Goal: Information Seeking & Learning: Learn about a topic

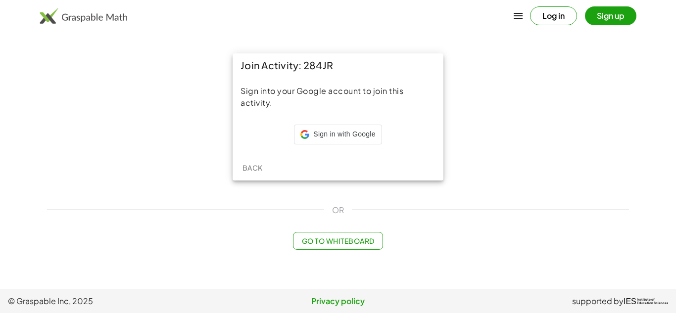
click at [327, 123] on div "Sign into your Google account to join this activity. Sign in with Google Sign i…" at bounding box center [337, 116] width 211 height 78
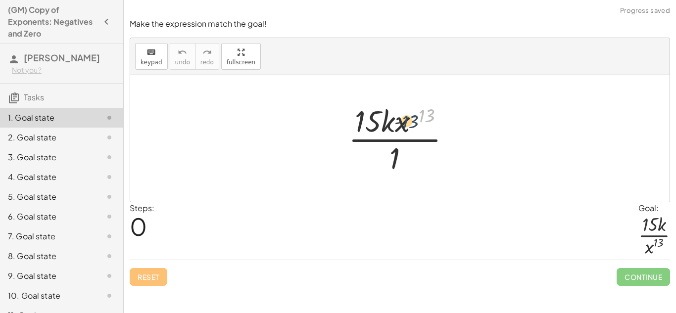
click at [427, 116] on div at bounding box center [403, 138] width 120 height 76
drag, startPoint x: 427, startPoint y: 115, endPoint x: 410, endPoint y: 170, distance: 57.1
click at [410, 170] on div at bounding box center [403, 138] width 120 height 76
drag, startPoint x: 401, startPoint y: 131, endPoint x: 414, endPoint y: 180, distance: 50.7
click at [414, 180] on div "· x ( - 13 ) · 15 · k · x ( - 13 ) · 1" at bounding box center [399, 138] width 539 height 127
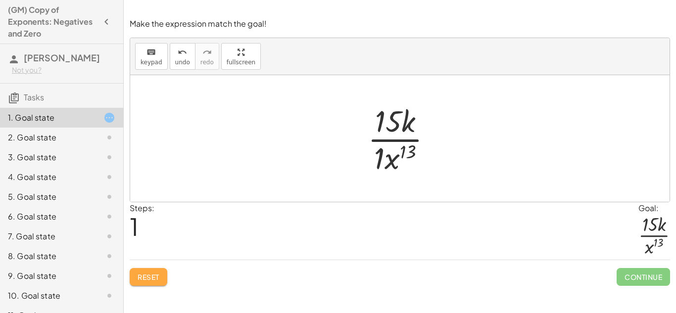
click at [153, 284] on button "Reset" at bounding box center [149, 277] width 38 height 18
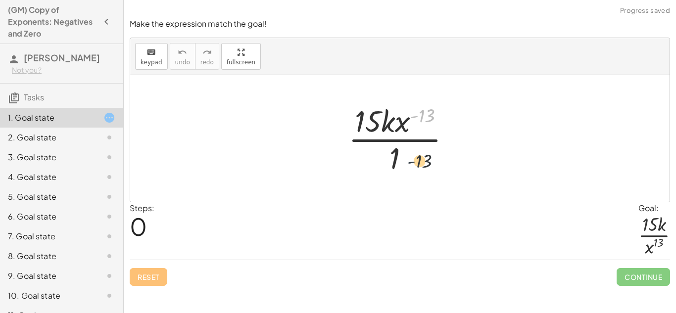
drag, startPoint x: 413, startPoint y: 120, endPoint x: 410, endPoint y: 166, distance: 46.6
click at [410, 166] on div at bounding box center [403, 138] width 120 height 76
drag, startPoint x: 401, startPoint y: 128, endPoint x: 413, endPoint y: 166, distance: 40.5
click at [413, 166] on div at bounding box center [403, 138] width 120 height 76
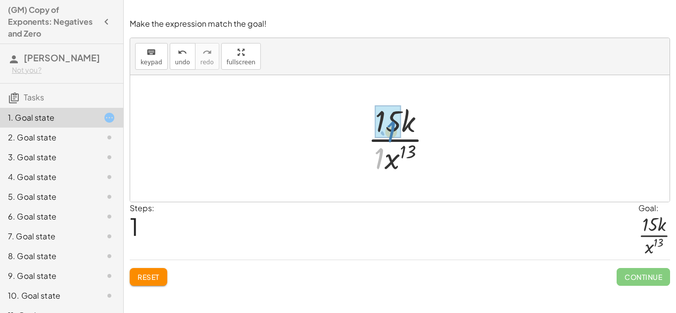
drag, startPoint x: 381, startPoint y: 152, endPoint x: 393, endPoint y: 125, distance: 29.5
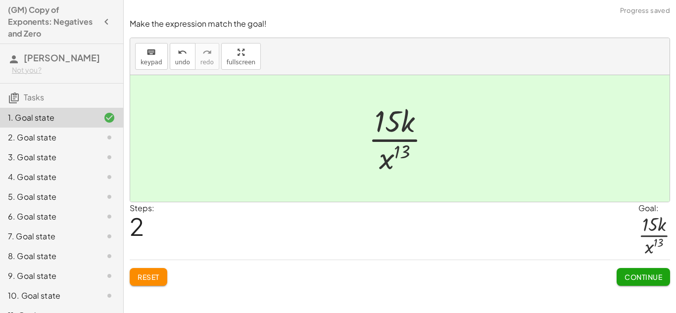
click at [639, 273] on span "Continue" at bounding box center [643, 276] width 38 height 9
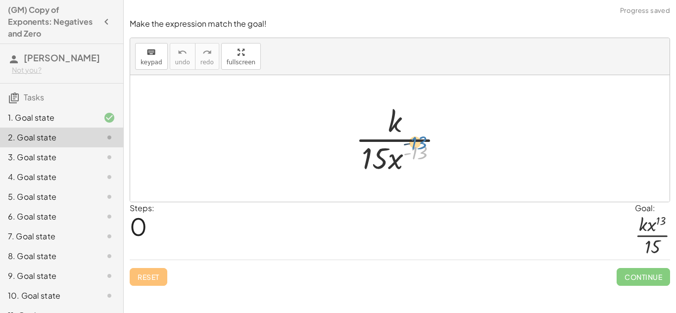
drag, startPoint x: 424, startPoint y: 150, endPoint x: 429, endPoint y: 157, distance: 7.8
click at [429, 157] on div at bounding box center [403, 138] width 106 height 76
drag, startPoint x: 395, startPoint y: 169, endPoint x: 386, endPoint y: 133, distance: 36.7
click at [386, 133] on div at bounding box center [403, 138] width 106 height 76
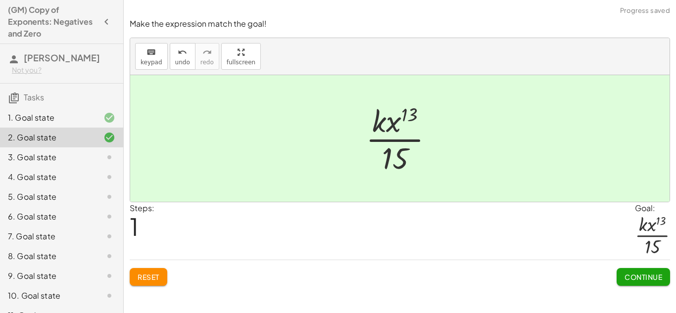
click at [630, 266] on div "Continue" at bounding box center [642, 273] width 53 height 26
click at [628, 272] on span "Continue" at bounding box center [643, 276] width 38 height 9
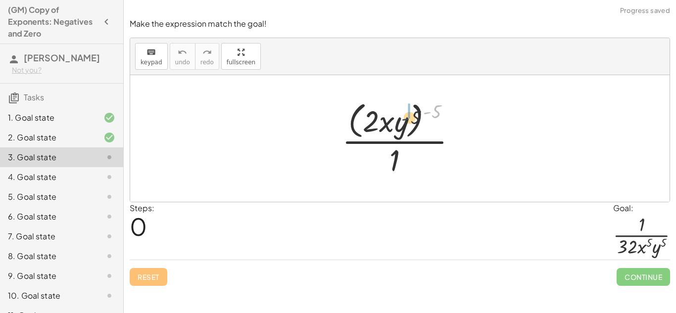
drag, startPoint x: 431, startPoint y: 110, endPoint x: 407, endPoint y: 117, distance: 24.7
click at [407, 117] on div at bounding box center [403, 138] width 133 height 81
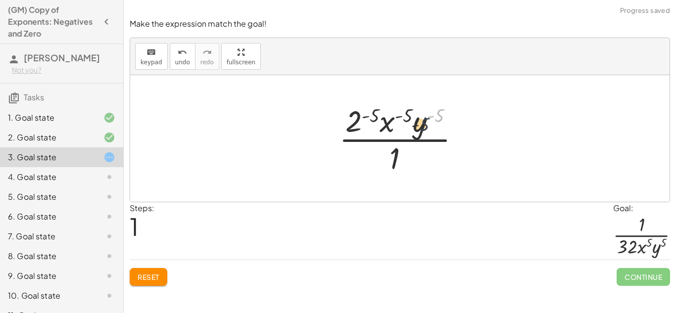
drag, startPoint x: 443, startPoint y: 118, endPoint x: 423, endPoint y: 130, distance: 22.4
click at [423, 130] on div at bounding box center [403, 138] width 139 height 76
click at [147, 280] on span "Reset" at bounding box center [148, 276] width 22 height 9
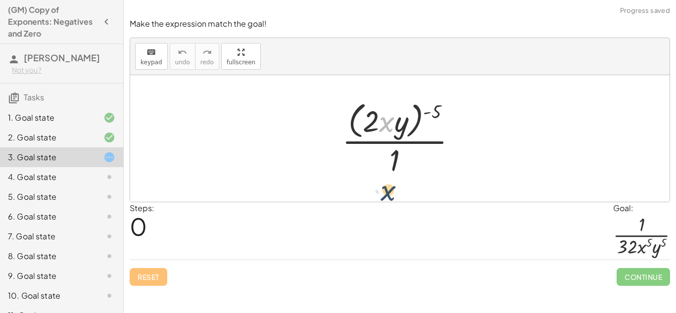
drag, startPoint x: 388, startPoint y: 114, endPoint x: 389, endPoint y: 182, distance: 68.7
click at [389, 182] on div "· x · ( · 2 · x · y ) ( - 5 ) · 1" at bounding box center [399, 138] width 539 height 127
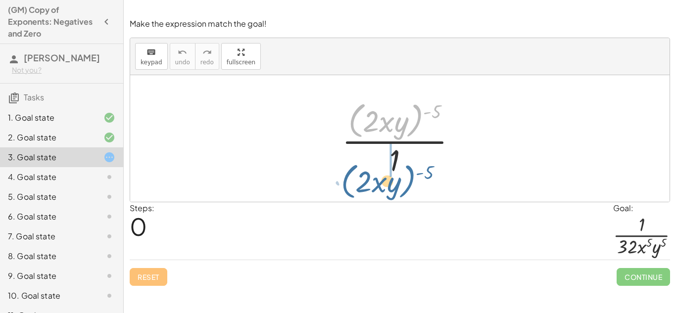
drag, startPoint x: 420, startPoint y: 117, endPoint x: 412, endPoint y: 175, distance: 58.4
click at [412, 175] on div at bounding box center [403, 138] width 133 height 81
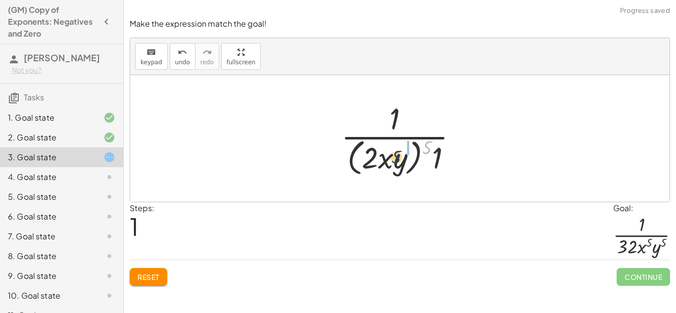
drag, startPoint x: 428, startPoint y: 148, endPoint x: 396, endPoint y: 158, distance: 33.5
click at [396, 158] on div at bounding box center [403, 138] width 135 height 81
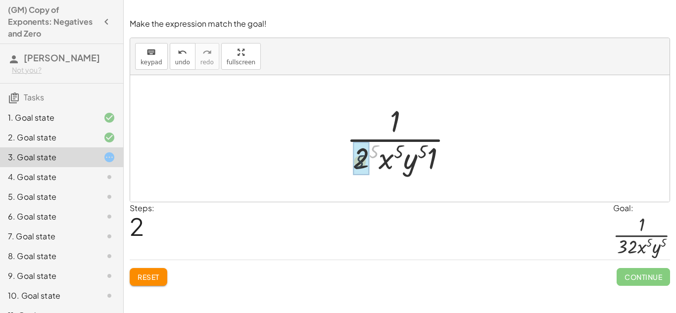
drag, startPoint x: 374, startPoint y: 155, endPoint x: 357, endPoint y: 164, distance: 19.0
click at [154, 274] on span "Reset" at bounding box center [148, 276] width 22 height 9
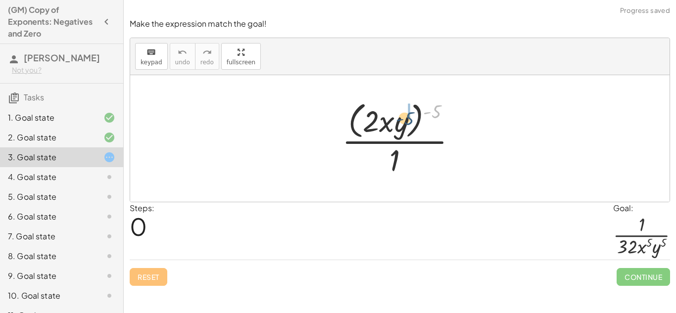
drag, startPoint x: 437, startPoint y: 104, endPoint x: 408, endPoint y: 111, distance: 29.4
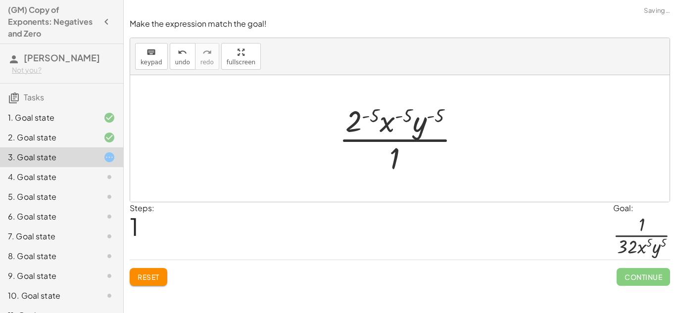
click at [153, 281] on button "Reset" at bounding box center [149, 277] width 38 height 18
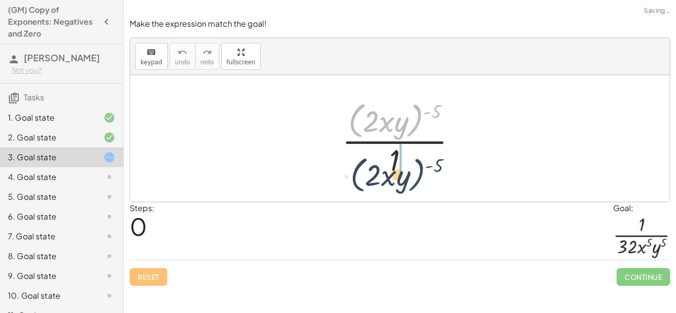
drag, startPoint x: 414, startPoint y: 117, endPoint x: 415, endPoint y: 173, distance: 55.9
click at [415, 173] on div at bounding box center [403, 138] width 133 height 81
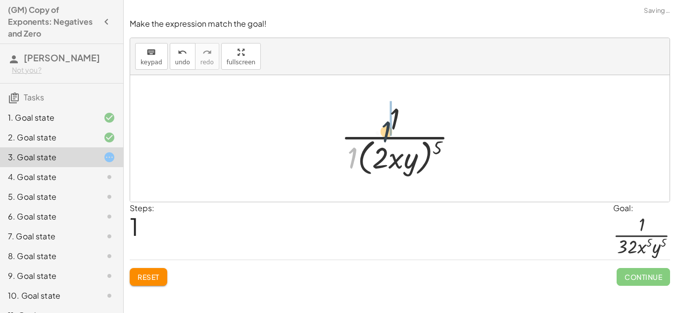
drag, startPoint x: 355, startPoint y: 157, endPoint x: 394, endPoint y: 126, distance: 49.6
click at [394, 126] on div at bounding box center [403, 138] width 135 height 81
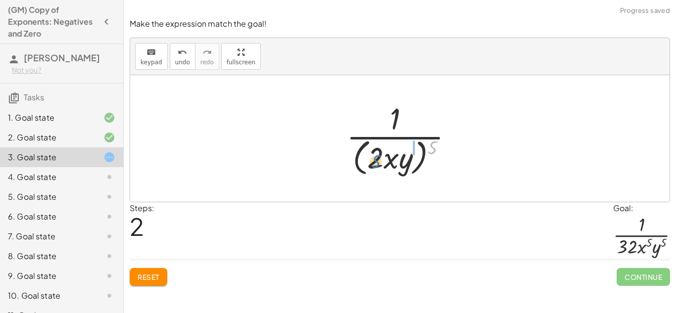
drag, startPoint x: 435, startPoint y: 150, endPoint x: 377, endPoint y: 165, distance: 59.6
click at [377, 165] on div at bounding box center [403, 138] width 125 height 81
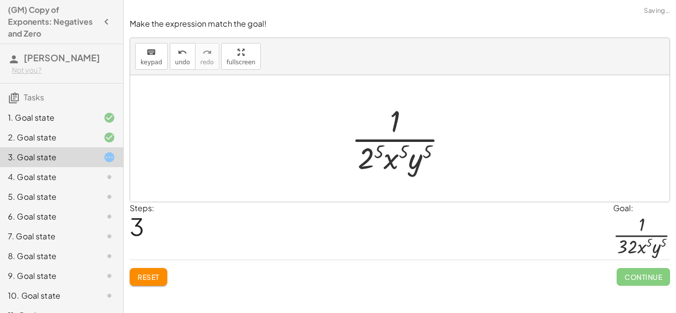
click at [147, 273] on span "Reset" at bounding box center [148, 276] width 22 height 9
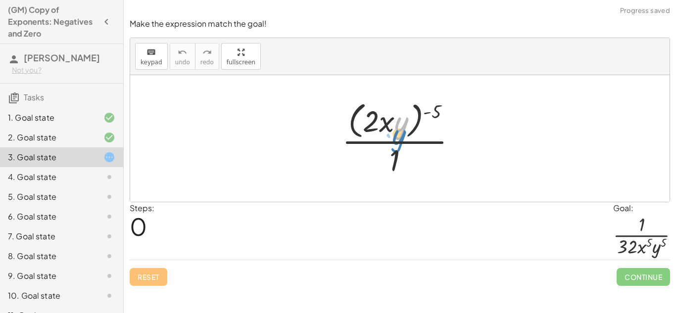
click at [405, 118] on div at bounding box center [403, 138] width 133 height 81
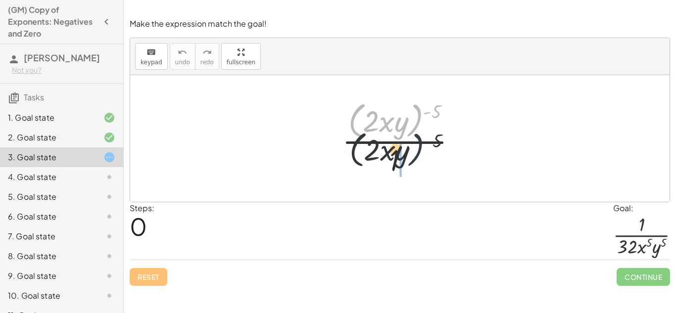
drag, startPoint x: 418, startPoint y: 112, endPoint x: 419, endPoint y: 145, distance: 33.1
click at [419, 145] on div at bounding box center [403, 138] width 133 height 81
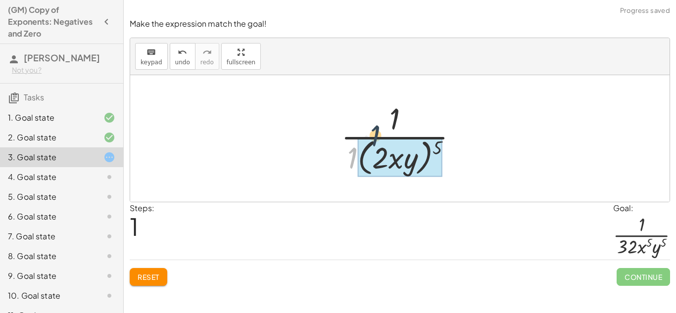
drag, startPoint x: 351, startPoint y: 163, endPoint x: 375, endPoint y: 139, distance: 33.9
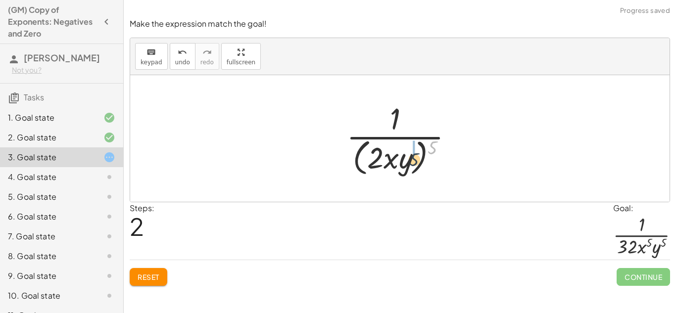
drag, startPoint x: 433, startPoint y: 139, endPoint x: 411, endPoint y: 155, distance: 27.2
click at [411, 155] on div at bounding box center [403, 138] width 125 height 81
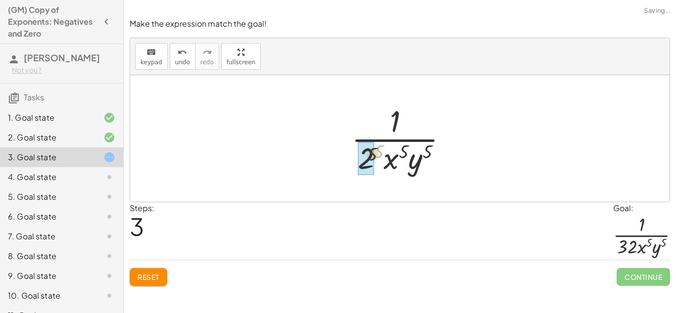
drag, startPoint x: 379, startPoint y: 156, endPoint x: 371, endPoint y: 159, distance: 8.3
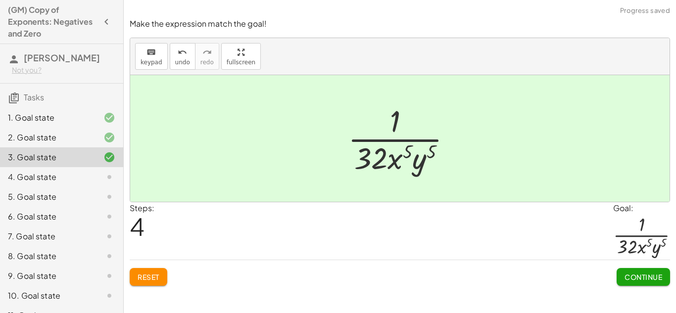
click at [0, 0] on div "Make the expression match the goal! keyboard keypad undo undo redo redo fullscr…" at bounding box center [0, 0] width 0 height 0
click at [645, 281] on span "Continue" at bounding box center [643, 276] width 38 height 9
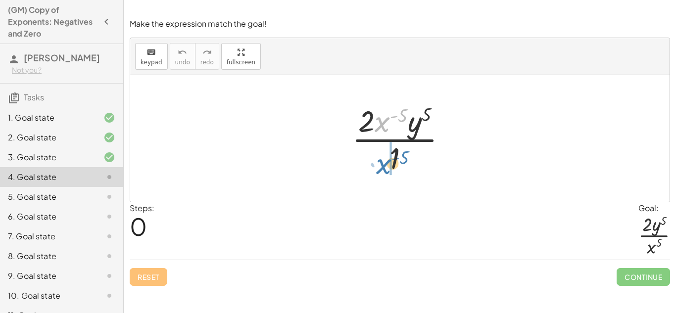
drag, startPoint x: 385, startPoint y: 125, endPoint x: 374, endPoint y: 157, distance: 34.1
click at [374, 157] on div at bounding box center [403, 138] width 113 height 76
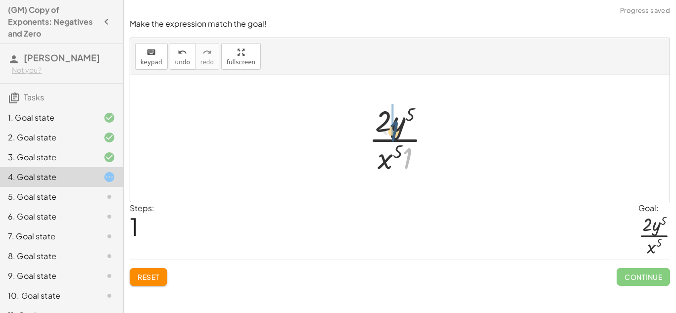
drag, startPoint x: 406, startPoint y: 163, endPoint x: 390, endPoint y: 132, distance: 35.4
click at [390, 132] on div at bounding box center [403, 138] width 80 height 76
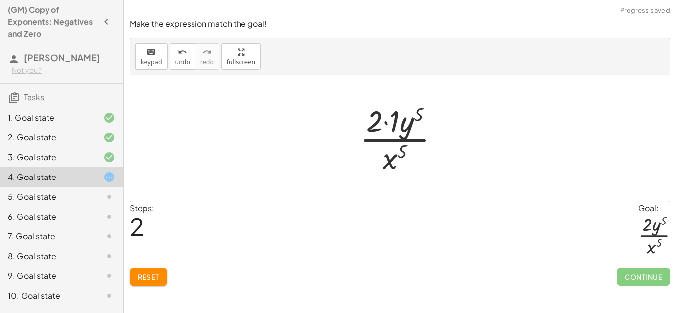
click at [154, 283] on button "Reset" at bounding box center [149, 277] width 38 height 18
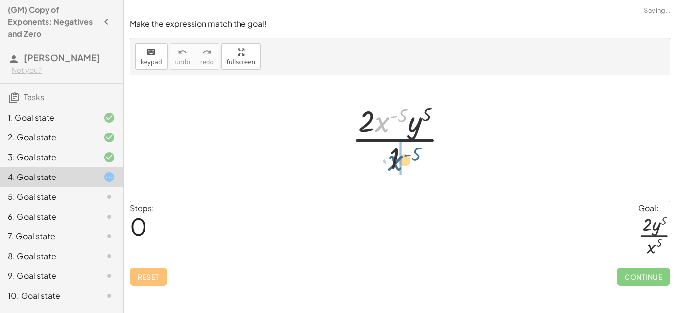
drag, startPoint x: 383, startPoint y: 121, endPoint x: 400, endPoint y: 159, distance: 41.6
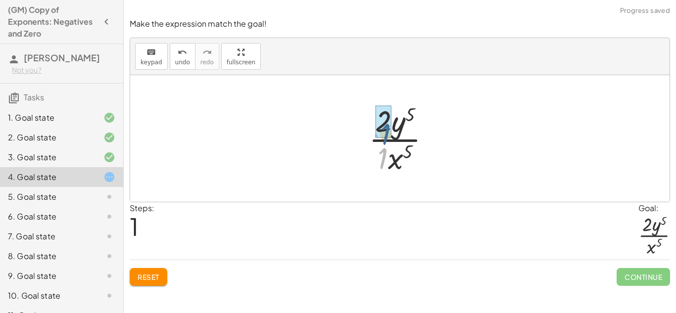
drag, startPoint x: 382, startPoint y: 156, endPoint x: 385, endPoint y: 128, distance: 28.4
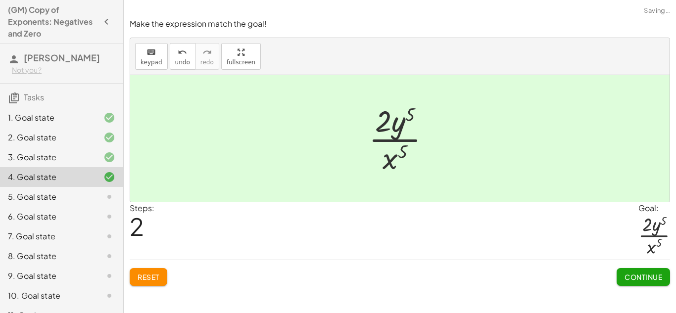
click at [648, 280] on span "Continue" at bounding box center [643, 276] width 38 height 9
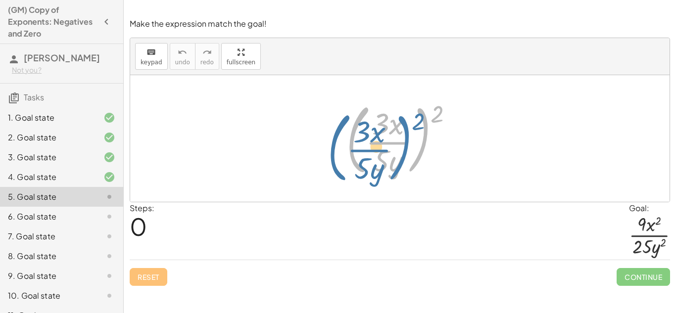
drag, startPoint x: 430, startPoint y: 116, endPoint x: 416, endPoint y: 125, distance: 16.6
click at [416, 125] on div at bounding box center [403, 138] width 125 height 82
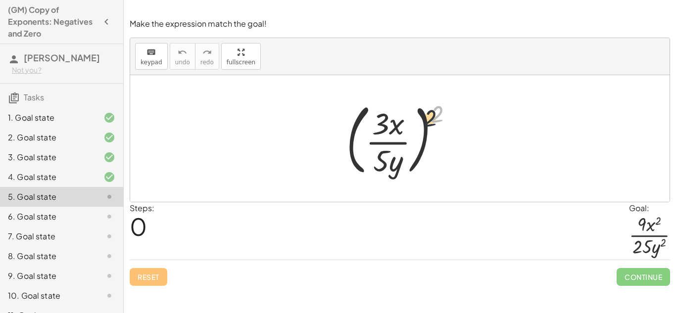
drag, startPoint x: 435, startPoint y: 111, endPoint x: 378, endPoint y: 116, distance: 57.1
click at [378, 116] on div at bounding box center [403, 138] width 125 height 82
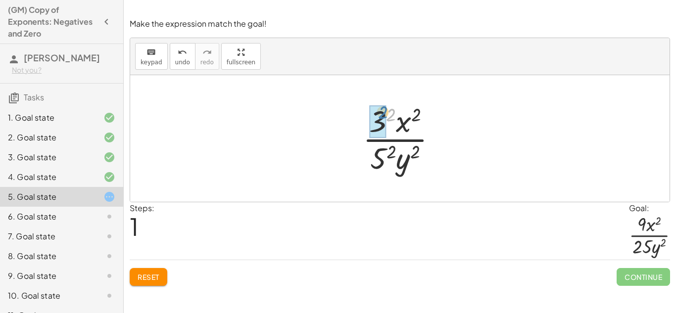
drag, startPoint x: 392, startPoint y: 116, endPoint x: 382, endPoint y: 113, distance: 9.9
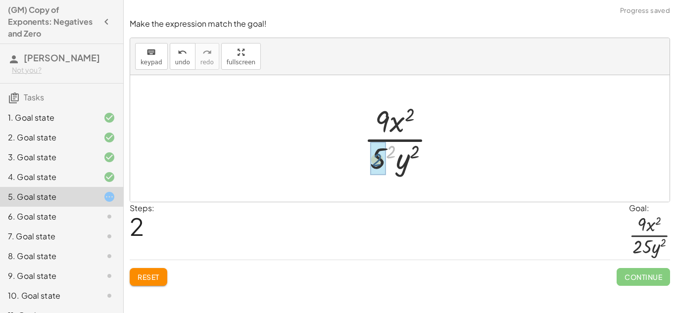
drag, startPoint x: 391, startPoint y: 154, endPoint x: 375, endPoint y: 163, distance: 18.4
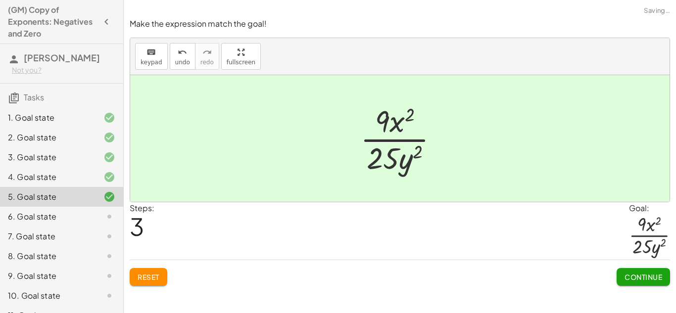
click at [643, 278] on span "Continue" at bounding box center [643, 276] width 38 height 9
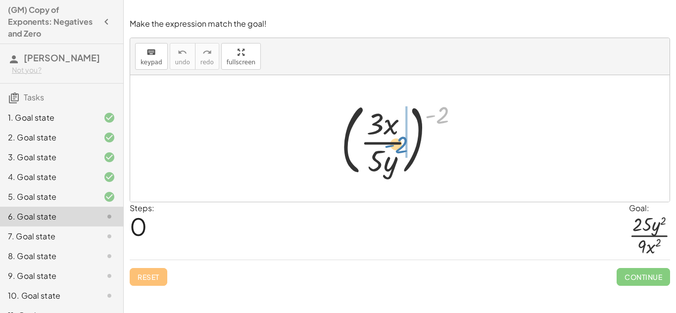
drag, startPoint x: 437, startPoint y: 119, endPoint x: 393, endPoint y: 146, distance: 52.0
click at [393, 146] on div at bounding box center [404, 138] width 136 height 82
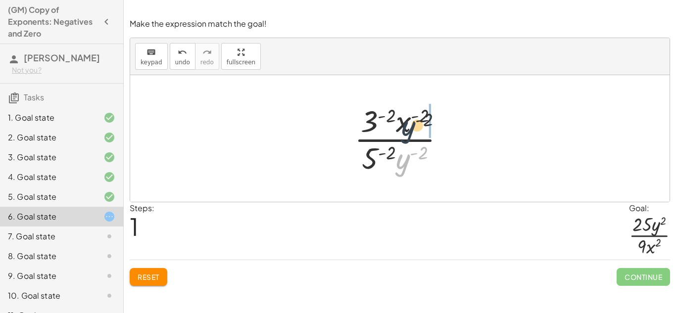
drag, startPoint x: 404, startPoint y: 163, endPoint x: 411, endPoint y: 116, distance: 47.2
click at [411, 116] on div at bounding box center [403, 138] width 108 height 76
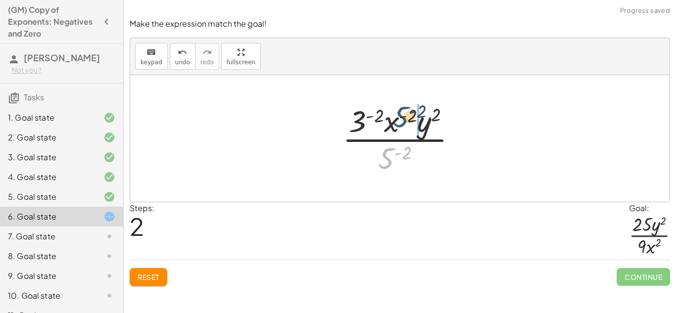
drag, startPoint x: 386, startPoint y: 162, endPoint x: 405, endPoint y: 119, distance: 47.4
click at [405, 119] on div at bounding box center [403, 138] width 132 height 76
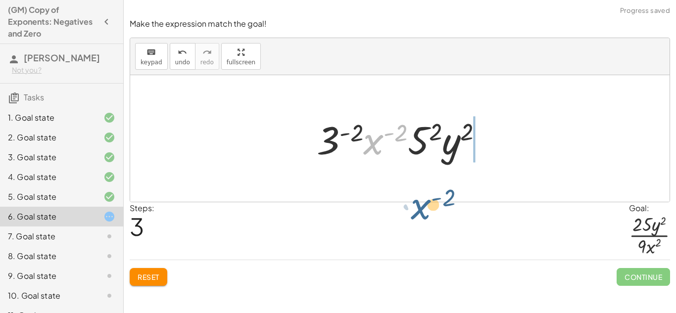
drag, startPoint x: 378, startPoint y: 131, endPoint x: 441, endPoint y: 158, distance: 68.4
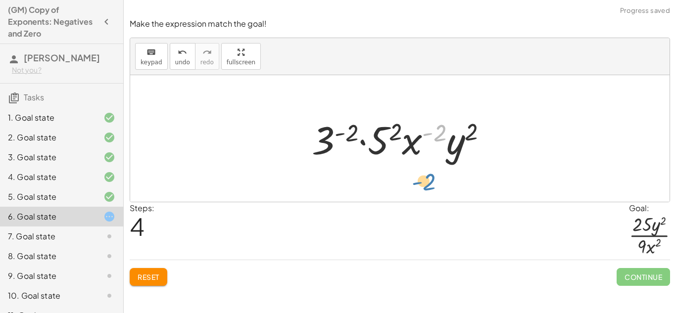
drag, startPoint x: 427, startPoint y: 139, endPoint x: 415, endPoint y: 189, distance: 51.8
click at [415, 189] on div "( · 3 · x · 5 · y ) ( - 2 ) · 3 ( - 2 ) · x ( - 2 ) · 5 ( - 2 ) · y ( - 2 ) · 3…" at bounding box center [399, 138] width 539 height 127
click at [156, 280] on span "Reset" at bounding box center [148, 276] width 22 height 9
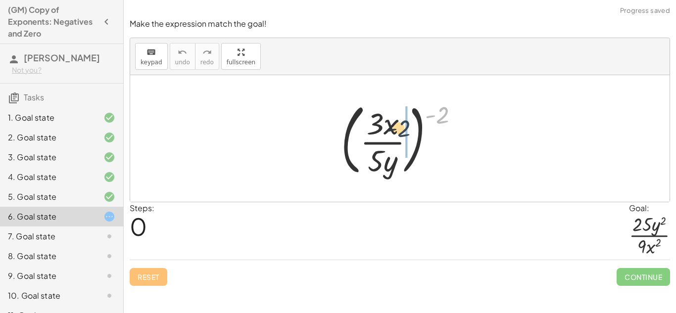
drag, startPoint x: 443, startPoint y: 116, endPoint x: 383, endPoint y: 133, distance: 62.2
click at [383, 133] on div at bounding box center [404, 138] width 136 height 82
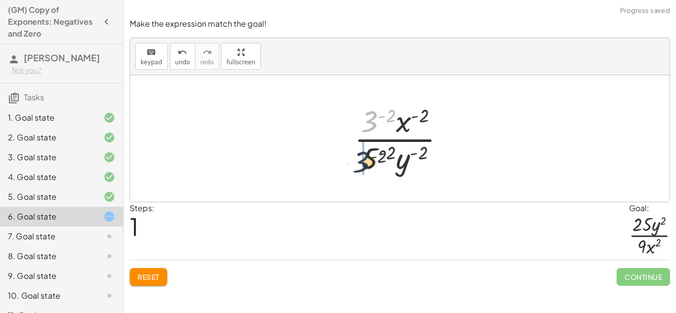
drag, startPoint x: 372, startPoint y: 121, endPoint x: 359, endPoint y: 164, distance: 45.4
click at [359, 164] on div at bounding box center [403, 138] width 108 height 76
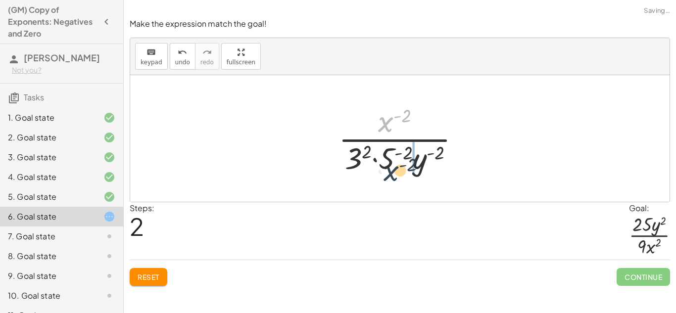
drag, startPoint x: 374, startPoint y: 123, endPoint x: 378, endPoint y: 172, distance: 49.2
click at [378, 172] on div at bounding box center [402, 138] width 139 height 76
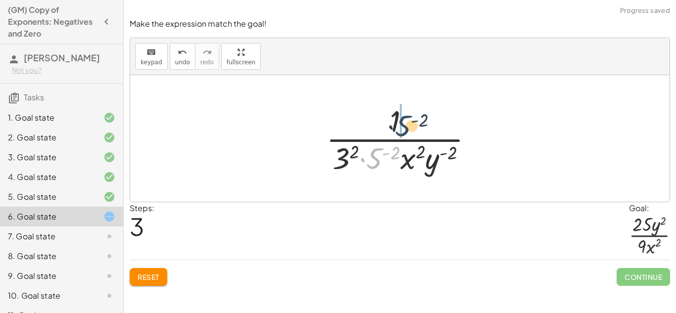
drag, startPoint x: 375, startPoint y: 153, endPoint x: 405, endPoint y: 121, distance: 43.7
click at [405, 121] on div at bounding box center [403, 138] width 165 height 76
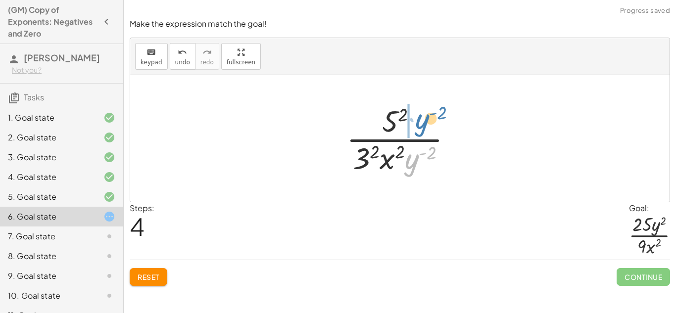
drag, startPoint x: 419, startPoint y: 166, endPoint x: 431, endPoint y: 124, distance: 44.2
click at [431, 124] on div at bounding box center [403, 138] width 124 height 76
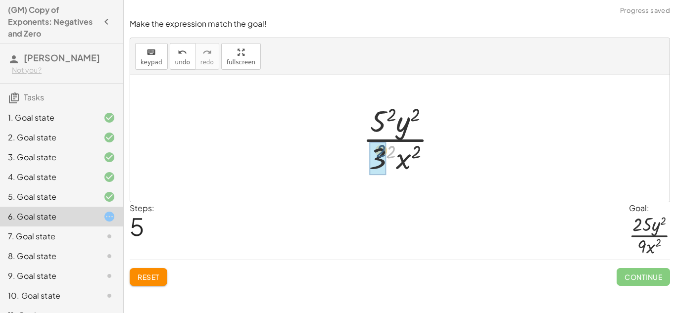
drag, startPoint x: 394, startPoint y: 154, endPoint x: 383, endPoint y: 153, distance: 10.9
drag, startPoint x: 389, startPoint y: 109, endPoint x: 382, endPoint y: 113, distance: 8.4
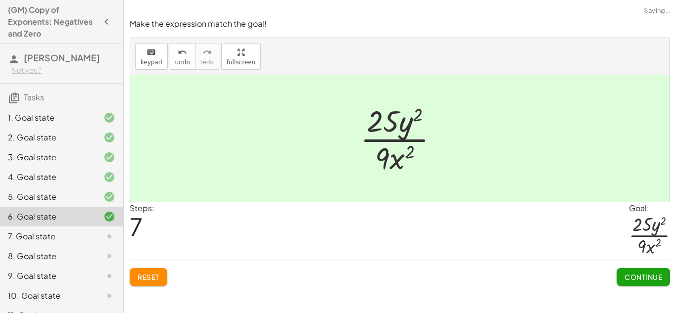
click at [653, 266] on div "Continue" at bounding box center [642, 273] width 53 height 26
click at [641, 282] on button "Continue" at bounding box center [642, 277] width 53 height 18
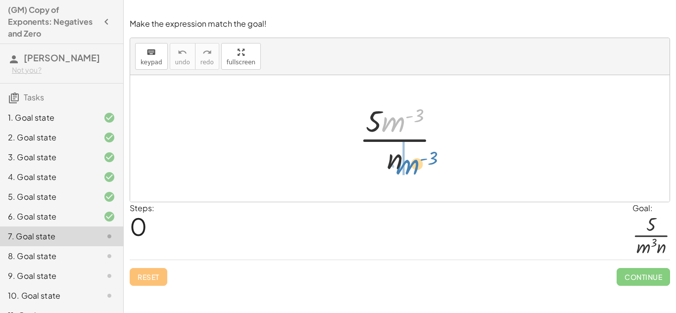
drag, startPoint x: 391, startPoint y: 124, endPoint x: 406, endPoint y: 166, distance: 44.3
click at [406, 166] on div at bounding box center [403, 138] width 98 height 76
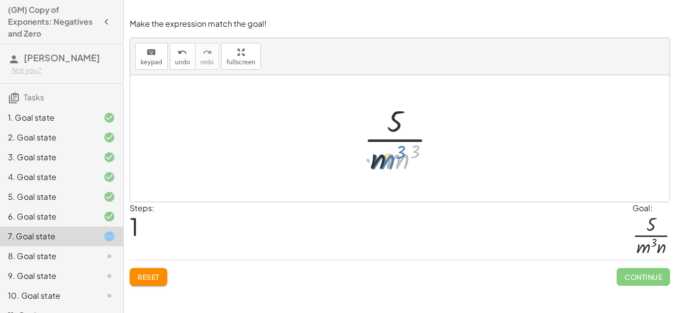
drag, startPoint x: 404, startPoint y: 160, endPoint x: 404, endPoint y: 167, distance: 6.9
click at [404, 167] on div at bounding box center [404, 138] width 90 height 76
click at [135, 280] on button "Reset" at bounding box center [149, 277] width 38 height 18
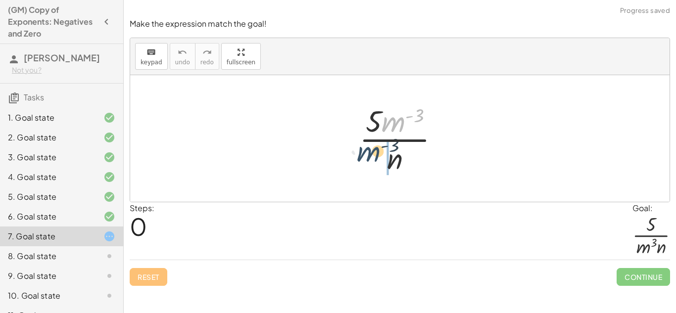
drag, startPoint x: 398, startPoint y: 122, endPoint x: 370, endPoint y: 165, distance: 51.4
click at [370, 165] on div at bounding box center [403, 138] width 98 height 76
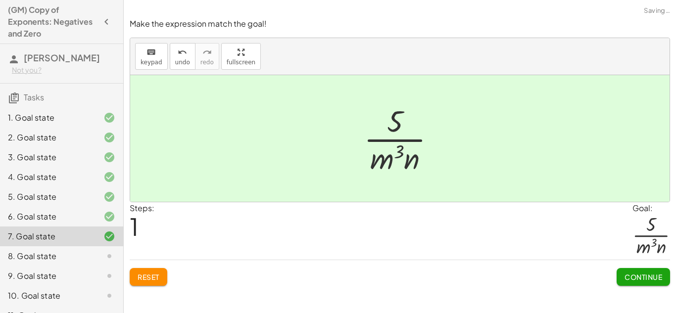
click at [641, 279] on span "Continue" at bounding box center [643, 276] width 38 height 9
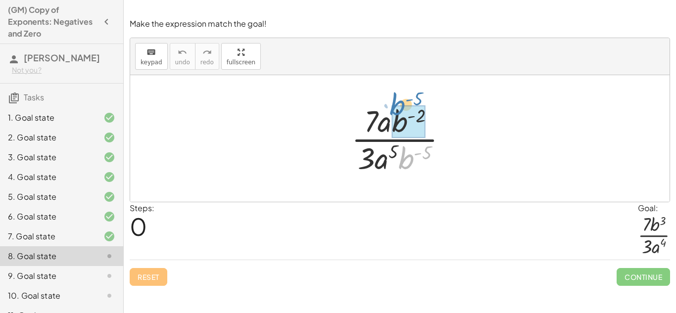
drag, startPoint x: 409, startPoint y: 157, endPoint x: 401, endPoint y: 102, distance: 55.5
click at [401, 102] on div at bounding box center [403, 138] width 114 height 76
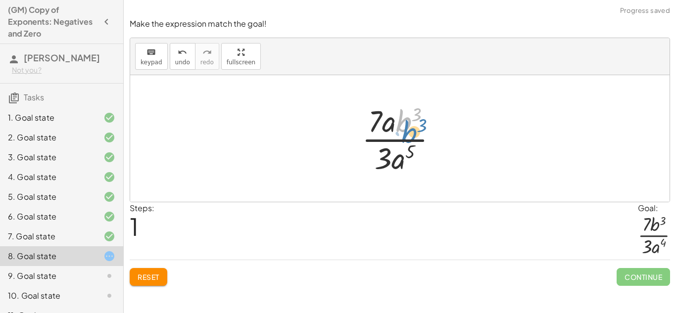
drag, startPoint x: 403, startPoint y: 116, endPoint x: 406, endPoint y: 124, distance: 8.9
click at [406, 124] on div at bounding box center [403, 138] width 93 height 76
drag, startPoint x: 387, startPoint y: 123, endPoint x: 398, endPoint y: 152, distance: 30.7
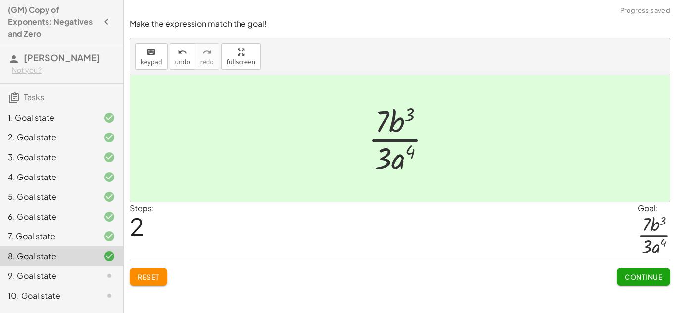
click at [627, 274] on span "Continue" at bounding box center [643, 276] width 38 height 9
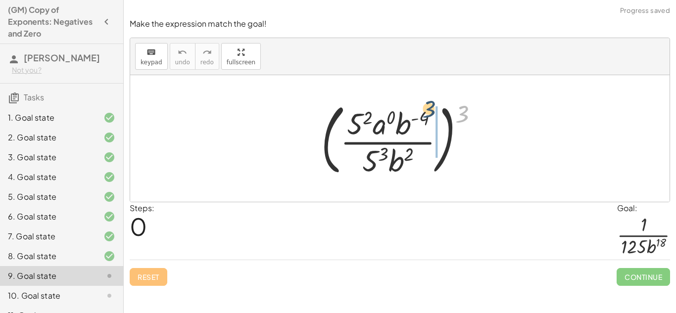
drag, startPoint x: 464, startPoint y: 116, endPoint x: 420, endPoint y: 113, distance: 44.2
click at [420, 113] on div at bounding box center [403, 138] width 175 height 82
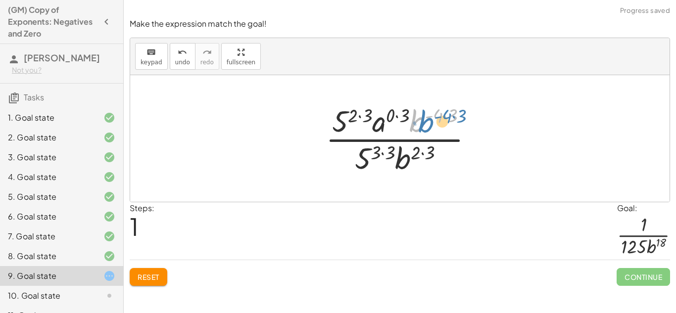
drag, startPoint x: 417, startPoint y: 125, endPoint x: 428, endPoint y: 127, distance: 11.1
click at [428, 127] on div at bounding box center [402, 138] width 165 height 76
drag, startPoint x: 450, startPoint y: 121, endPoint x: 438, endPoint y: 119, distance: 12.0
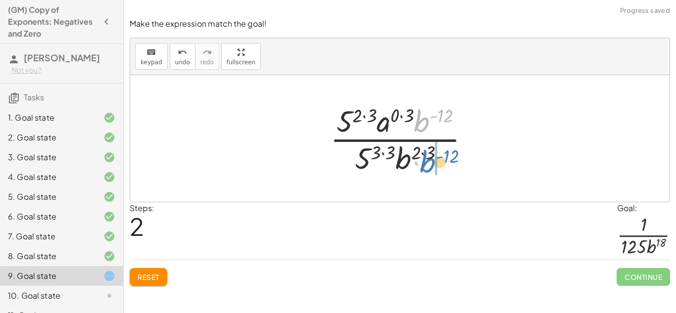
drag, startPoint x: 434, startPoint y: 121, endPoint x: 440, endPoint y: 162, distance: 41.5
click at [440, 162] on div at bounding box center [403, 138] width 157 height 76
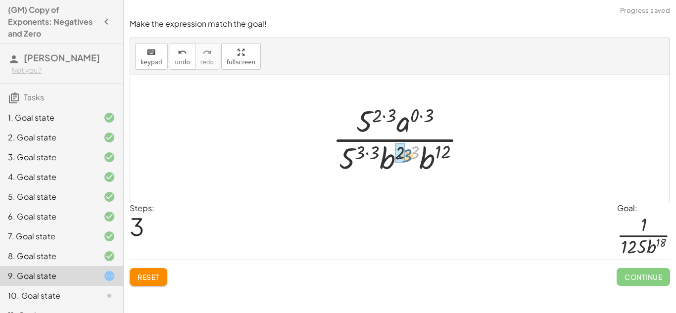
drag, startPoint x: 416, startPoint y: 158, endPoint x: 407, endPoint y: 161, distance: 9.9
click at [407, 161] on div at bounding box center [403, 138] width 152 height 76
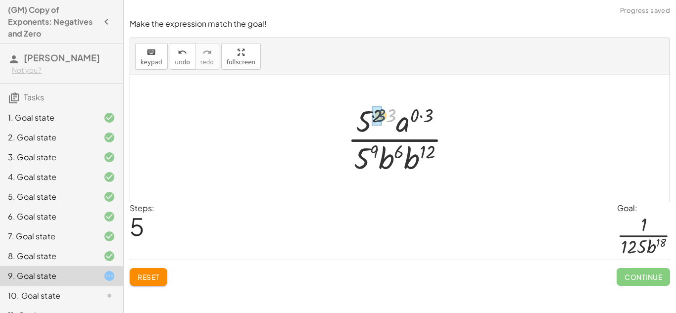
drag, startPoint x: 393, startPoint y: 112, endPoint x: 380, endPoint y: 114, distance: 12.9
drag, startPoint x: 420, startPoint y: 115, endPoint x: 408, endPoint y: 118, distance: 12.6
drag, startPoint x: 389, startPoint y: 120, endPoint x: 377, endPoint y: 123, distance: 12.2
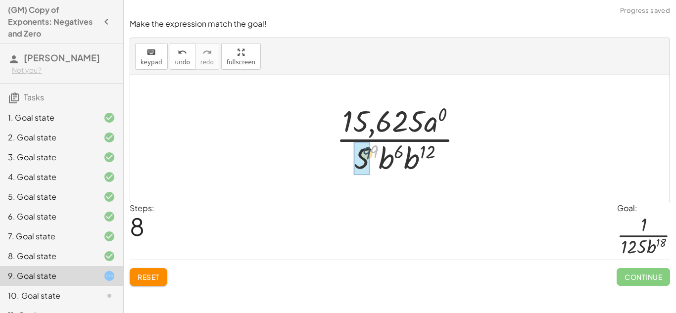
drag, startPoint x: 378, startPoint y: 154, endPoint x: 368, endPoint y: 156, distance: 9.6
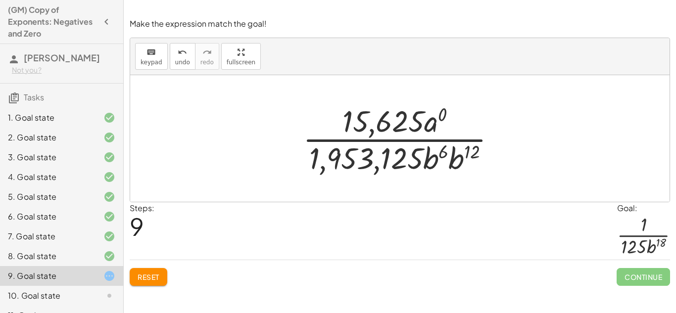
click at [141, 278] on span "Reset" at bounding box center [148, 276] width 22 height 9
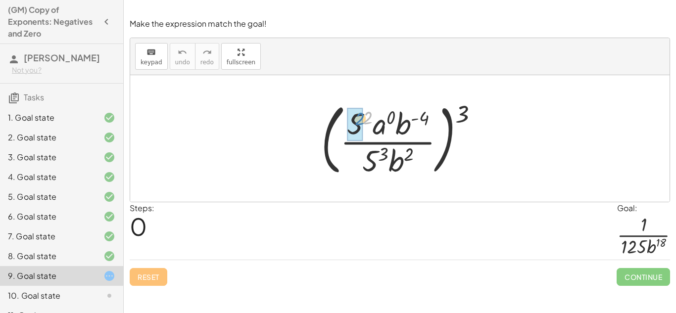
drag, startPoint x: 367, startPoint y: 120, endPoint x: 359, endPoint y: 121, distance: 8.5
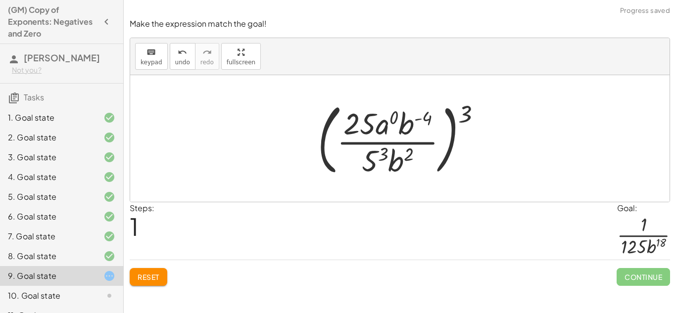
click at [152, 282] on button "Reset" at bounding box center [149, 277] width 38 height 18
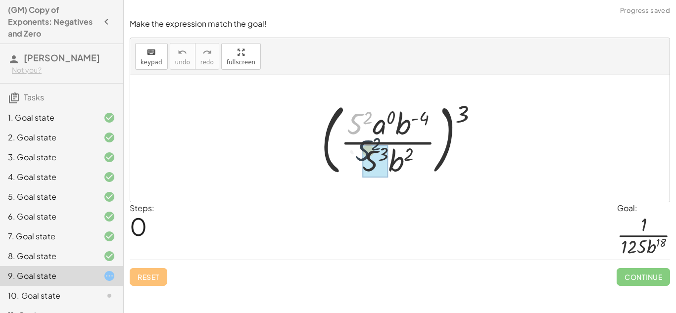
drag, startPoint x: 354, startPoint y: 120, endPoint x: 373, endPoint y: 149, distance: 35.7
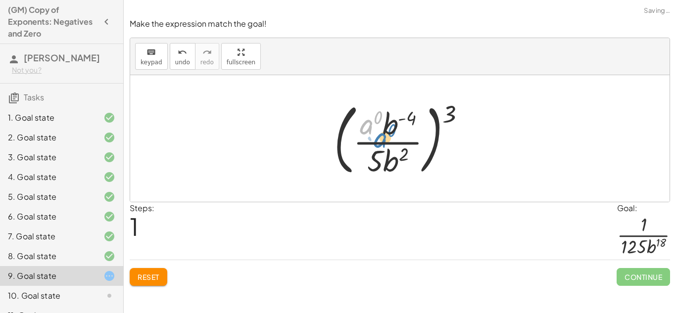
drag, startPoint x: 366, startPoint y: 120, endPoint x: 360, endPoint y: 115, distance: 7.4
click at [360, 115] on div at bounding box center [403, 138] width 149 height 82
drag, startPoint x: 389, startPoint y: 127, endPoint x: 393, endPoint y: 161, distance: 33.9
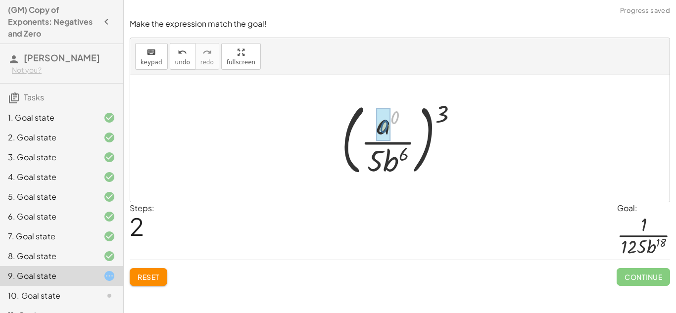
drag, startPoint x: 396, startPoint y: 117, endPoint x: 385, endPoint y: 127, distance: 15.1
drag, startPoint x: 388, startPoint y: 124, endPoint x: 389, endPoint y: 131, distance: 7.0
click at [389, 131] on div at bounding box center [403, 138] width 134 height 82
drag, startPoint x: 444, startPoint y: 120, endPoint x: 412, endPoint y: 129, distance: 32.4
click at [412, 129] on div at bounding box center [403, 138] width 134 height 82
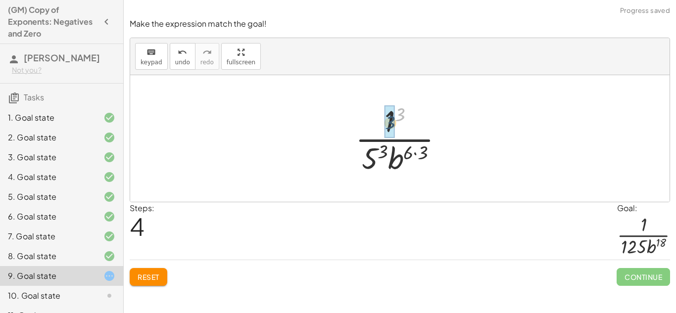
drag, startPoint x: 401, startPoint y: 115, endPoint x: 390, endPoint y: 123, distance: 13.4
drag, startPoint x: 428, startPoint y: 152, endPoint x: 415, endPoint y: 152, distance: 13.4
click at [415, 152] on div at bounding box center [403, 138] width 106 height 76
drag, startPoint x: 389, startPoint y: 153, endPoint x: 378, endPoint y: 156, distance: 11.6
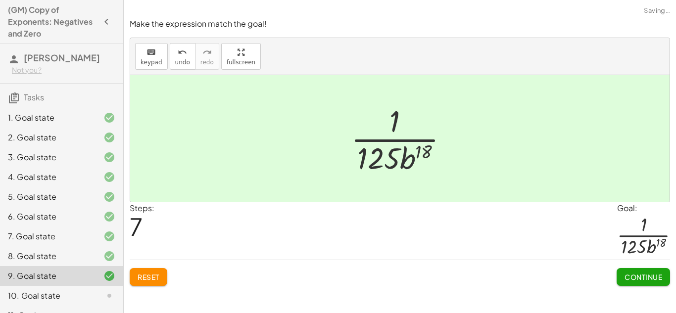
click at [647, 269] on button "Continue" at bounding box center [642, 277] width 53 height 18
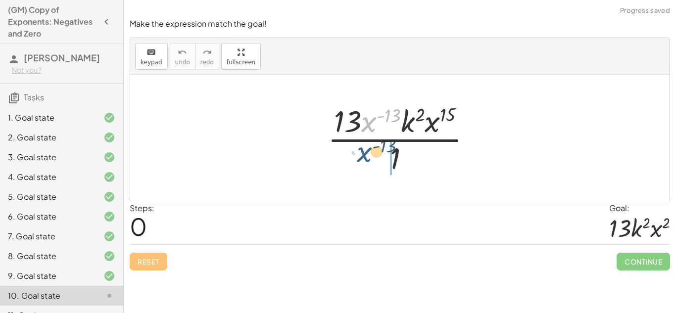
drag, startPoint x: 372, startPoint y: 125, endPoint x: 367, endPoint y: 158, distance: 33.5
click at [367, 158] on div at bounding box center [403, 138] width 162 height 76
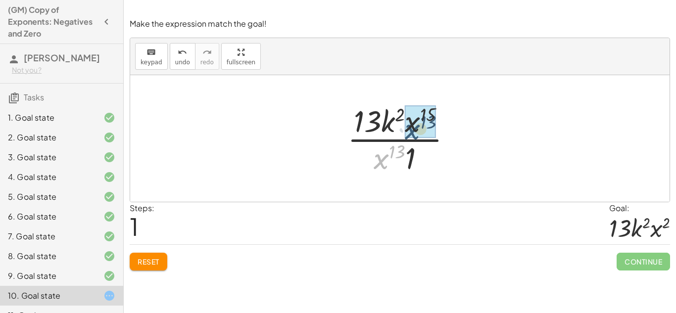
drag, startPoint x: 371, startPoint y: 163, endPoint x: 403, endPoint y: 133, distance: 43.7
click at [403, 133] on div at bounding box center [403, 138] width 122 height 76
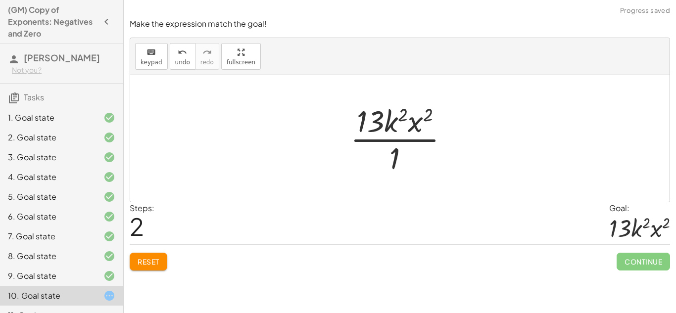
click at [0, 0] on div "Make the expression match the goal! keyboard keypad undo undo redo redo fullscr…" at bounding box center [0, 0] width 0 height 0
click at [136, 270] on button "Reset" at bounding box center [149, 262] width 38 height 18
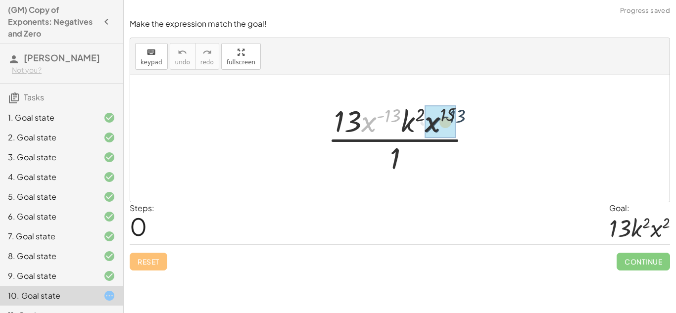
drag, startPoint x: 365, startPoint y: 124, endPoint x: 433, endPoint y: 125, distance: 67.8
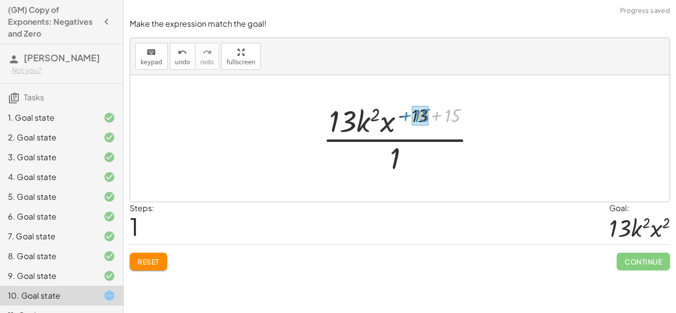
drag, startPoint x: 457, startPoint y: 121, endPoint x: 425, endPoint y: 121, distance: 32.1
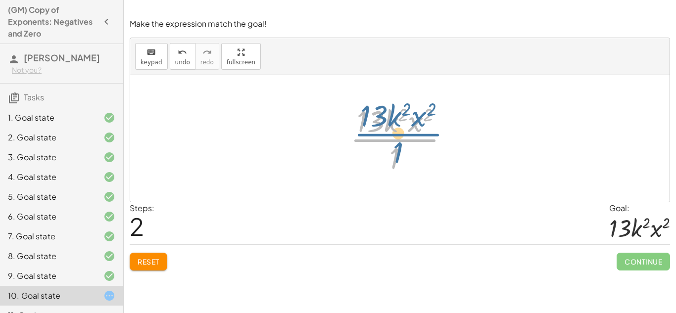
drag, startPoint x: 387, startPoint y: 149, endPoint x: 392, endPoint y: 152, distance: 5.8
click at [392, 152] on div at bounding box center [403, 138] width 116 height 76
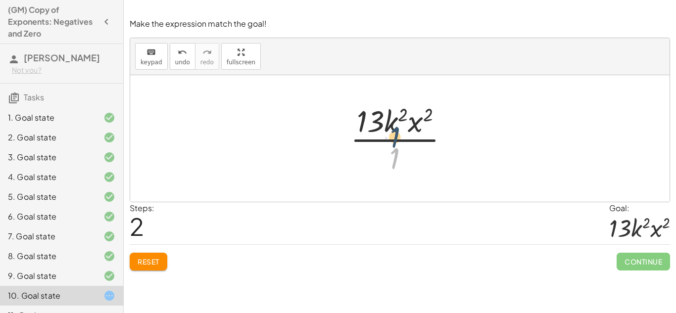
drag, startPoint x: 398, startPoint y: 157, endPoint x: 397, endPoint y: 135, distance: 22.8
click at [397, 135] on div at bounding box center [403, 138] width 116 height 76
drag, startPoint x: 393, startPoint y: 165, endPoint x: 371, endPoint y: 125, distance: 46.0
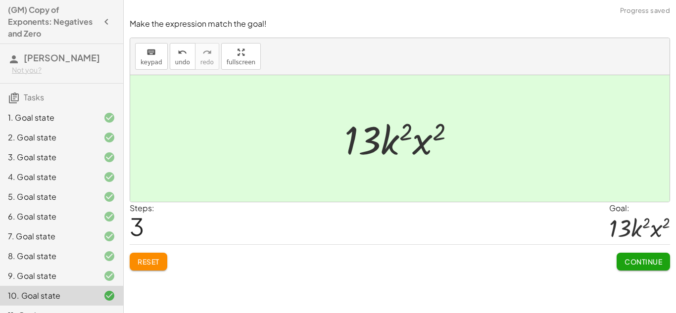
click at [622, 258] on button "Continue" at bounding box center [642, 262] width 53 height 18
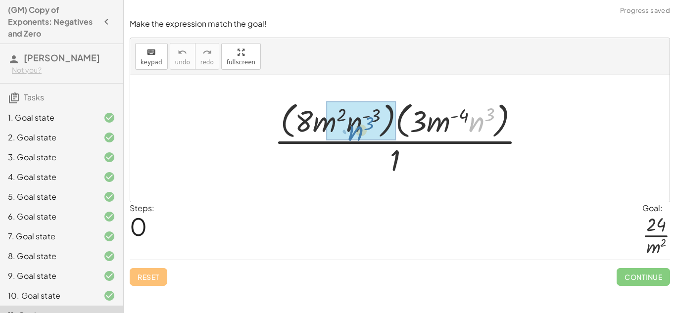
drag, startPoint x: 473, startPoint y: 130, endPoint x: 350, endPoint y: 136, distance: 122.8
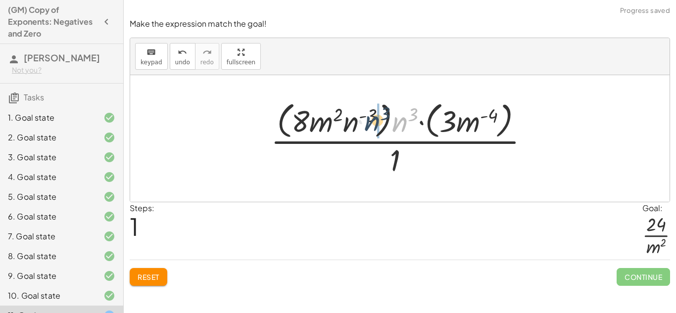
drag, startPoint x: 406, startPoint y: 122, endPoint x: 372, endPoint y: 121, distance: 33.6
click at [372, 121] on div at bounding box center [404, 138] width 276 height 81
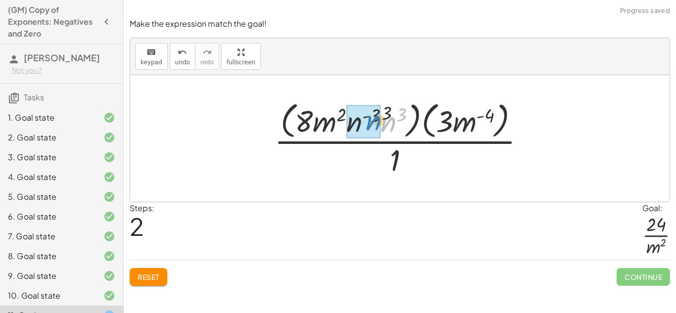
drag, startPoint x: 387, startPoint y: 120, endPoint x: 364, endPoint y: 120, distance: 23.2
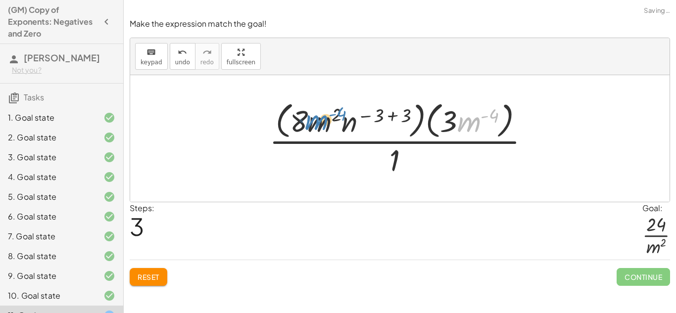
drag, startPoint x: 475, startPoint y: 121, endPoint x: 321, endPoint y: 121, distance: 153.8
click at [321, 121] on div at bounding box center [403, 138] width 278 height 81
drag, startPoint x: 476, startPoint y: 127, endPoint x: 325, endPoint y: 130, distance: 150.9
click at [325, 130] on div at bounding box center [403, 138] width 278 height 81
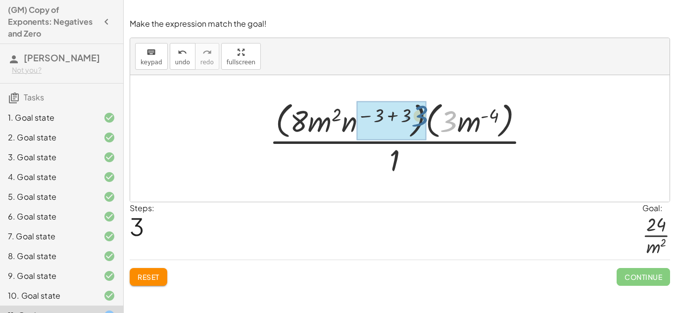
drag, startPoint x: 452, startPoint y: 132, endPoint x: 418, endPoint y: 126, distance: 33.7
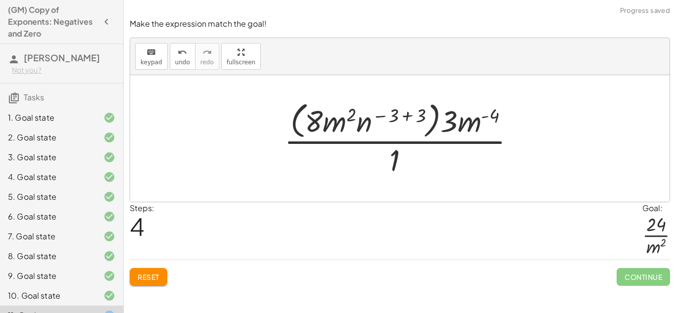
drag, startPoint x: 433, startPoint y: 116, endPoint x: 494, endPoint y: 116, distance: 60.3
click at [494, 116] on div at bounding box center [403, 138] width 249 height 81
drag, startPoint x: 416, startPoint y: 121, endPoint x: 386, endPoint y: 118, distance: 30.3
click at [386, 118] on div at bounding box center [403, 138] width 249 height 81
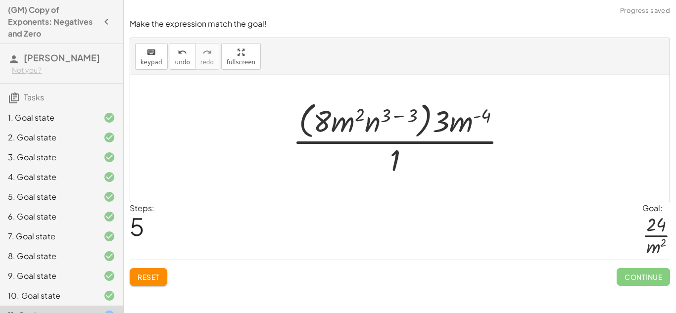
click at [161, 276] on button "Reset" at bounding box center [149, 277] width 38 height 18
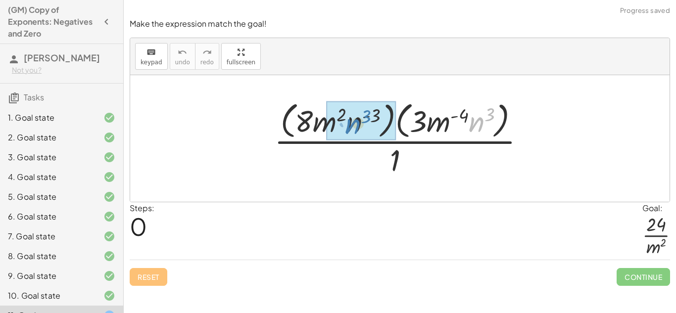
drag, startPoint x: 478, startPoint y: 126, endPoint x: 355, endPoint y: 128, distance: 123.2
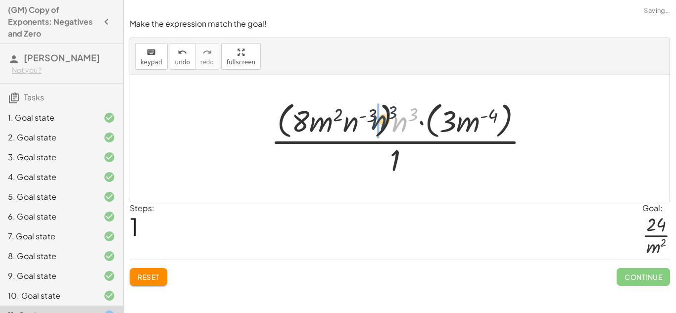
drag, startPoint x: 406, startPoint y: 128, endPoint x: 383, endPoint y: 125, distance: 22.9
click at [383, 125] on div at bounding box center [404, 138] width 276 height 81
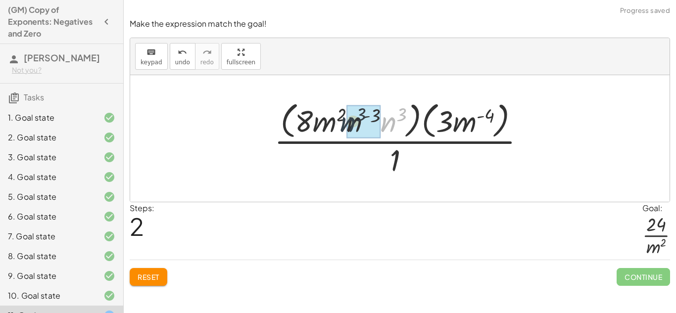
drag, startPoint x: 392, startPoint y: 120, endPoint x: 349, endPoint y: 120, distance: 43.0
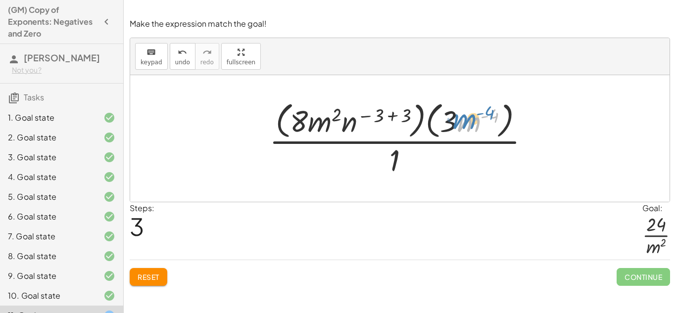
drag, startPoint x: 478, startPoint y: 127, endPoint x: 485, endPoint y: 124, distance: 7.8
click at [485, 124] on div at bounding box center [403, 138] width 278 height 81
drag, startPoint x: 409, startPoint y: 116, endPoint x: 377, endPoint y: 119, distance: 32.3
click at [377, 119] on div at bounding box center [403, 138] width 278 height 81
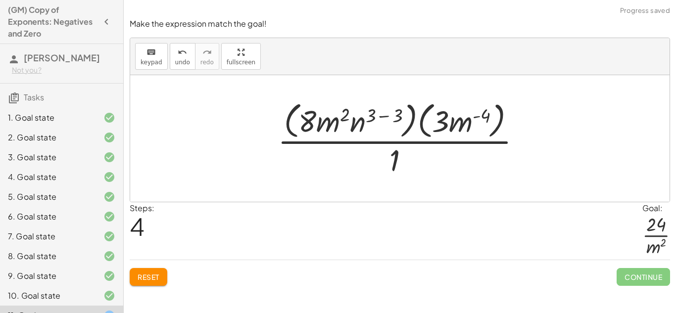
click at [157, 275] on span "Reset" at bounding box center [148, 276] width 22 height 9
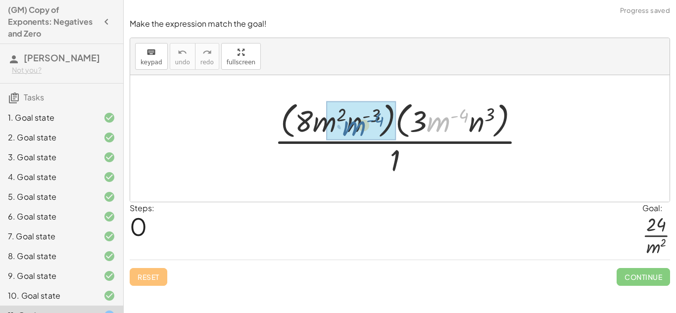
drag, startPoint x: 444, startPoint y: 125, endPoint x: 357, endPoint y: 128, distance: 87.1
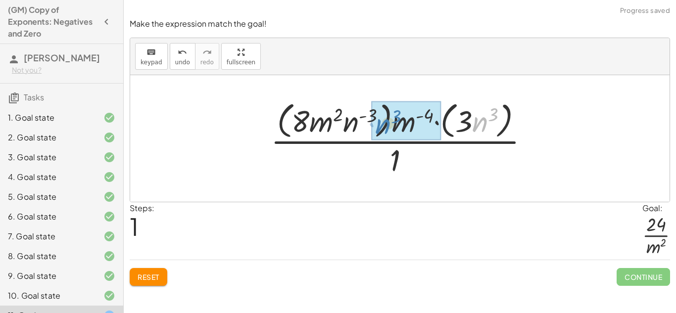
drag, startPoint x: 482, startPoint y: 123, endPoint x: 391, endPoint y: 123, distance: 91.0
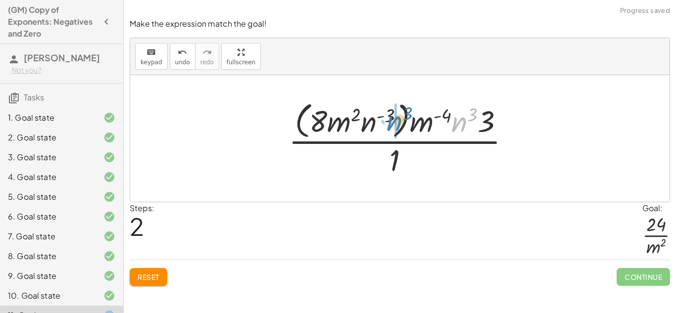
drag, startPoint x: 461, startPoint y: 125, endPoint x: 397, endPoint y: 124, distance: 64.8
click at [397, 124] on div at bounding box center [402, 138] width 239 height 81
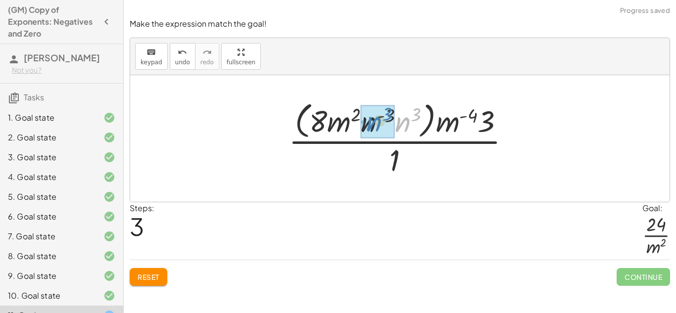
drag, startPoint x: 405, startPoint y: 124, endPoint x: 374, endPoint y: 123, distance: 30.7
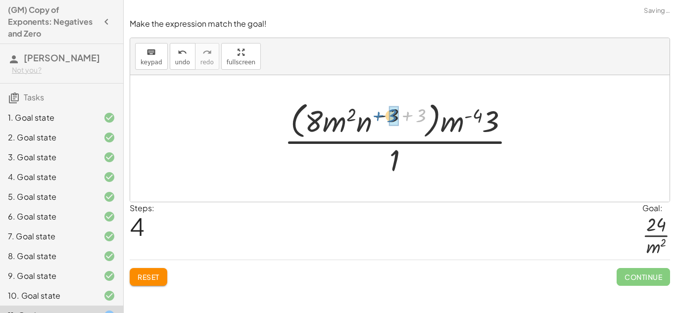
drag, startPoint x: 424, startPoint y: 117, endPoint x: 395, endPoint y: 117, distance: 29.2
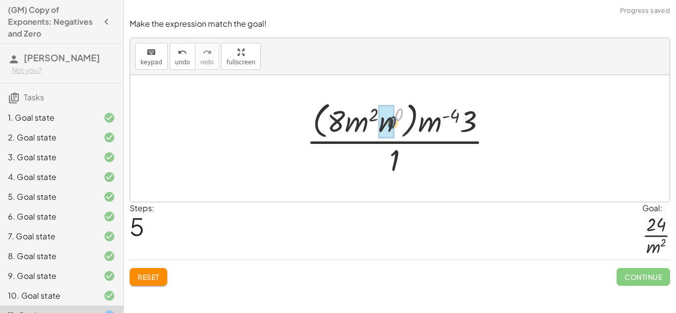
drag, startPoint x: 397, startPoint y: 115, endPoint x: 385, endPoint y: 128, distance: 17.8
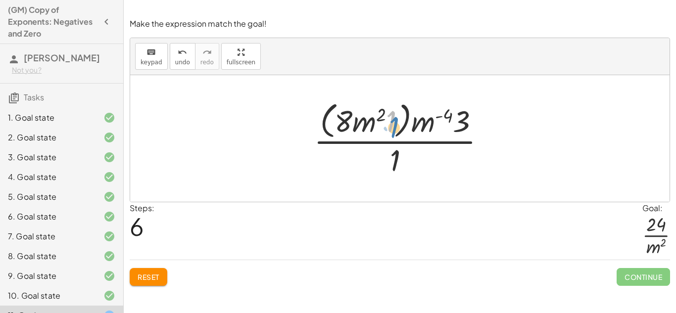
click at [391, 123] on div at bounding box center [403, 138] width 189 height 81
drag, startPoint x: 425, startPoint y: 123, endPoint x: 420, endPoint y: 168, distance: 45.2
click at [420, 168] on div at bounding box center [403, 138] width 189 height 81
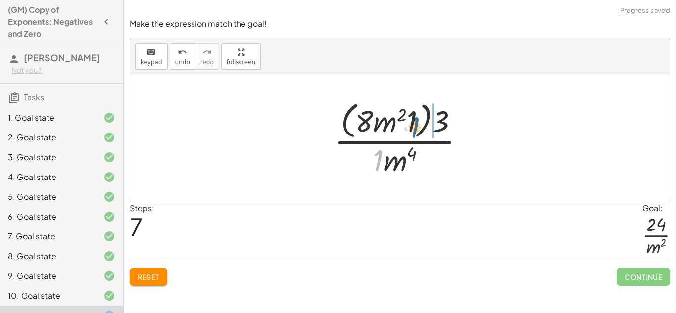
drag, startPoint x: 379, startPoint y: 164, endPoint x: 416, endPoint y: 131, distance: 50.1
click at [416, 131] on div at bounding box center [403, 138] width 148 height 81
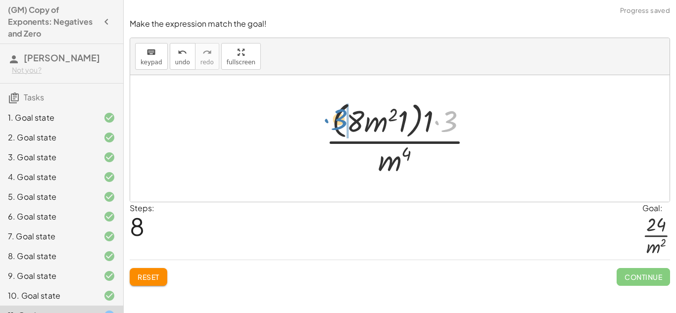
drag, startPoint x: 447, startPoint y: 124, endPoint x: 342, endPoint y: 122, distance: 105.4
click at [342, 122] on div at bounding box center [402, 138] width 165 height 81
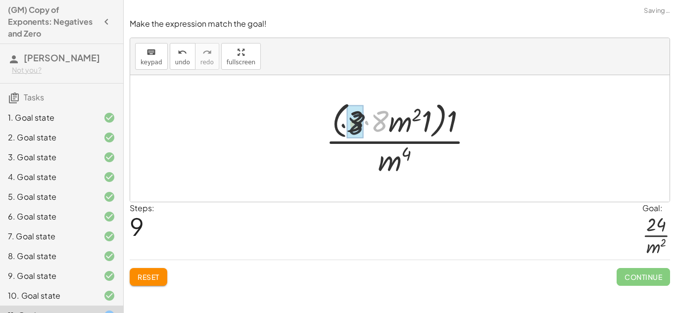
drag, startPoint x: 378, startPoint y: 111, endPoint x: 350, endPoint y: 114, distance: 27.8
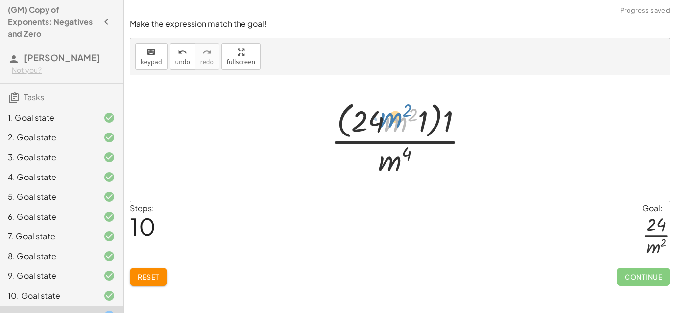
drag, startPoint x: 386, startPoint y: 118, endPoint x: 378, endPoint y: 114, distance: 9.5
click at [378, 114] on div at bounding box center [403, 138] width 156 height 81
drag, startPoint x: 444, startPoint y: 119, endPoint x: 426, endPoint y: 118, distance: 17.8
click at [426, 118] on div at bounding box center [403, 138] width 156 height 81
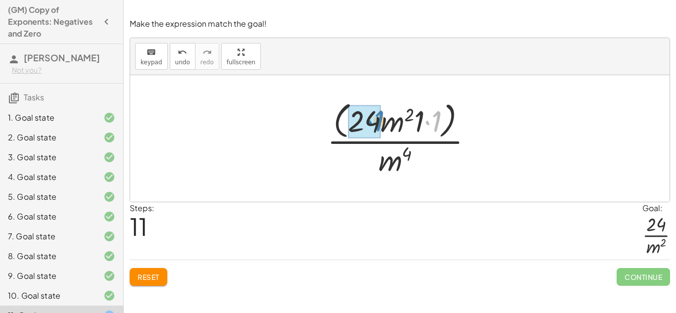
drag, startPoint x: 431, startPoint y: 121, endPoint x: 372, endPoint y: 121, distance: 58.9
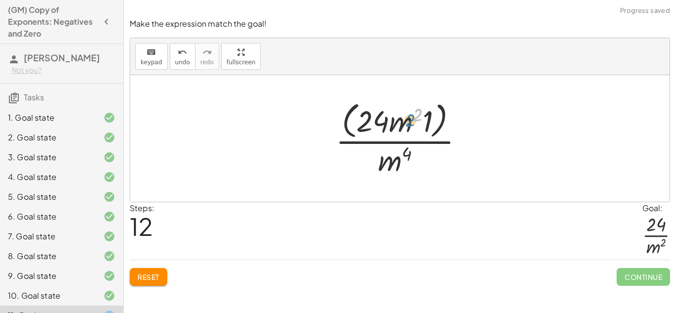
drag, startPoint x: 402, startPoint y: 123, endPoint x: 412, endPoint y: 128, distance: 11.3
click at [412, 128] on div at bounding box center [403, 138] width 146 height 81
drag, startPoint x: 402, startPoint y: 125, endPoint x: 392, endPoint y: 162, distance: 38.4
click at [392, 162] on div at bounding box center [403, 138] width 146 height 81
drag, startPoint x: 387, startPoint y: 165, endPoint x: 399, endPoint y: 133, distance: 33.8
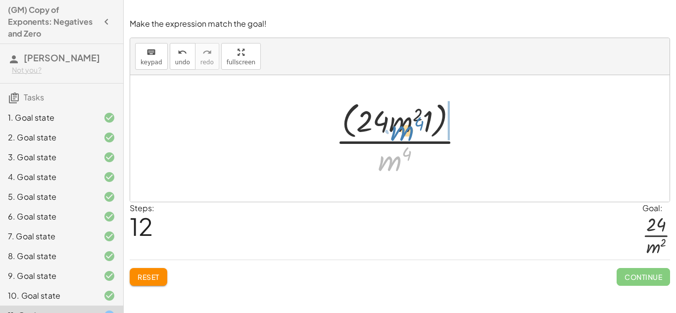
click at [399, 133] on div at bounding box center [403, 138] width 146 height 81
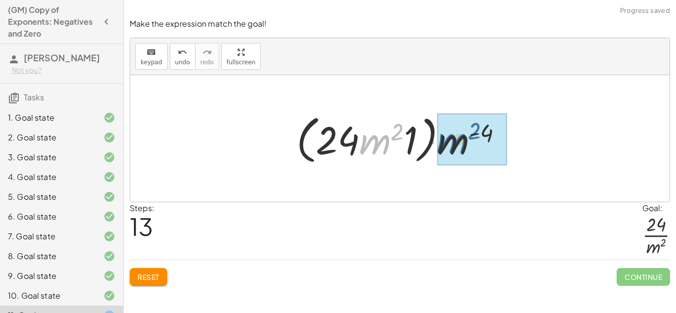
drag, startPoint x: 371, startPoint y: 144, endPoint x: 449, endPoint y: 143, distance: 77.2
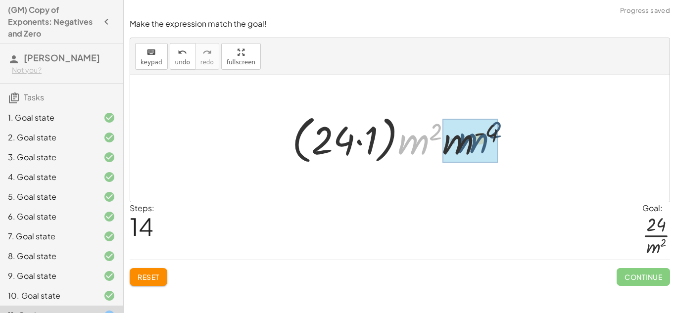
drag, startPoint x: 418, startPoint y: 143, endPoint x: 476, endPoint y: 142, distance: 57.9
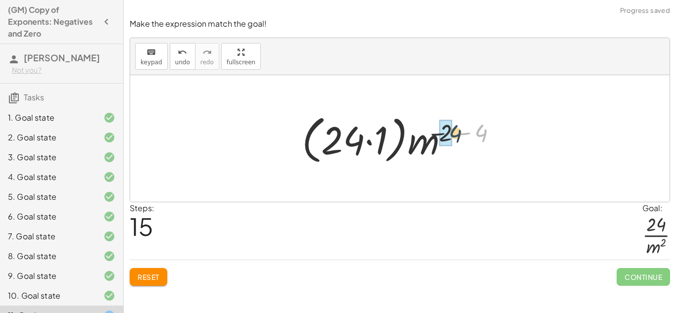
drag, startPoint x: 477, startPoint y: 134, endPoint x: 450, endPoint y: 135, distance: 26.7
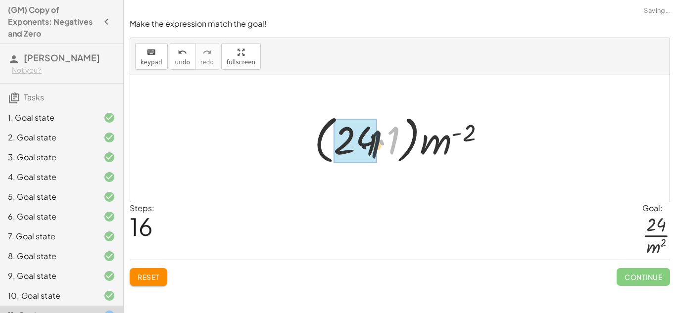
drag, startPoint x: 395, startPoint y: 134, endPoint x: 375, endPoint y: 137, distance: 19.7
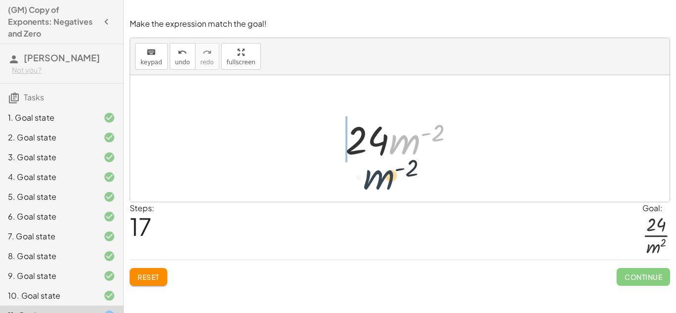
drag, startPoint x: 405, startPoint y: 142, endPoint x: 367, endPoint y: 184, distance: 56.7
click at [367, 184] on div "· ( · 8 · m 2 · n ( - 3 ) ) · ( · 3 · m ( - 4 ) · n 3 ) · 1 · ( · 8 · m 2 · n (…" at bounding box center [399, 138] width 539 height 127
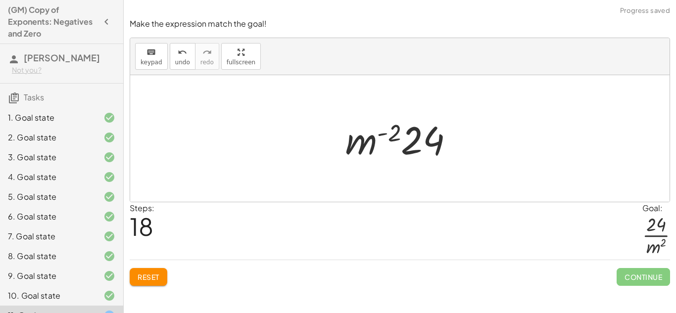
click at [156, 276] on span "Reset" at bounding box center [148, 276] width 22 height 9
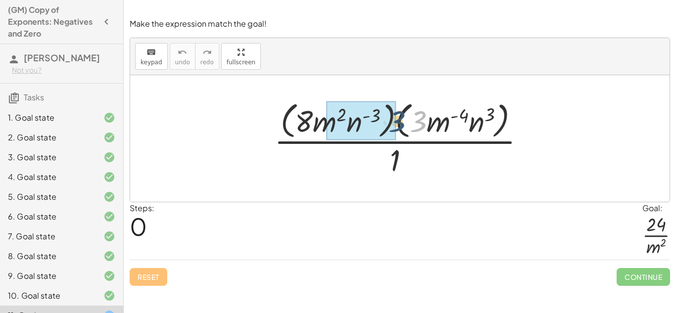
drag, startPoint x: 421, startPoint y: 126, endPoint x: 397, endPoint y: 125, distance: 24.2
click at [397, 125] on div at bounding box center [403, 138] width 269 height 81
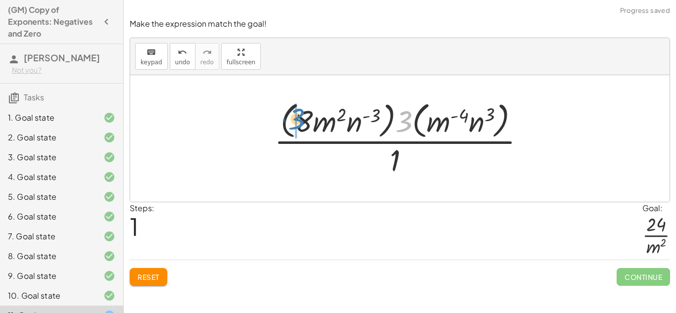
drag, startPoint x: 409, startPoint y: 121, endPoint x: 305, endPoint y: 119, distance: 103.4
click at [305, 119] on div at bounding box center [403, 138] width 269 height 81
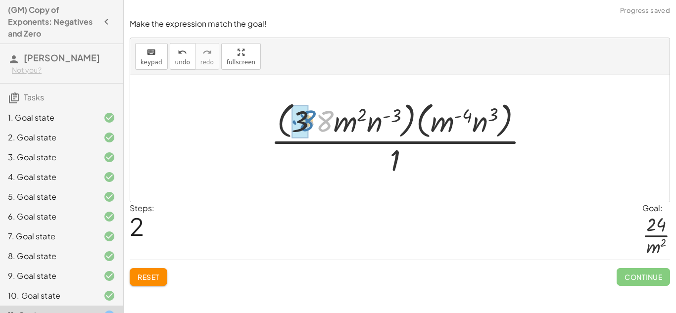
drag, startPoint x: 321, startPoint y: 122, endPoint x: 377, endPoint y: 125, distance: 56.0
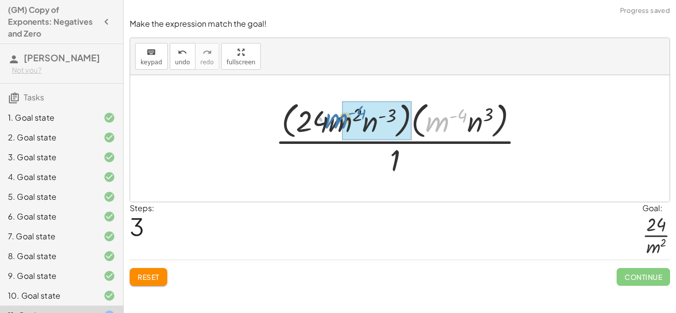
drag, startPoint x: 435, startPoint y: 123, endPoint x: 335, endPoint y: 120, distance: 100.5
click at [335, 120] on div at bounding box center [403, 138] width 267 height 81
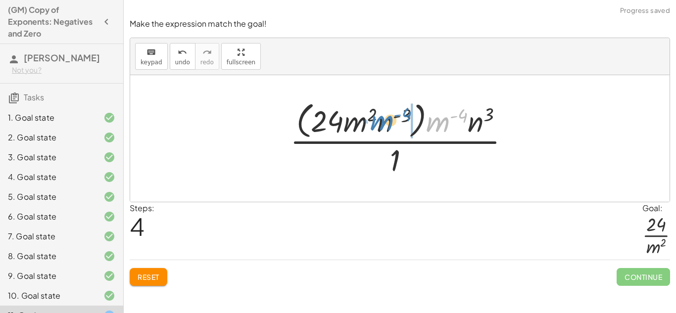
drag, startPoint x: 442, startPoint y: 122, endPoint x: 395, endPoint y: 120, distance: 47.0
click at [395, 120] on div at bounding box center [403, 138] width 237 height 81
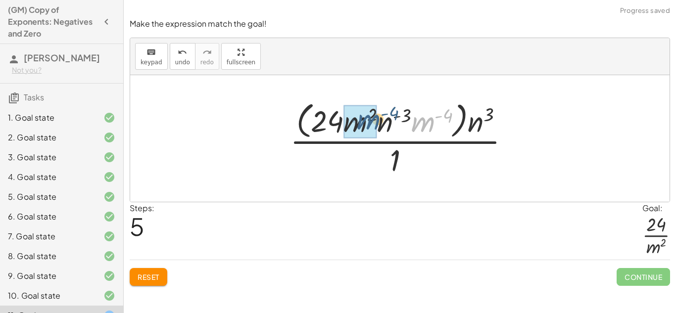
drag, startPoint x: 432, startPoint y: 127, endPoint x: 368, endPoint y: 126, distance: 63.3
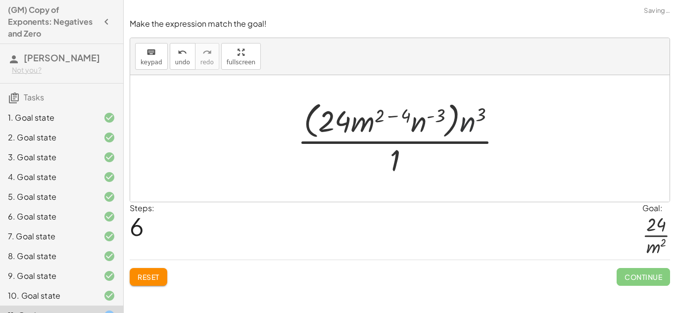
drag, startPoint x: 473, startPoint y: 125, endPoint x: 443, endPoint y: 123, distance: 30.2
click at [438, 124] on div at bounding box center [403, 138] width 222 height 81
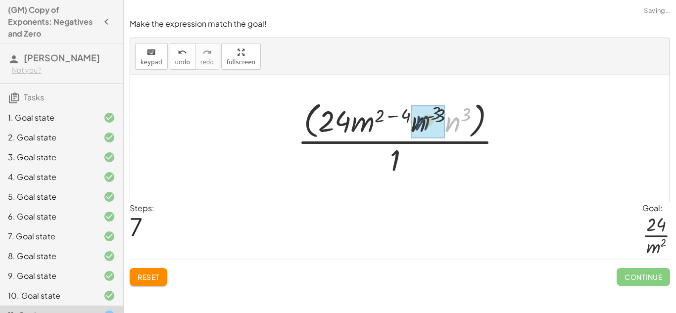
drag, startPoint x: 455, startPoint y: 123, endPoint x: 423, endPoint y: 122, distance: 32.2
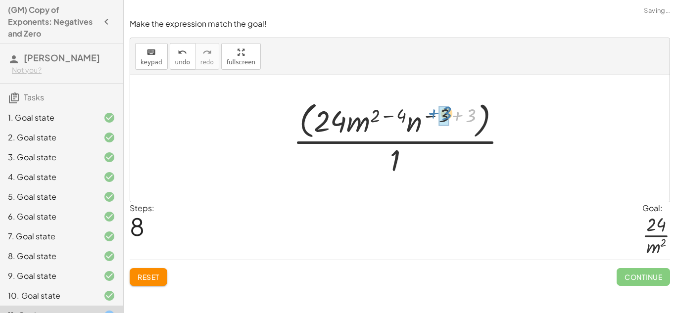
drag, startPoint x: 469, startPoint y: 115, endPoint x: 442, endPoint y: 112, distance: 27.3
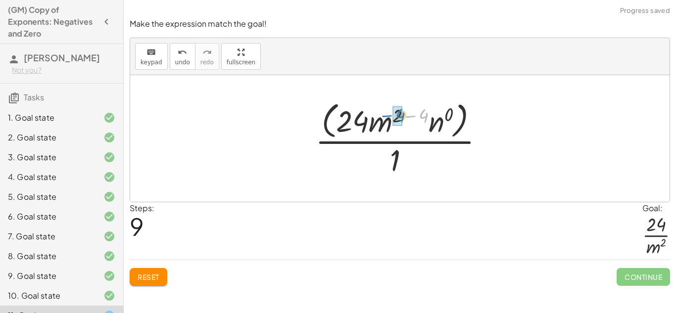
drag, startPoint x: 424, startPoint y: 118, endPoint x: 402, endPoint y: 118, distance: 22.8
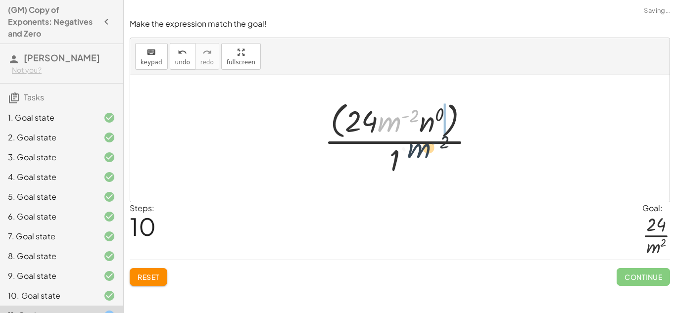
drag, startPoint x: 378, startPoint y: 124, endPoint x: 418, endPoint y: 156, distance: 51.4
click at [418, 156] on div at bounding box center [403, 138] width 168 height 81
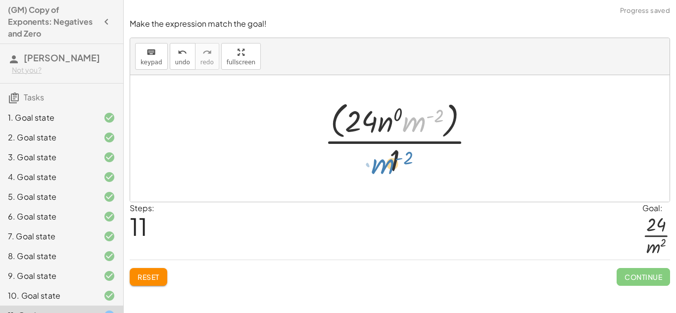
drag, startPoint x: 416, startPoint y: 123, endPoint x: 385, endPoint y: 165, distance: 52.3
click at [385, 165] on div at bounding box center [403, 138] width 168 height 81
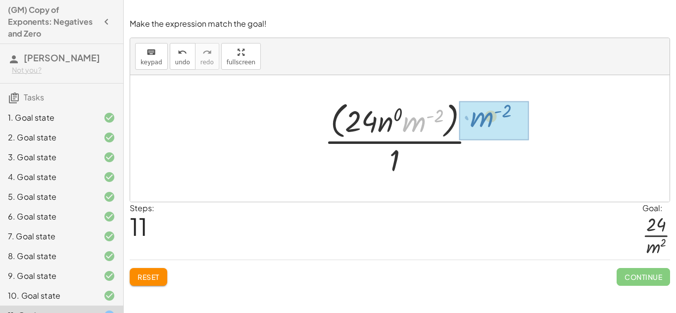
drag, startPoint x: 420, startPoint y: 119, endPoint x: 488, endPoint y: 114, distance: 67.9
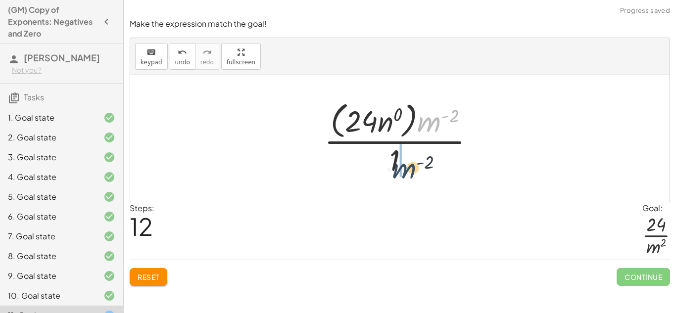
drag, startPoint x: 433, startPoint y: 120, endPoint x: 403, endPoint y: 170, distance: 57.9
click at [403, 170] on div at bounding box center [403, 138] width 168 height 81
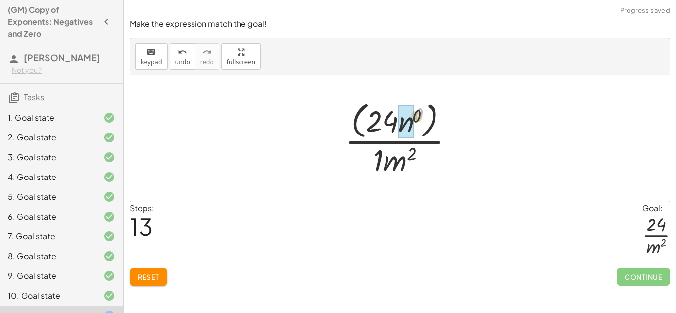
drag, startPoint x: 416, startPoint y: 118, endPoint x: 406, endPoint y: 124, distance: 12.0
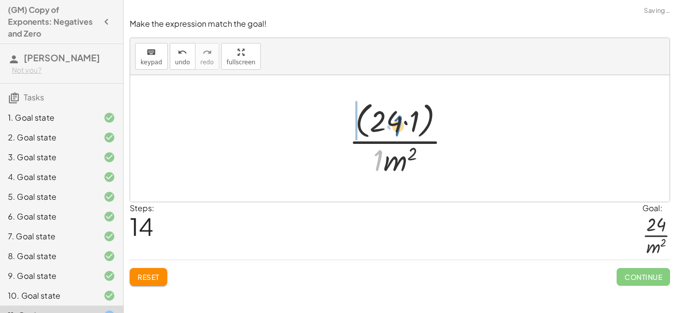
drag, startPoint x: 379, startPoint y: 159, endPoint x: 394, endPoint y: 123, distance: 39.0
click at [394, 123] on div at bounding box center [403, 138] width 119 height 81
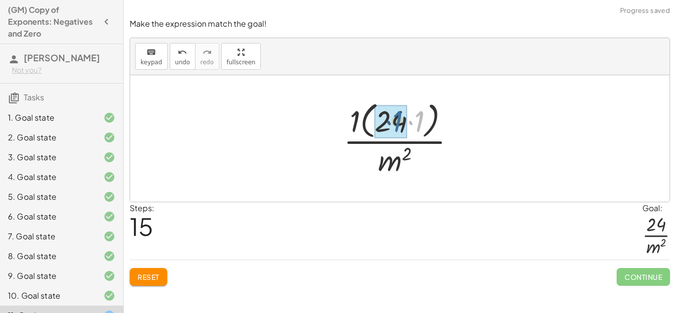
drag, startPoint x: 424, startPoint y: 116, endPoint x: 399, endPoint y: 116, distance: 24.7
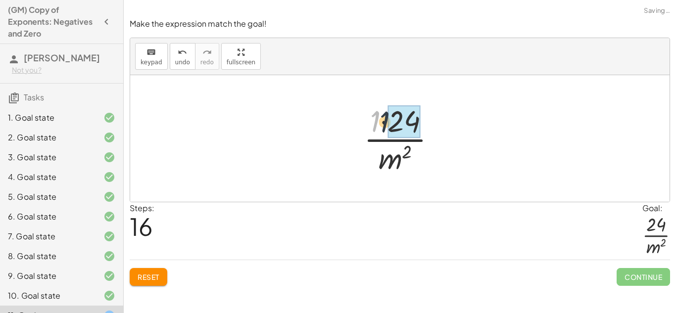
drag, startPoint x: 371, startPoint y: 117, endPoint x: 393, endPoint y: 119, distance: 22.3
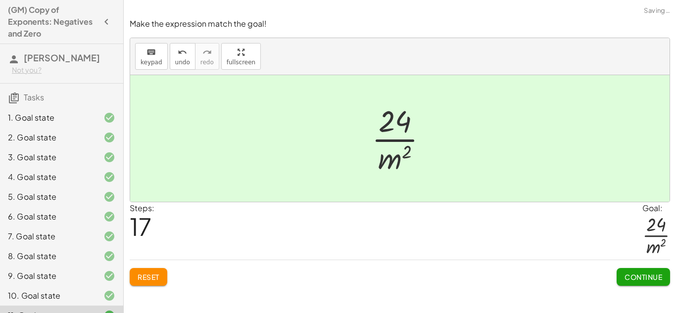
click at [652, 284] on button "Continue" at bounding box center [642, 277] width 53 height 18
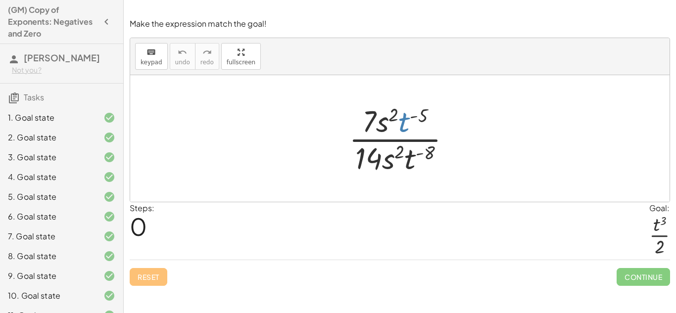
drag, startPoint x: 402, startPoint y: 120, endPoint x: 407, endPoint y: 126, distance: 7.7
click at [407, 126] on div at bounding box center [404, 138] width 120 height 76
drag, startPoint x: 404, startPoint y: 120, endPoint x: 426, endPoint y: 137, distance: 28.6
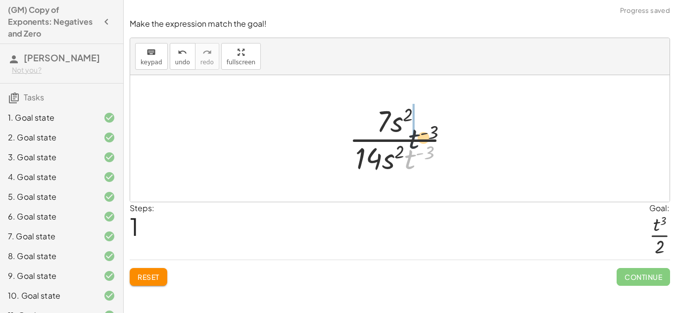
drag, startPoint x: 410, startPoint y: 158, endPoint x: 417, endPoint y: 126, distance: 32.8
click at [417, 126] on div at bounding box center [403, 138] width 119 height 76
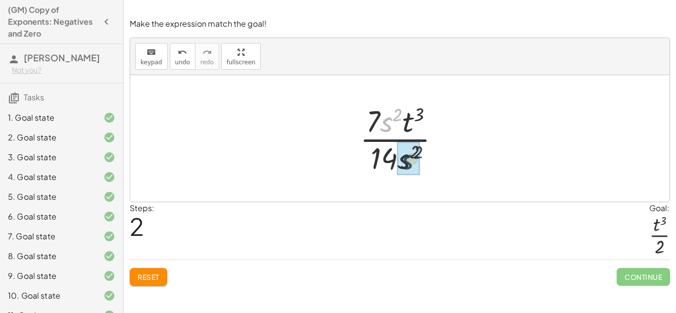
drag, startPoint x: 386, startPoint y: 122, endPoint x: 407, endPoint y: 163, distance: 46.0
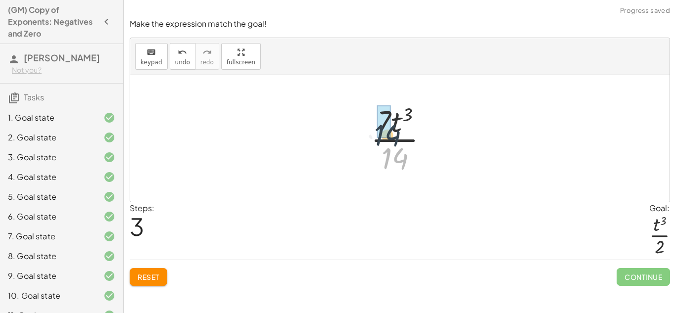
drag, startPoint x: 389, startPoint y: 154, endPoint x: 378, endPoint y: 124, distance: 32.2
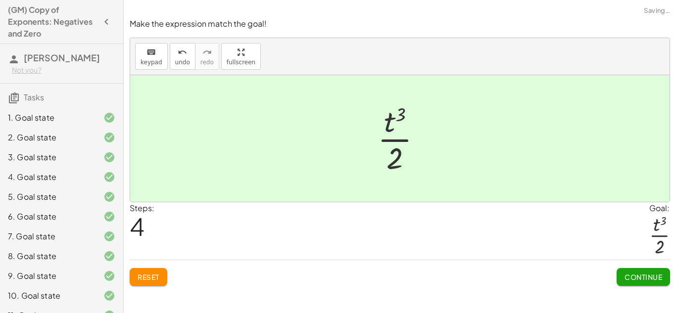
click at [642, 275] on span "Continue" at bounding box center [643, 276] width 38 height 9
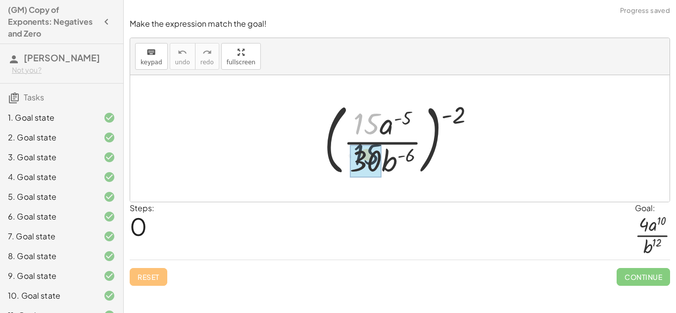
drag, startPoint x: 365, startPoint y: 123, endPoint x: 363, endPoint y: 162, distance: 39.6
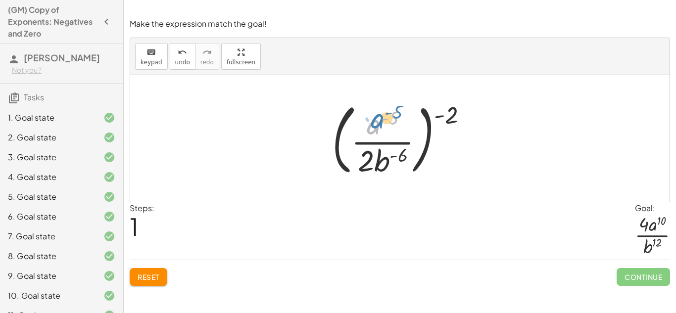
drag, startPoint x: 375, startPoint y: 127, endPoint x: 379, endPoint y: 123, distance: 6.0
click at [379, 123] on div at bounding box center [403, 138] width 153 height 82
drag, startPoint x: 449, startPoint y: 121, endPoint x: 485, endPoint y: 154, distance: 49.3
click at [373, 119] on div at bounding box center [403, 138] width 153 height 82
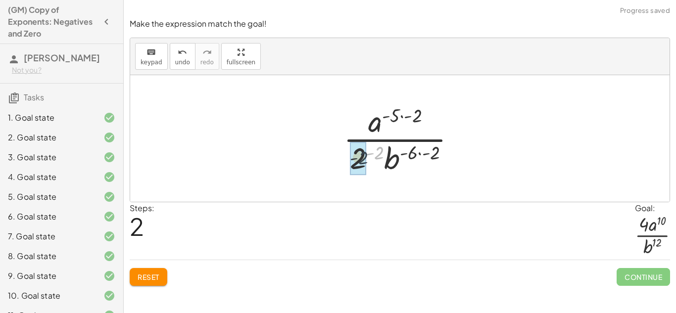
drag, startPoint x: 377, startPoint y: 151, endPoint x: 359, endPoint y: 156, distance: 19.0
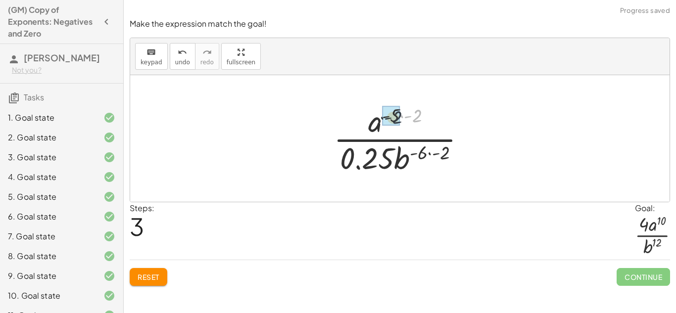
drag, startPoint x: 418, startPoint y: 117, endPoint x: 397, endPoint y: 118, distance: 20.8
drag, startPoint x: 447, startPoint y: 149, endPoint x: 427, endPoint y: 150, distance: 20.3
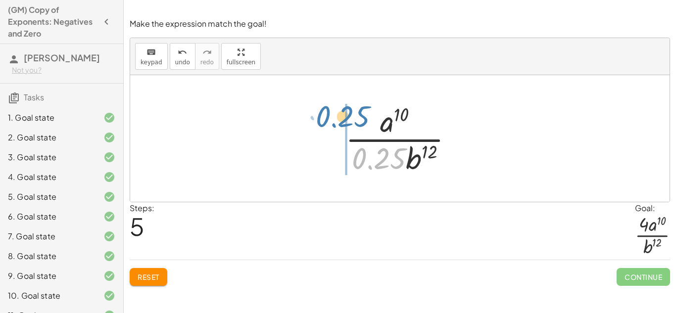
drag, startPoint x: 393, startPoint y: 159, endPoint x: 354, endPoint y: 115, distance: 58.9
click at [354, 115] on div at bounding box center [403, 138] width 126 height 76
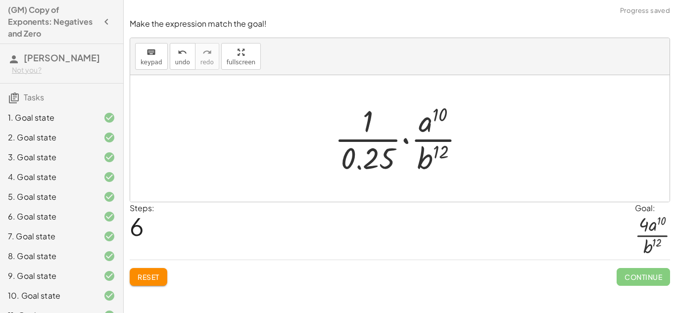
click at [147, 281] on span "Reset" at bounding box center [148, 276] width 22 height 9
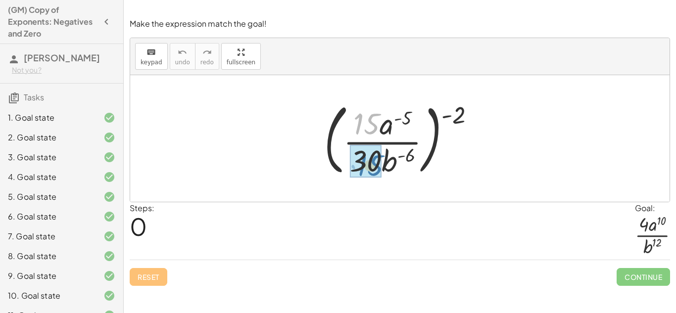
drag, startPoint x: 356, startPoint y: 123, endPoint x: 355, endPoint y: 162, distance: 39.6
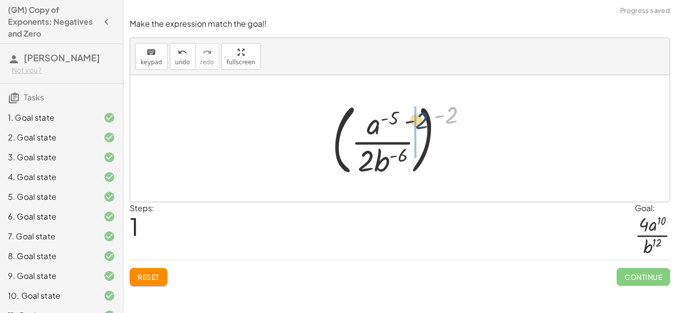
drag, startPoint x: 450, startPoint y: 108, endPoint x: 411, endPoint y: 111, distance: 38.7
click at [411, 111] on div at bounding box center [403, 138] width 153 height 82
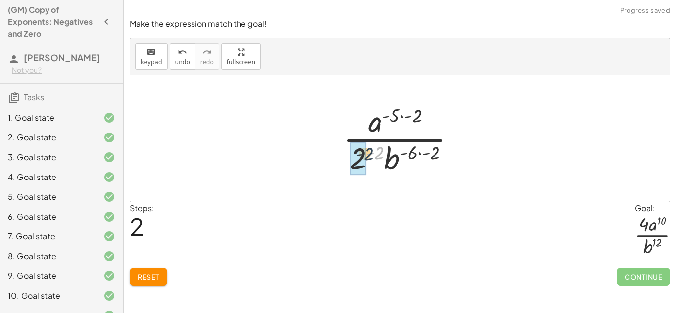
drag, startPoint x: 380, startPoint y: 154, endPoint x: 362, endPoint y: 156, distance: 18.5
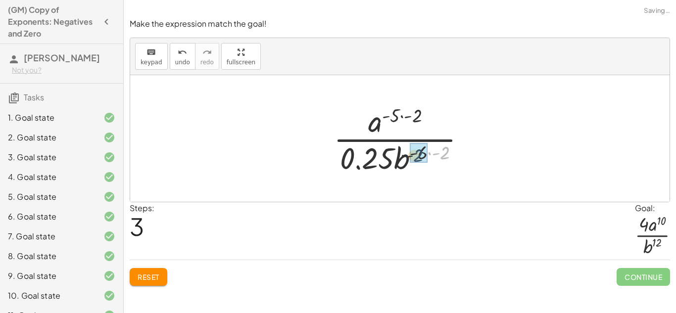
drag, startPoint x: 445, startPoint y: 153, endPoint x: 420, endPoint y: 155, distance: 24.4
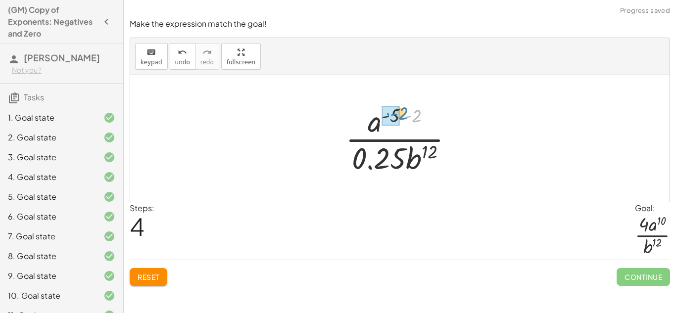
drag, startPoint x: 417, startPoint y: 116, endPoint x: 402, endPoint y: 114, distance: 15.0
click at [402, 114] on div at bounding box center [403, 138] width 126 height 76
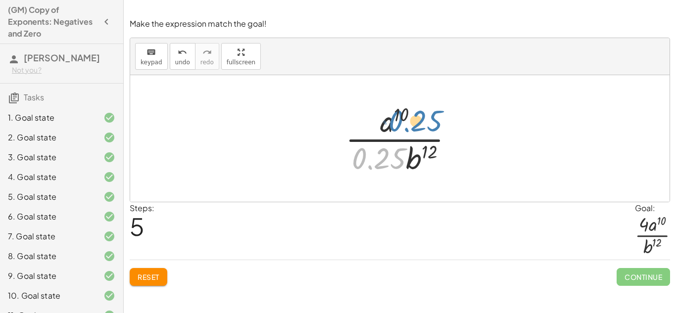
drag, startPoint x: 379, startPoint y: 166, endPoint x: 429, endPoint y: 134, distance: 59.8
click at [429, 134] on div at bounding box center [403, 138] width 126 height 76
click at [155, 272] on button "Reset" at bounding box center [149, 277] width 38 height 18
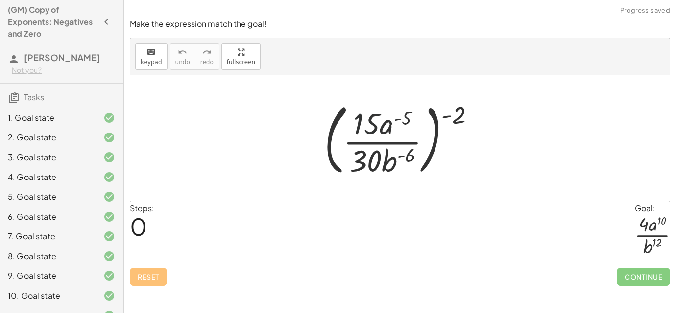
click at [367, 120] on div at bounding box center [403, 138] width 169 height 82
drag, startPoint x: 461, startPoint y: 115, endPoint x: 408, endPoint y: 120, distance: 54.1
click at [408, 120] on div at bounding box center [403, 138] width 169 height 82
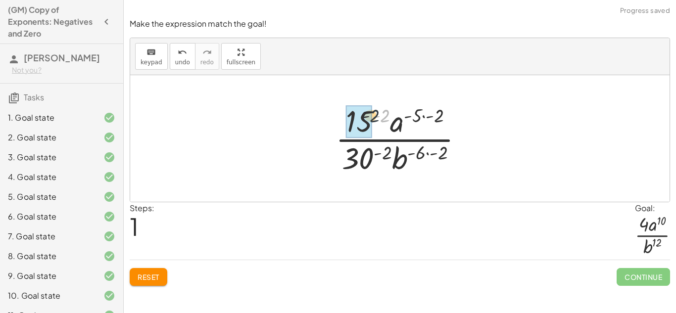
drag, startPoint x: 383, startPoint y: 118, endPoint x: 365, endPoint y: 118, distance: 17.3
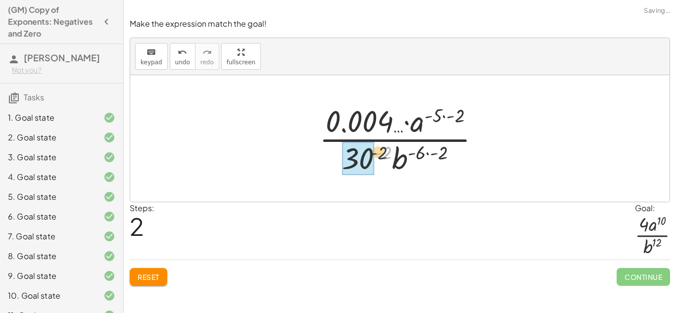
drag, startPoint x: 389, startPoint y: 155, endPoint x: 358, endPoint y: 158, distance: 31.7
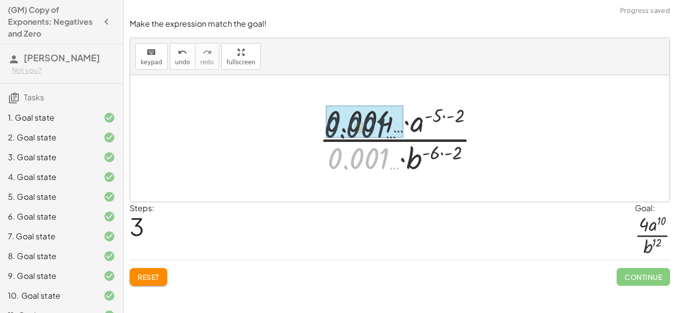
drag, startPoint x: 367, startPoint y: 170, endPoint x: 363, endPoint y: 115, distance: 54.5
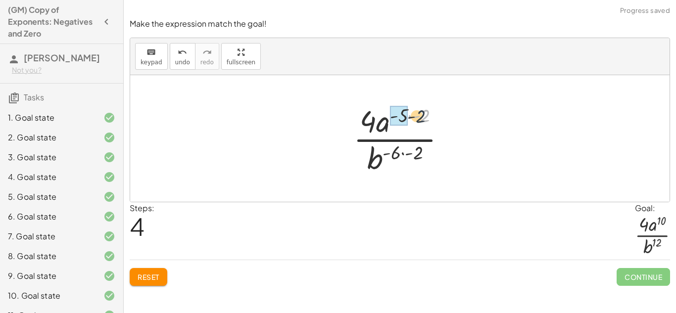
drag, startPoint x: 420, startPoint y: 113, endPoint x: 403, endPoint y: 113, distance: 17.3
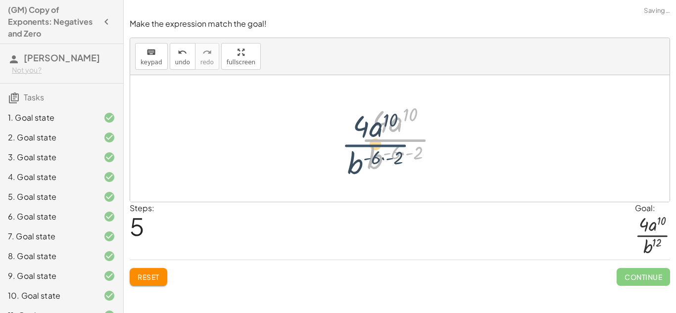
drag, startPoint x: 419, startPoint y: 143, endPoint x: 399, endPoint y: 147, distance: 20.8
click at [399, 147] on div at bounding box center [404, 138] width 96 height 76
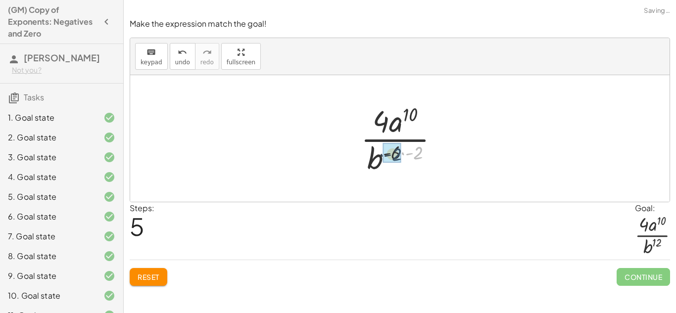
drag, startPoint x: 414, startPoint y: 154, endPoint x: 392, endPoint y: 156, distance: 22.3
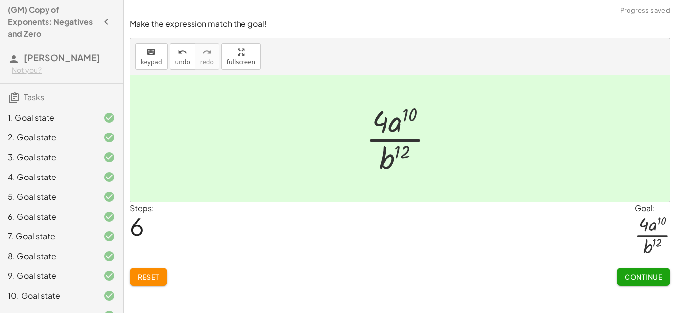
click at [643, 282] on button "Continue" at bounding box center [642, 277] width 53 height 18
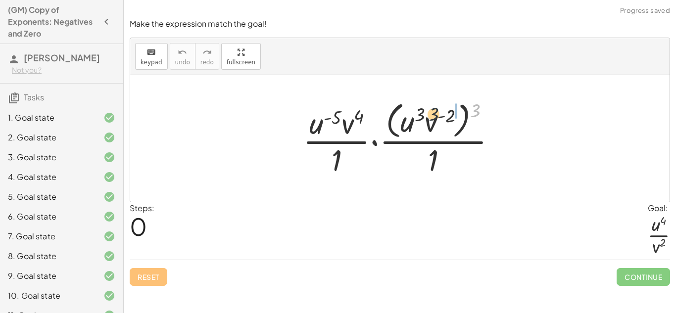
drag, startPoint x: 475, startPoint y: 111, endPoint x: 428, endPoint y: 115, distance: 47.6
click at [428, 115] on div at bounding box center [403, 138] width 211 height 81
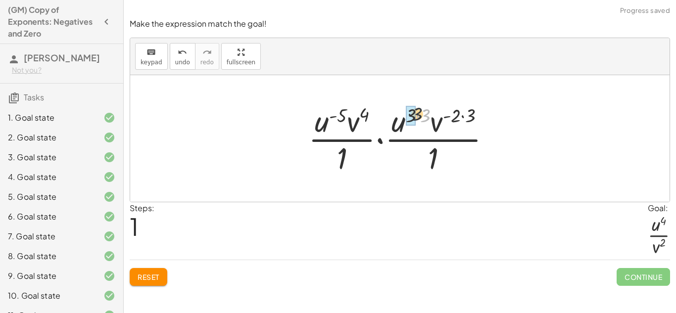
drag, startPoint x: 424, startPoint y: 115, endPoint x: 412, endPoint y: 113, distance: 11.5
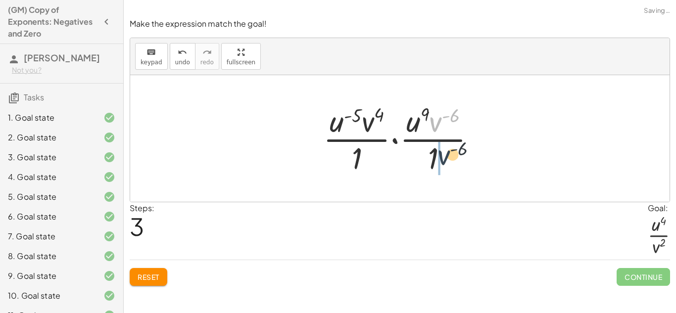
drag, startPoint x: 437, startPoint y: 124, endPoint x: 446, endPoint y: 163, distance: 40.4
click at [446, 163] on div at bounding box center [403, 138] width 170 height 76
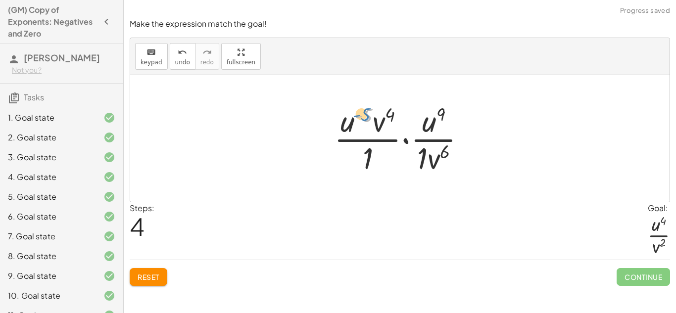
click at [365, 115] on div at bounding box center [403, 138] width 149 height 76
drag, startPoint x: 422, startPoint y: 156, endPoint x: 440, endPoint y: 119, distance: 41.4
click at [440, 119] on div at bounding box center [403, 138] width 149 height 76
drag, startPoint x: 444, startPoint y: 123, endPoint x: 426, endPoint y: 125, distance: 17.4
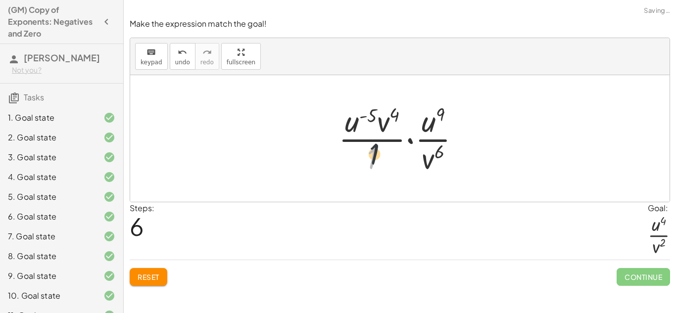
drag, startPoint x: 371, startPoint y: 159, endPoint x: 384, endPoint y: 131, distance: 30.7
click at [383, 131] on div at bounding box center [402, 138] width 139 height 76
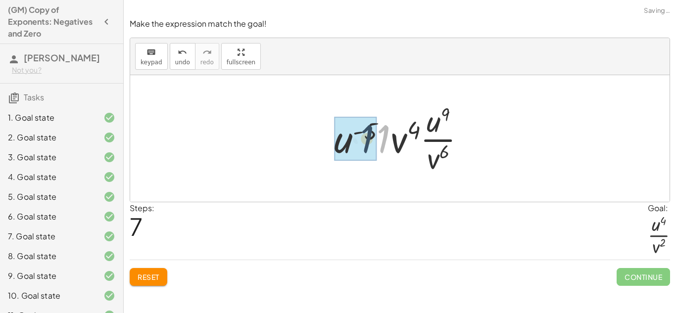
drag, startPoint x: 385, startPoint y: 136, endPoint x: 359, endPoint y: 136, distance: 26.2
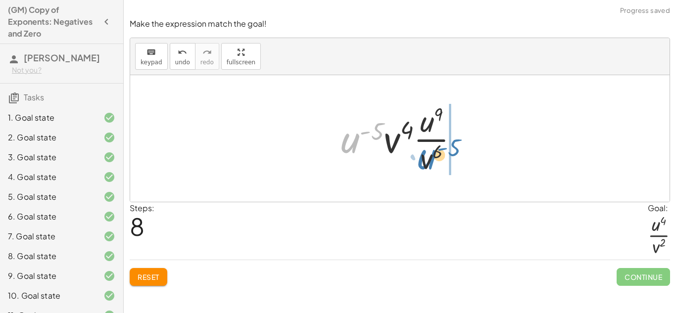
drag, startPoint x: 346, startPoint y: 145, endPoint x: 419, endPoint y: 160, distance: 74.8
click at [419, 160] on div at bounding box center [404, 138] width 136 height 76
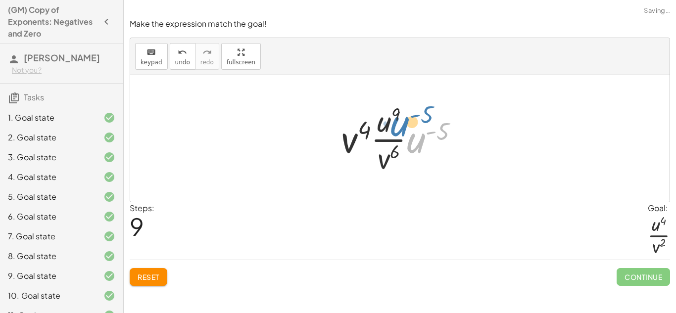
drag, startPoint x: 423, startPoint y: 140, endPoint x: 407, endPoint y: 125, distance: 22.4
click at [407, 125] on div at bounding box center [404, 138] width 136 height 76
drag, startPoint x: 424, startPoint y: 138, endPoint x: 385, endPoint y: 122, distance: 42.3
click at [385, 122] on div at bounding box center [404, 138] width 136 height 76
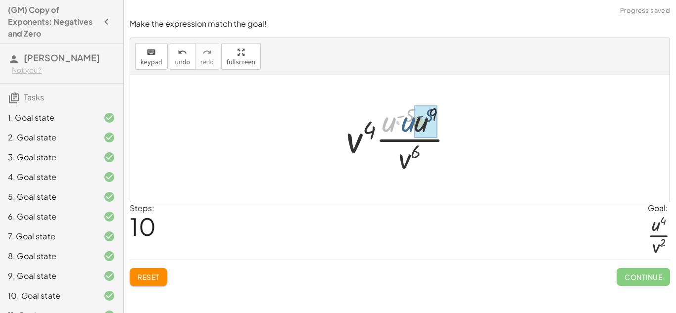
drag, startPoint x: 395, startPoint y: 125, endPoint x: 415, endPoint y: 125, distance: 20.3
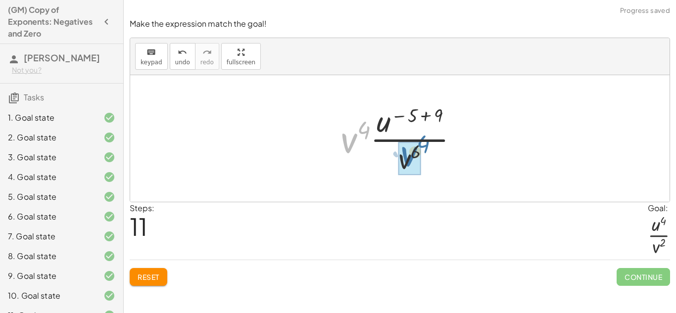
drag, startPoint x: 343, startPoint y: 145, endPoint x: 403, endPoint y: 159, distance: 61.4
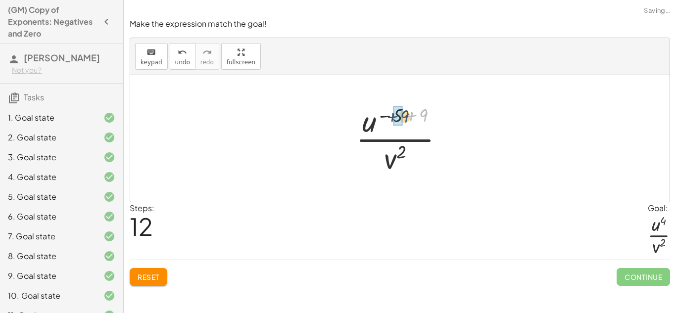
drag, startPoint x: 426, startPoint y: 116, endPoint x: 395, endPoint y: 117, distance: 30.7
click at [395, 117] on div at bounding box center [404, 138] width 106 height 76
drag, startPoint x: 413, startPoint y: 115, endPoint x: 389, endPoint y: 116, distance: 23.7
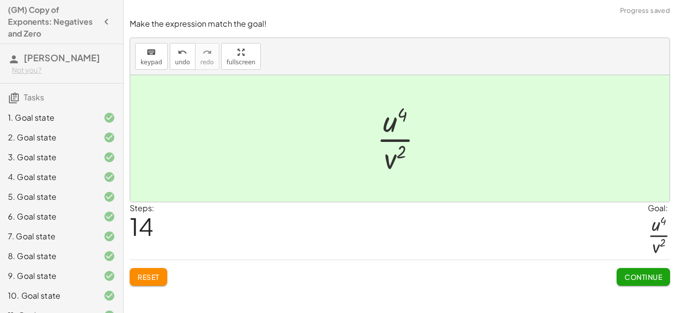
click at [646, 285] on button "Continue" at bounding box center [642, 277] width 53 height 18
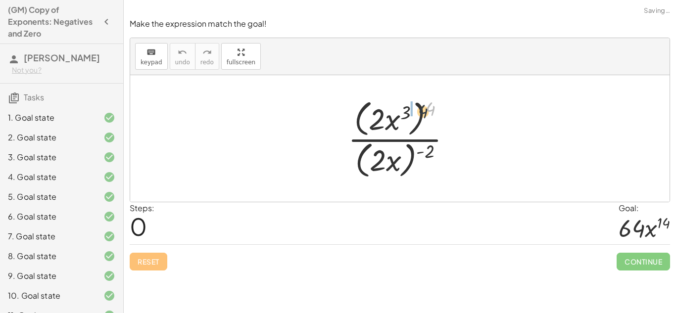
drag, startPoint x: 431, startPoint y: 111, endPoint x: 406, endPoint y: 118, distance: 26.2
click at [406, 118] on div at bounding box center [403, 138] width 121 height 85
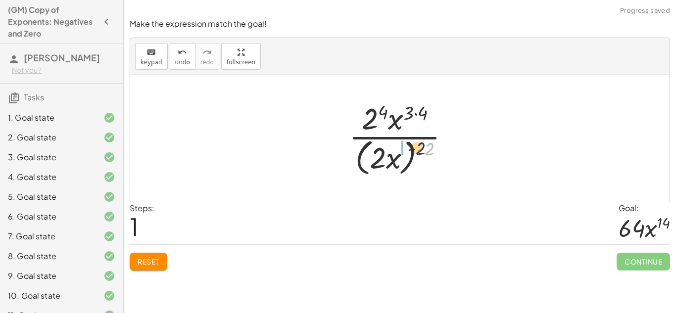
drag, startPoint x: 427, startPoint y: 149, endPoint x: 392, endPoint y: 148, distance: 34.6
click at [392, 148] on div at bounding box center [403, 138] width 119 height 81
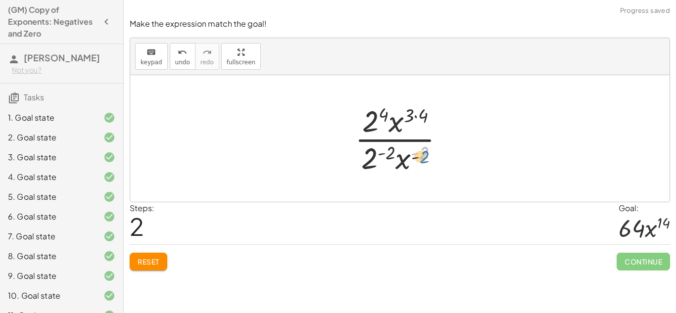
drag, startPoint x: 420, startPoint y: 150, endPoint x: 421, endPoint y: 156, distance: 6.0
click at [421, 156] on div at bounding box center [403, 138] width 107 height 76
drag, startPoint x: 391, startPoint y: 152, endPoint x: 373, endPoint y: 156, distance: 18.2
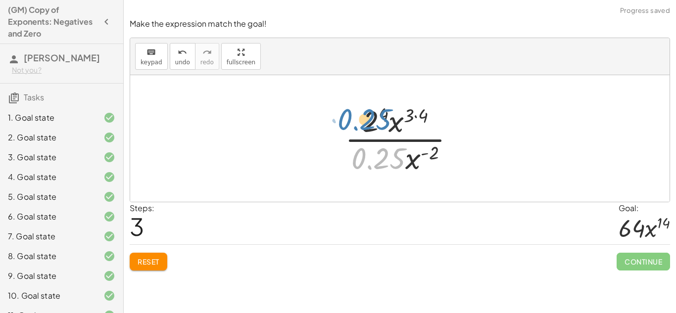
drag, startPoint x: 376, startPoint y: 160, endPoint x: 364, endPoint y: 122, distance: 39.4
click at [364, 122] on div at bounding box center [404, 138] width 128 height 76
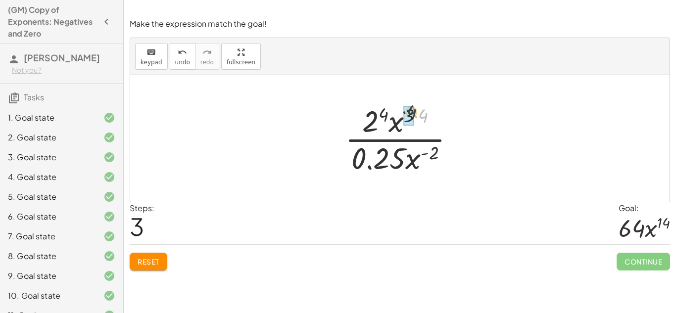
drag, startPoint x: 423, startPoint y: 121, endPoint x: 407, endPoint y: 115, distance: 17.5
drag, startPoint x: 388, startPoint y: 119, endPoint x: 373, endPoint y: 119, distance: 14.8
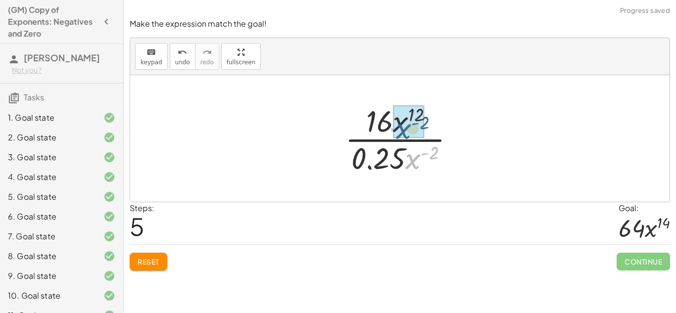
drag, startPoint x: 422, startPoint y: 171, endPoint x: 412, endPoint y: 141, distance: 31.7
click at [412, 141] on div at bounding box center [404, 138] width 128 height 76
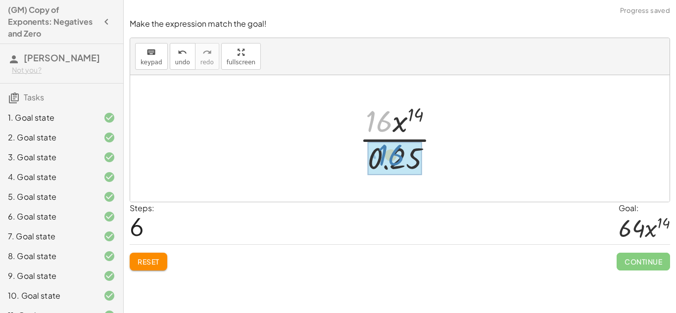
drag, startPoint x: 381, startPoint y: 117, endPoint x: 393, endPoint y: 151, distance: 35.5
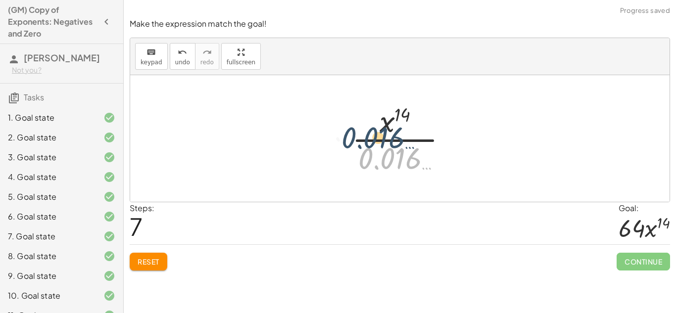
drag, startPoint x: 410, startPoint y: 170, endPoint x: 389, endPoint y: 143, distance: 33.8
click at [389, 143] on div at bounding box center [403, 138] width 113 height 76
drag, startPoint x: 412, startPoint y: 162, endPoint x: 360, endPoint y: 109, distance: 74.1
click at [360, 109] on div at bounding box center [403, 138] width 113 height 76
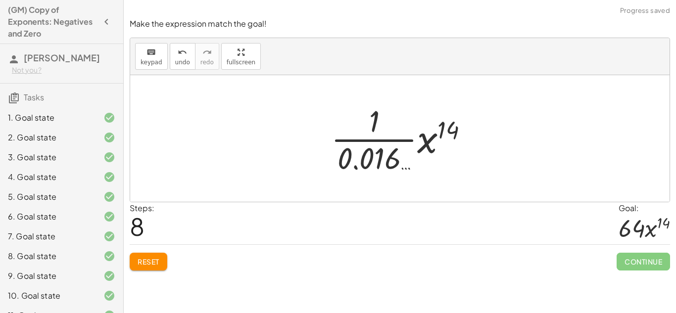
click at [142, 270] on button "Reset" at bounding box center [149, 262] width 38 height 18
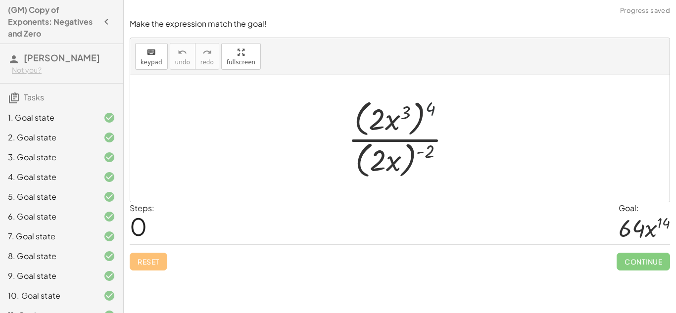
drag, startPoint x: 432, startPoint y: 109, endPoint x: 408, endPoint y: 111, distance: 24.3
click at [408, 111] on div at bounding box center [403, 138] width 121 height 85
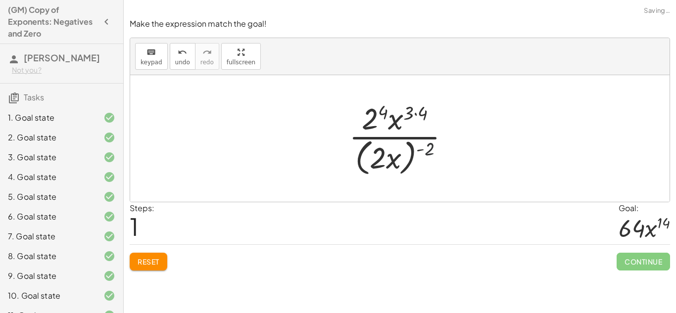
drag, startPoint x: 434, startPoint y: 148, endPoint x: 386, endPoint y: 155, distance: 48.9
click at [386, 155] on div at bounding box center [403, 138] width 119 height 81
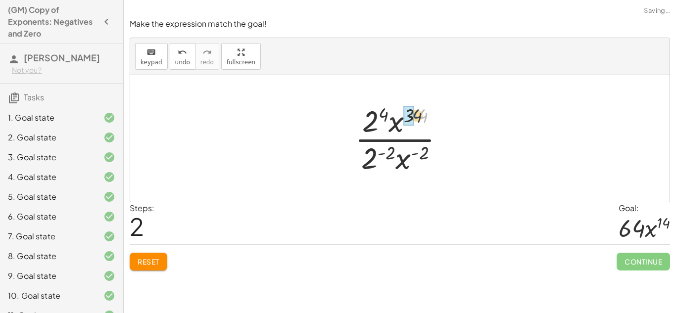
drag, startPoint x: 423, startPoint y: 114, endPoint x: 411, endPoint y: 113, distance: 11.4
drag, startPoint x: 425, startPoint y: 151, endPoint x: 380, endPoint y: 171, distance: 49.2
click at [380, 171] on div at bounding box center [403, 138] width 107 height 76
click at [420, 148] on div at bounding box center [403, 138] width 107 height 76
drag, startPoint x: 411, startPoint y: 156, endPoint x: 407, endPoint y: 119, distance: 37.3
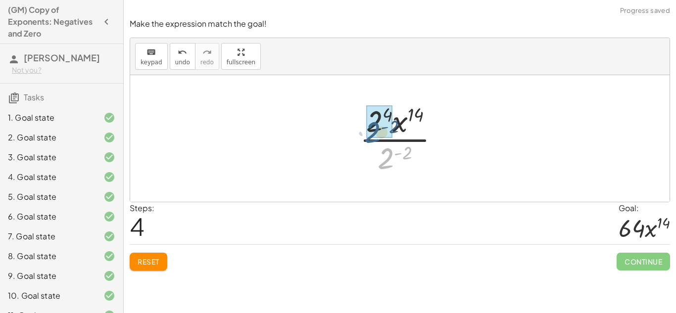
drag, startPoint x: 392, startPoint y: 155, endPoint x: 376, endPoint y: 126, distance: 33.2
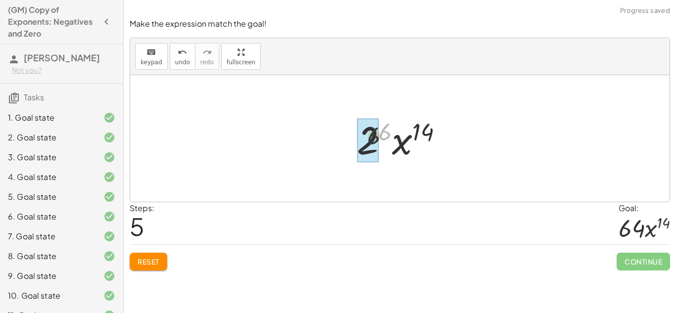
drag, startPoint x: 383, startPoint y: 128, endPoint x: 367, endPoint y: 133, distance: 17.1
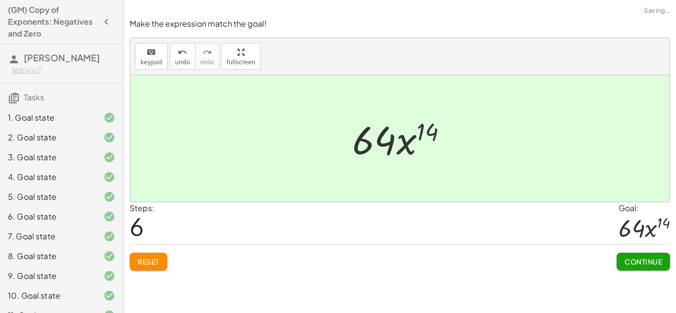
click at [639, 270] on button "Continue" at bounding box center [642, 262] width 53 height 18
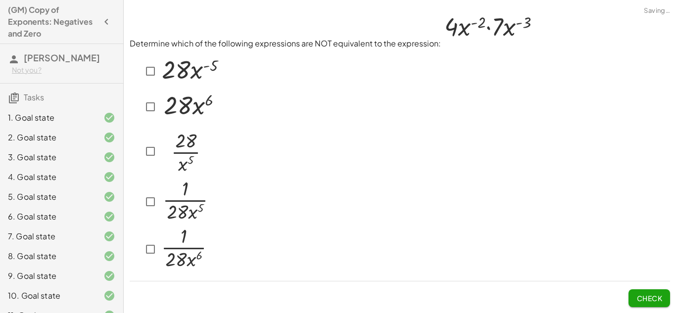
scroll to position [155, 0]
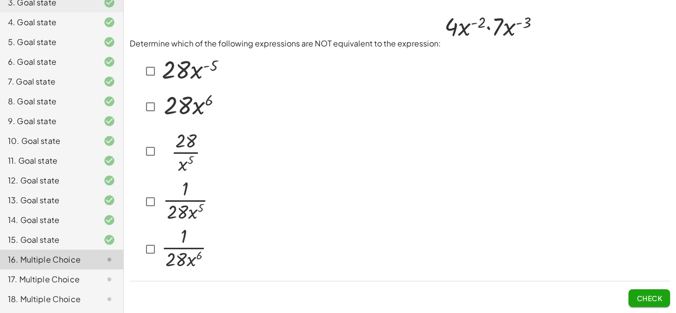
click at [169, 164] on img at bounding box center [184, 150] width 50 height 52
click at [0, 0] on div "Determine which of the following expressions are NOT equivalent to the expressi…" at bounding box center [0, 0] width 0 height 0
click at [656, 299] on span "Check" at bounding box center [649, 298] width 26 height 9
click at [157, 259] on div at bounding box center [174, 249] width 67 height 48
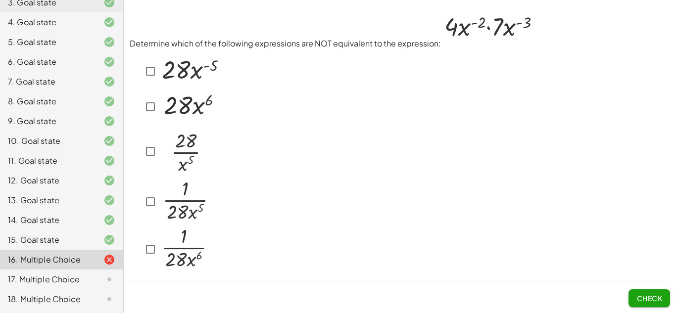
click at [0, 0] on div "Determine which of the following expressions are NOT equivalent to the expressi…" at bounding box center [0, 0] width 0 height 0
click at [161, 198] on img at bounding box center [184, 201] width 51 height 44
click at [667, 292] on button "Check" at bounding box center [649, 298] width 42 height 18
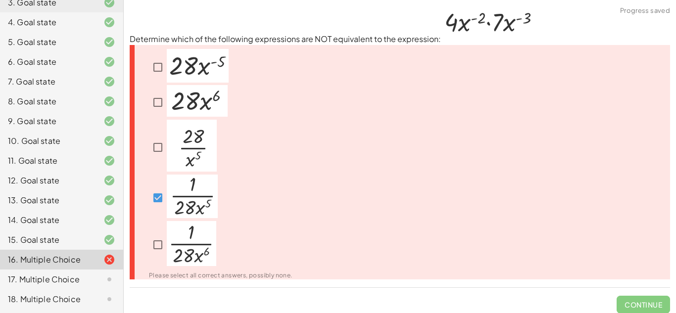
click at [148, 202] on div at bounding box center [214, 198] width 155 height 46
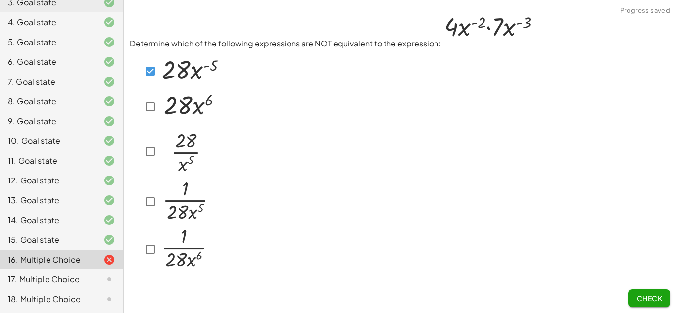
click at [637, 299] on span "Check" at bounding box center [649, 298] width 26 height 9
click at [159, 106] on img at bounding box center [189, 106] width 61 height 32
click at [634, 292] on button "Check" at bounding box center [649, 298] width 42 height 18
click at [660, 302] on span "Check" at bounding box center [649, 298] width 26 height 9
click at [642, 307] on button "Check" at bounding box center [649, 298] width 42 height 18
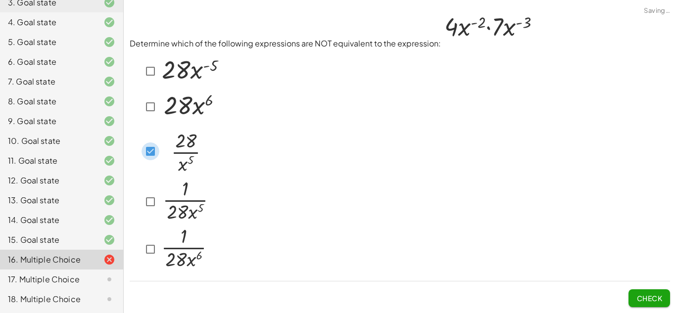
click at [643, 299] on span "Check" at bounding box center [649, 298] width 26 height 9
click at [645, 300] on span "Check" at bounding box center [649, 298] width 26 height 9
click at [656, 297] on span "Check" at bounding box center [649, 298] width 26 height 9
click at [658, 299] on span "Check" at bounding box center [649, 298] width 26 height 9
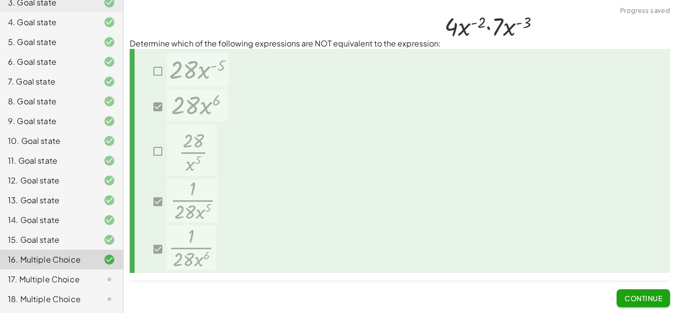
click at [647, 300] on span "Continue" at bounding box center [643, 298] width 38 height 9
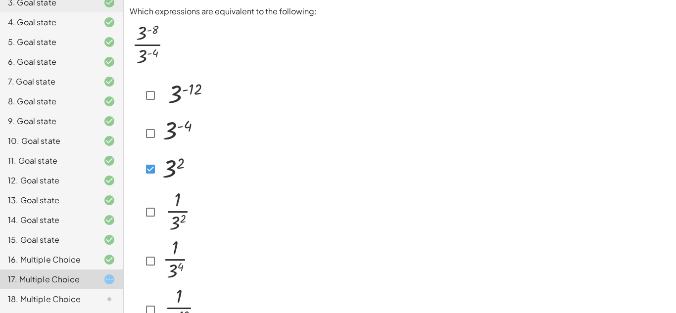
click at [140, 162] on icon at bounding box center [136, 158] width 12 height 12
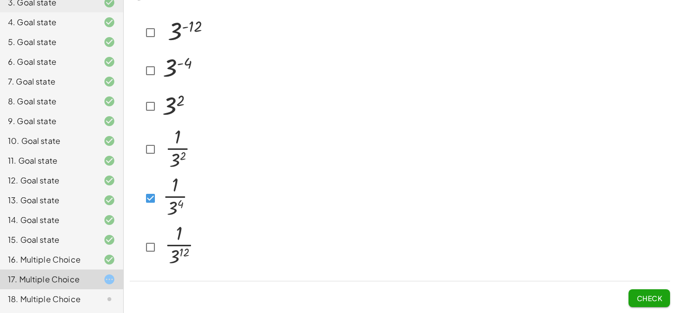
click at [634, 295] on button "Check" at bounding box center [649, 298] width 42 height 18
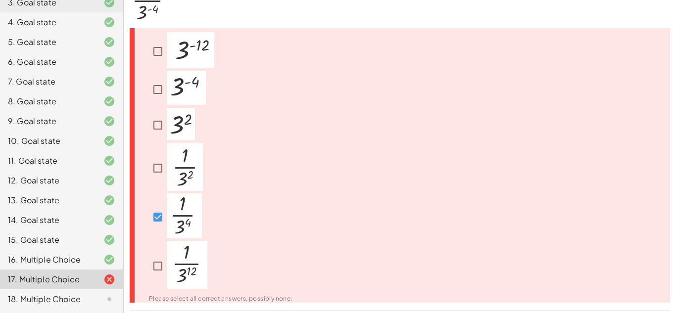
scroll to position [74, 0]
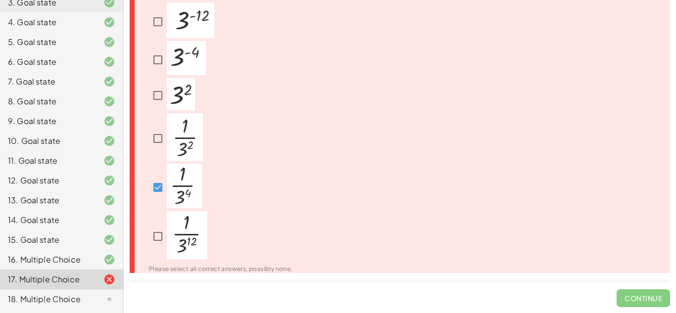
click at [147, 211] on div at bounding box center [214, 242] width 155 height 62
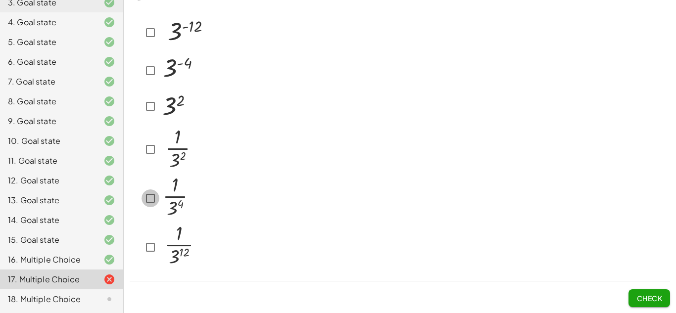
scroll to position [63, 0]
click at [645, 295] on span "Check" at bounding box center [649, 298] width 26 height 9
click at [163, 170] on img at bounding box center [177, 148] width 36 height 48
click at [659, 295] on span "Check" at bounding box center [649, 298] width 26 height 9
click at [661, 300] on span "Check" at bounding box center [649, 298] width 26 height 9
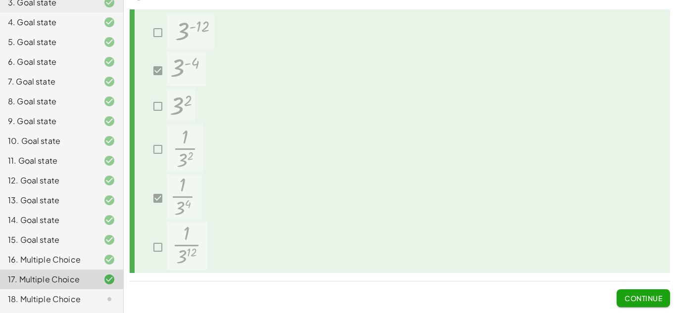
click at [633, 300] on span "Continue" at bounding box center [643, 298] width 38 height 9
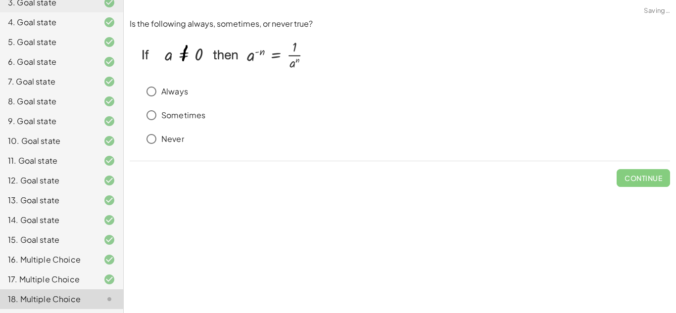
scroll to position [0, 0]
click at [187, 85] on div "Always" at bounding box center [405, 92] width 528 height 20
click at [184, 86] on p "Always" at bounding box center [174, 91] width 27 height 11
click at [628, 179] on button "Check" at bounding box center [649, 178] width 42 height 18
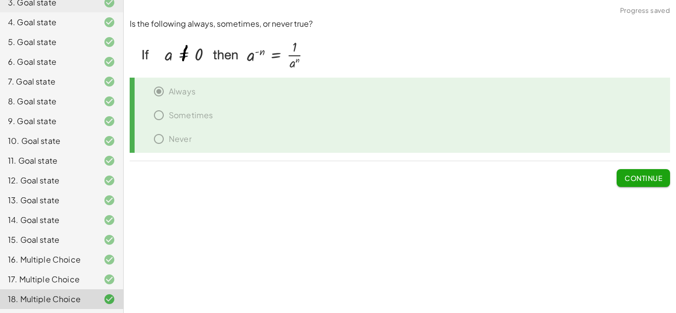
click at [637, 174] on span "Continue" at bounding box center [643, 178] width 38 height 9
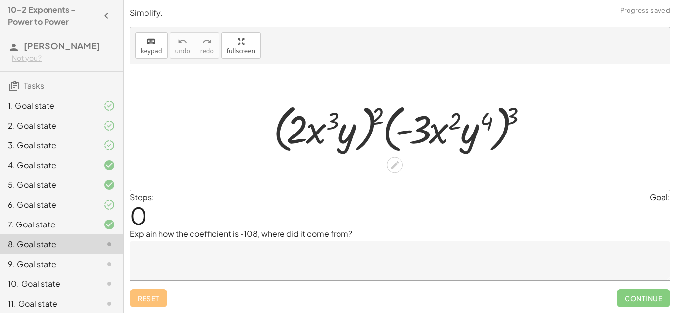
click at [356, 123] on div at bounding box center [403, 127] width 271 height 57
click at [281, 267] on textarea at bounding box center [400, 261] width 540 height 40
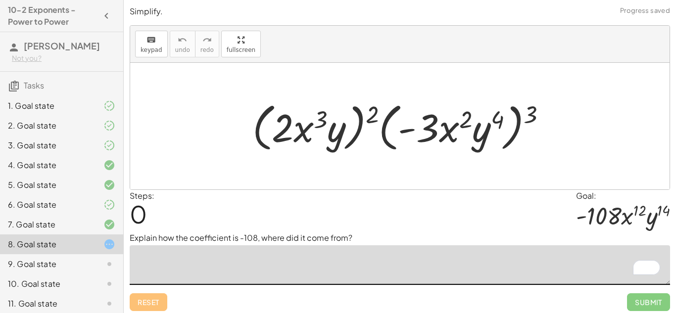
click at [82, 294] on div "9. Goal state" at bounding box center [61, 304] width 123 height 20
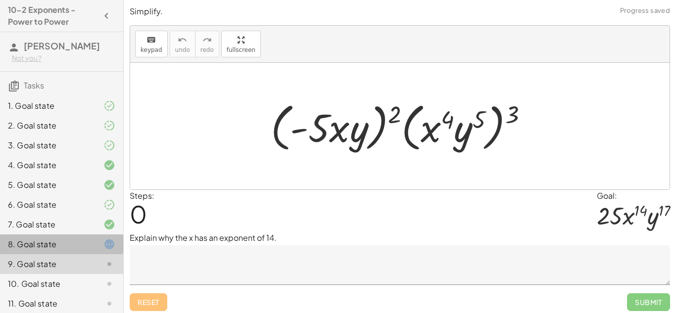
click at [74, 243] on div "8. Goal state" at bounding box center [48, 244] width 80 height 12
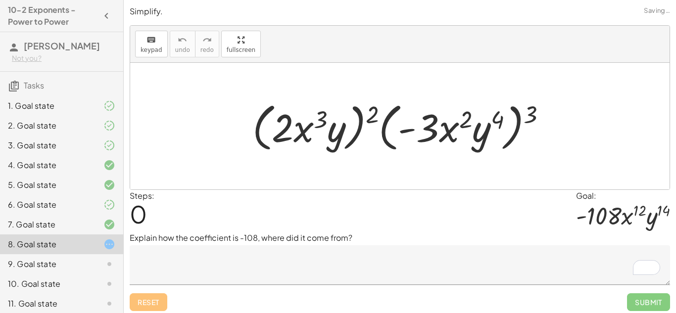
click at [75, 266] on div "9. Goal state" at bounding box center [48, 264] width 80 height 12
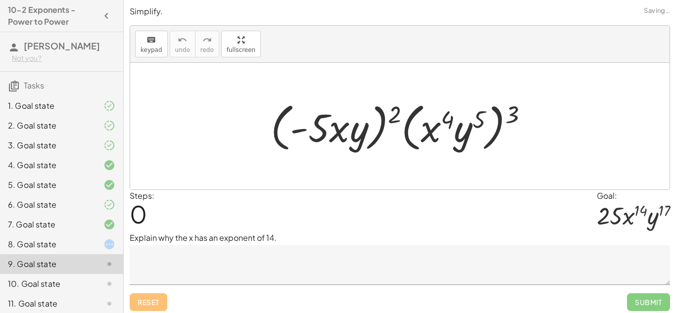
click at [86, 246] on div "8. Goal state" at bounding box center [48, 244] width 80 height 12
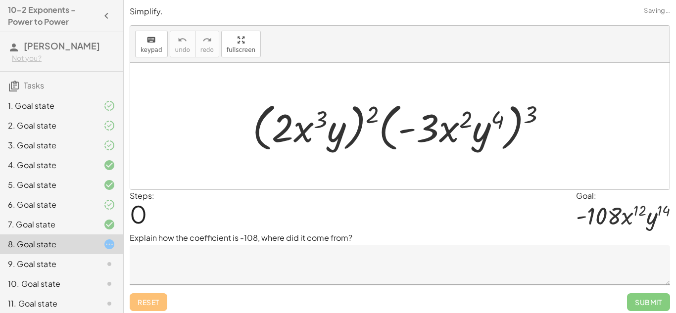
scroll to position [24, 0]
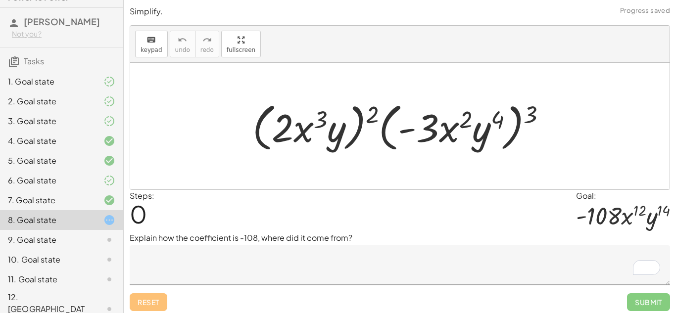
click at [365, 277] on textarea "To enrich screen reader interactions, please activate Accessibility in Grammarl…" at bounding box center [400, 265] width 540 height 40
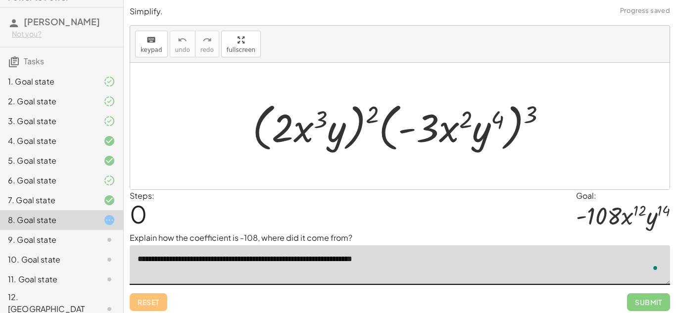
click at [417, 262] on textarea "**********" at bounding box center [400, 265] width 540 height 40
click at [537, 255] on textarea "**********" at bounding box center [400, 265] width 540 height 40
click at [595, 259] on textarea "**********" at bounding box center [400, 265] width 540 height 40
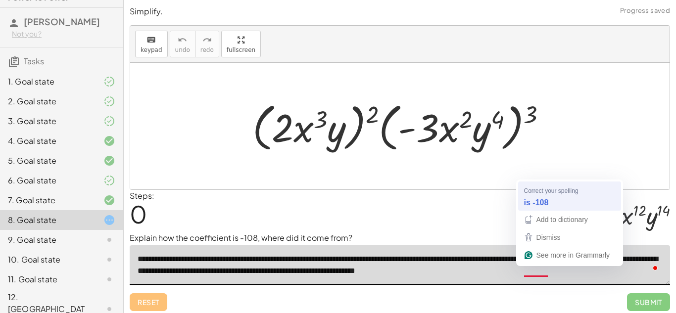
type textarea "**********"
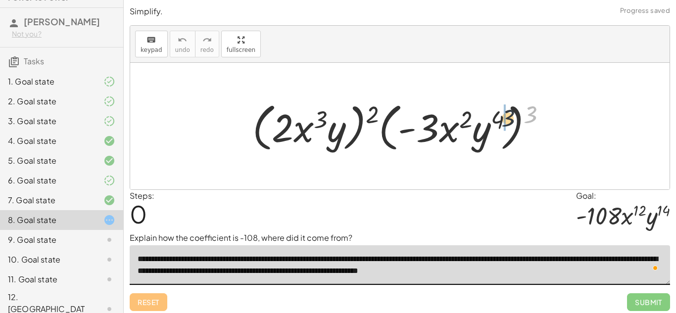
drag, startPoint x: 529, startPoint y: 121, endPoint x: 495, endPoint y: 123, distance: 33.7
click at [495, 123] on div at bounding box center [403, 126] width 312 height 57
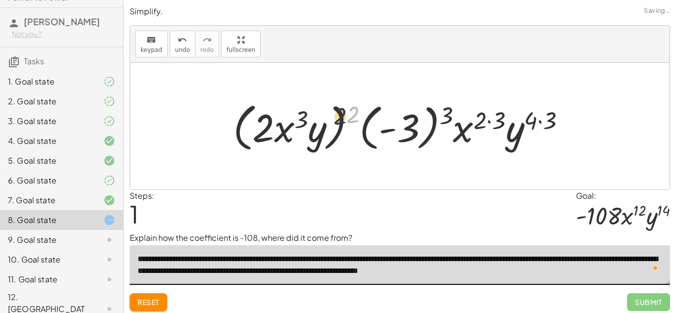
drag, startPoint x: 356, startPoint y: 107, endPoint x: 314, endPoint y: 114, distance: 42.7
click at [314, 114] on div at bounding box center [403, 126] width 350 height 57
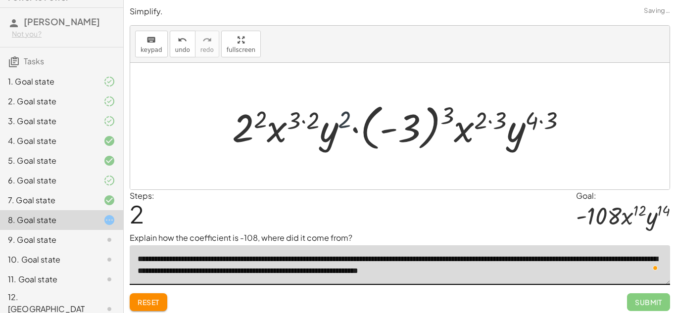
drag, startPoint x: 345, startPoint y: 114, endPoint x: 325, endPoint y: 129, distance: 24.8
click at [325, 129] on div at bounding box center [403, 126] width 352 height 55
drag, startPoint x: 317, startPoint y: 121, endPoint x: 302, endPoint y: 119, distance: 15.5
click at [302, 119] on div at bounding box center [403, 126] width 352 height 55
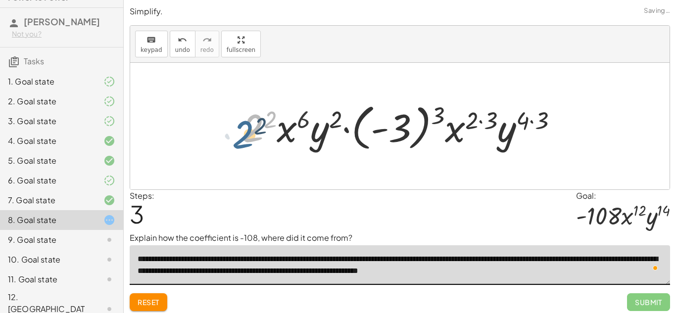
drag, startPoint x: 263, startPoint y: 119, endPoint x: 271, endPoint y: 114, distance: 9.3
click at [252, 125] on div at bounding box center [403, 126] width 333 height 55
drag, startPoint x: 273, startPoint y: 114, endPoint x: 259, endPoint y: 123, distance: 16.2
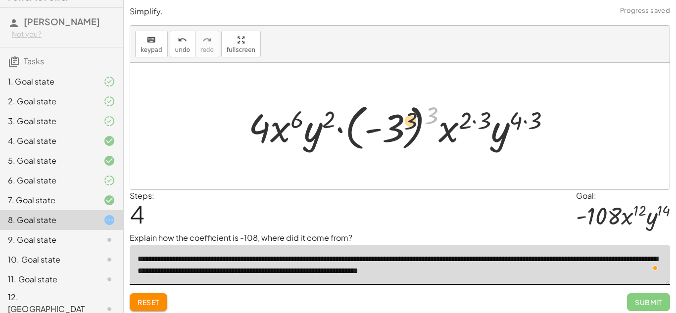
drag, startPoint x: 433, startPoint y: 115, endPoint x: 382, endPoint y: 124, distance: 51.7
click at [382, 124] on div at bounding box center [403, 126] width 320 height 55
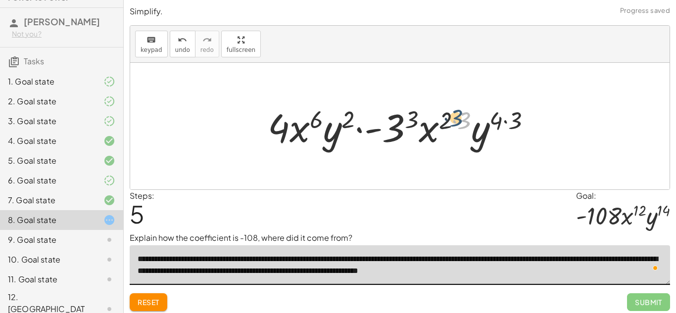
drag, startPoint x: 458, startPoint y: 119, endPoint x: 449, endPoint y: 117, distance: 9.7
click at [449, 117] on div at bounding box center [403, 126] width 281 height 51
drag, startPoint x: 463, startPoint y: 116, endPoint x: 449, endPoint y: 116, distance: 13.8
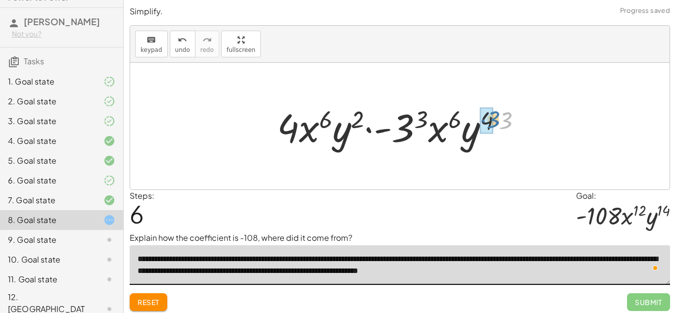
drag, startPoint x: 506, startPoint y: 117, endPoint x: 492, endPoint y: 115, distance: 13.9
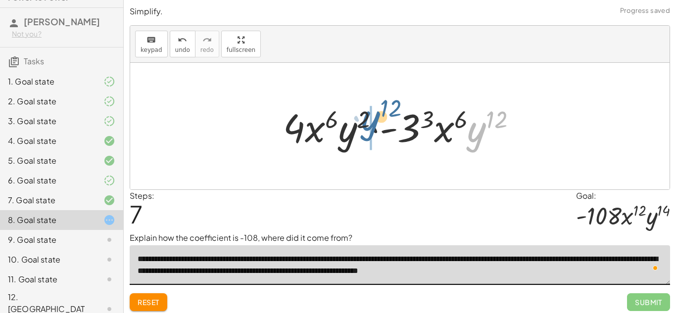
drag, startPoint x: 480, startPoint y: 133, endPoint x: 362, endPoint y: 122, distance: 118.7
click at [362, 122] on div at bounding box center [403, 126] width 251 height 51
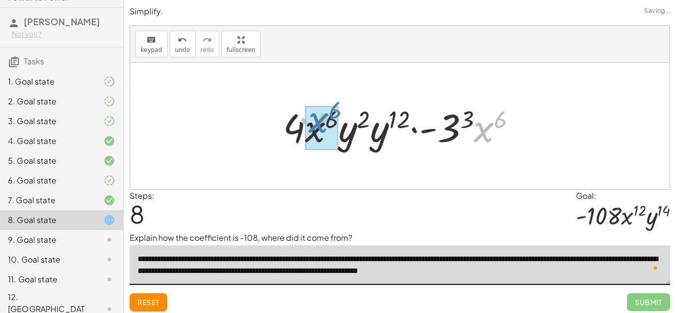
drag, startPoint x: 494, startPoint y: 134, endPoint x: 327, endPoint y: 125, distance: 166.4
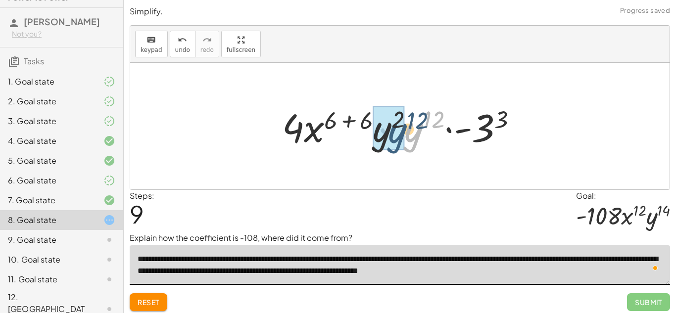
drag, startPoint x: 410, startPoint y: 134, endPoint x: 391, endPoint y: 135, distance: 19.3
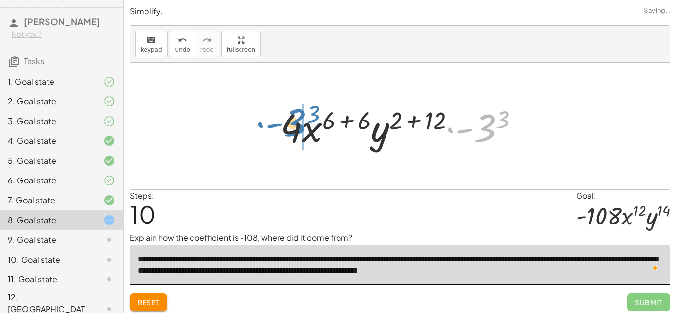
drag, startPoint x: 483, startPoint y: 131, endPoint x: 290, endPoint y: 131, distance: 193.4
click at [290, 131] on div at bounding box center [403, 126] width 257 height 51
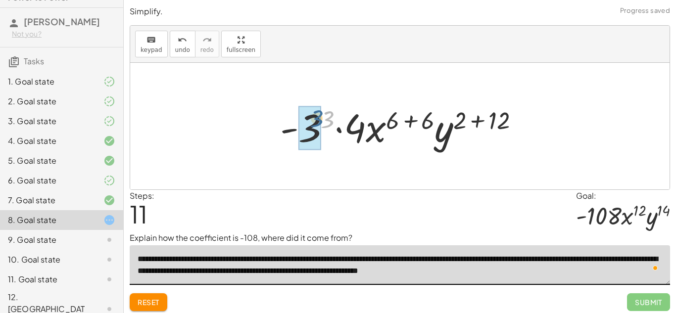
drag, startPoint x: 330, startPoint y: 122, endPoint x: 314, endPoint y: 122, distance: 16.3
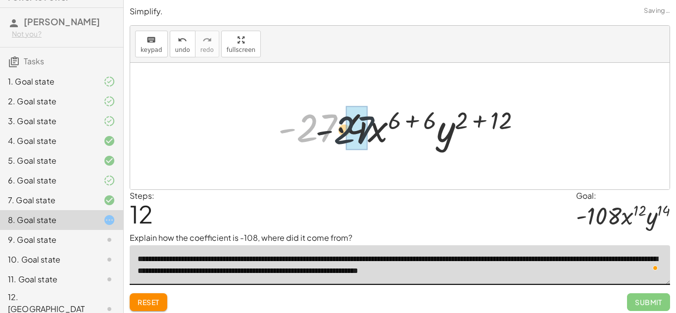
drag, startPoint x: 307, startPoint y: 130, endPoint x: 345, endPoint y: 131, distance: 37.6
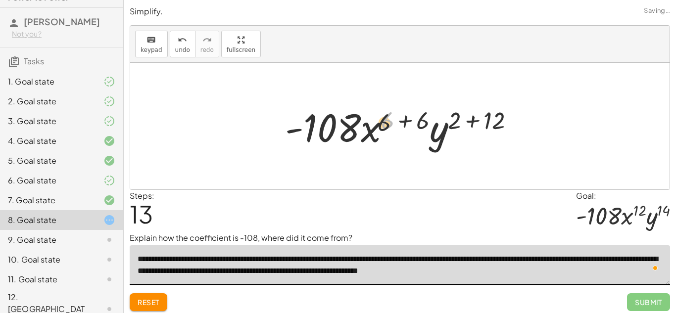
click at [384, 125] on div at bounding box center [403, 126] width 247 height 51
drag, startPoint x: 422, startPoint y: 123, endPoint x: 393, endPoint y: 123, distance: 29.7
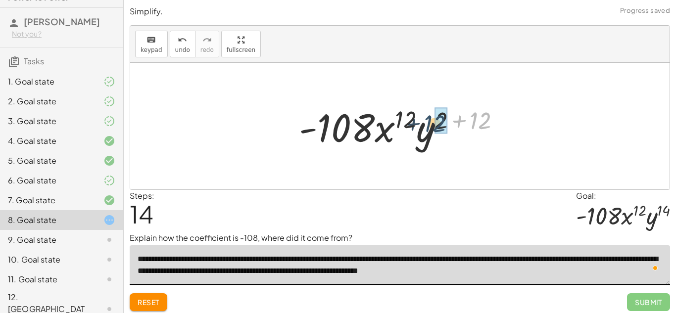
drag, startPoint x: 488, startPoint y: 119, endPoint x: 442, endPoint y: 122, distance: 46.6
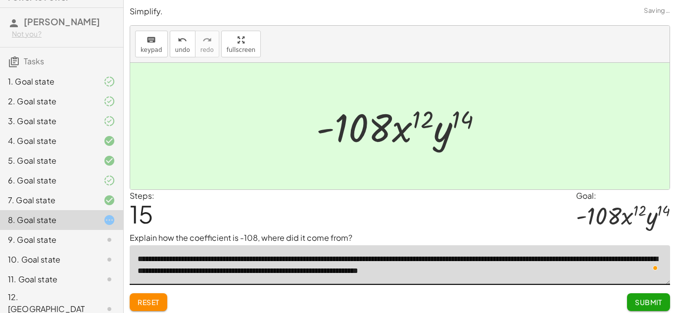
click at [646, 295] on button "Submit" at bounding box center [648, 302] width 43 height 18
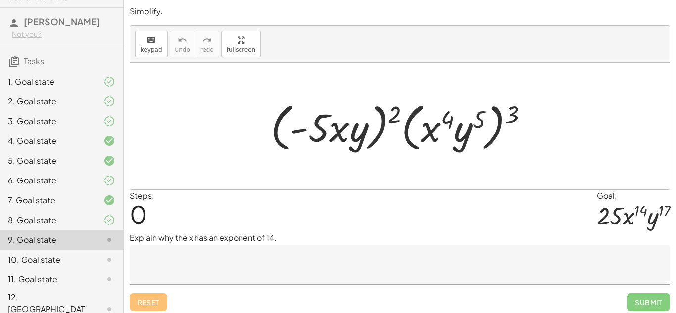
click at [248, 257] on textarea at bounding box center [400, 265] width 540 height 40
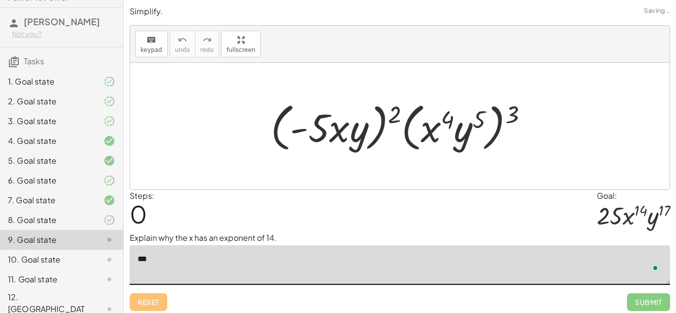
type textarea "*"
click at [144, 260] on textarea "**********" at bounding box center [400, 265] width 540 height 40
click at [259, 257] on textarea "**********" at bounding box center [400, 265] width 540 height 40
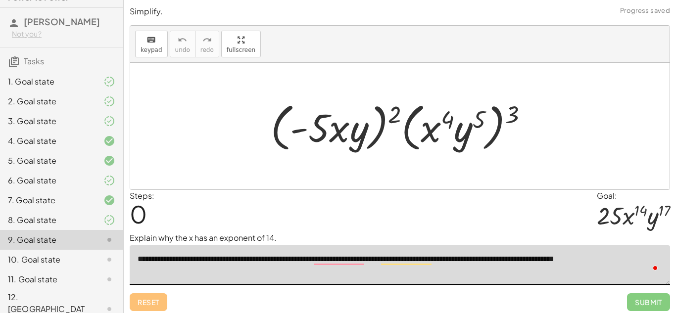
click at [267, 260] on textarea "**********" at bounding box center [400, 265] width 540 height 40
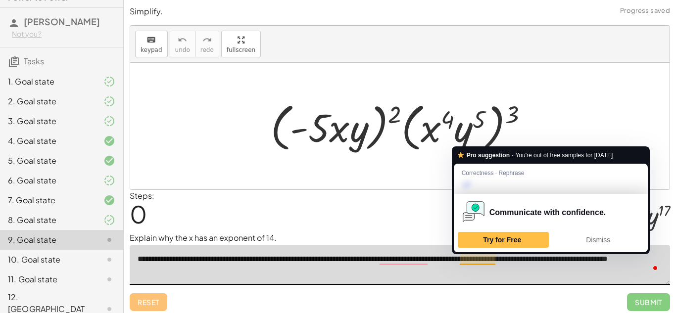
click at [466, 261] on textarea "**********" at bounding box center [400, 265] width 540 height 40
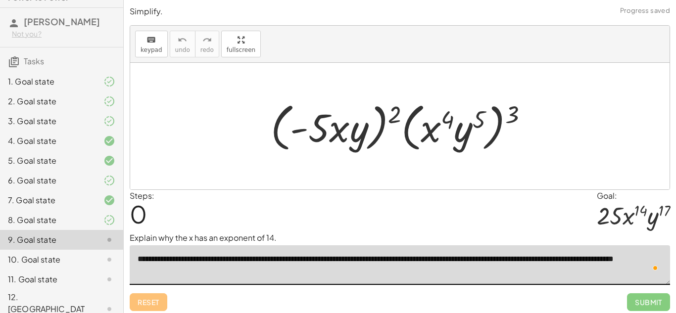
click at [270, 276] on textarea "**********" at bounding box center [400, 265] width 540 height 40
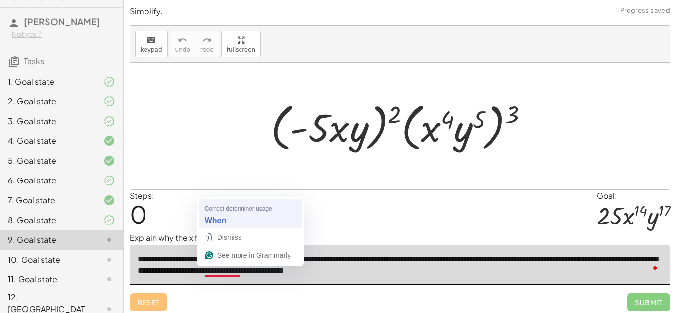
type textarea "**********"
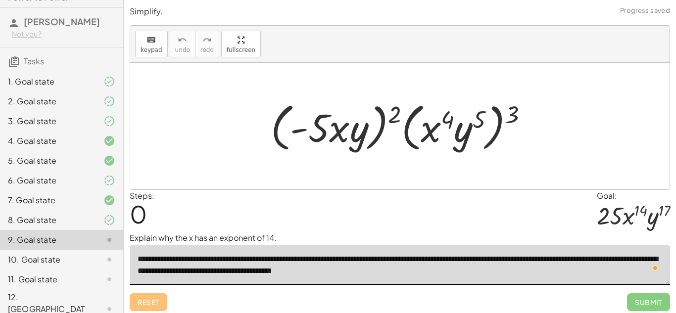
drag, startPoint x: 514, startPoint y: 119, endPoint x: 466, endPoint y: 120, distance: 48.0
click at [466, 120] on div at bounding box center [403, 126] width 275 height 57
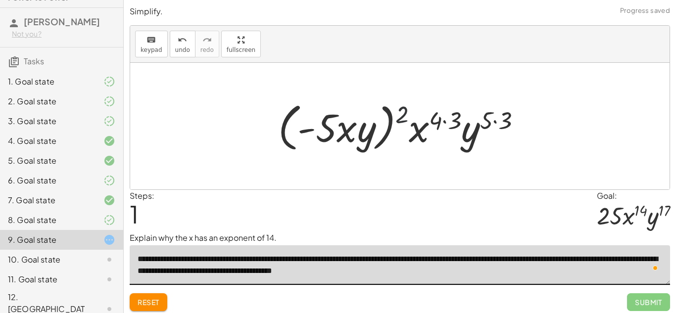
drag, startPoint x: 406, startPoint y: 113, endPoint x: 325, endPoint y: 115, distance: 81.1
click at [325, 115] on div at bounding box center [403, 126] width 261 height 57
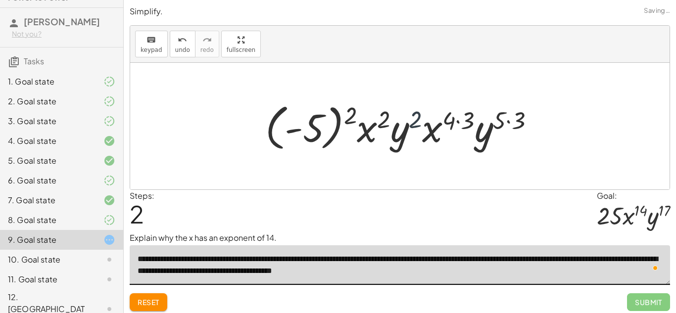
drag, startPoint x: 416, startPoint y: 121, endPoint x: 403, endPoint y: 129, distance: 15.8
click at [403, 129] on div at bounding box center [403, 126] width 287 height 55
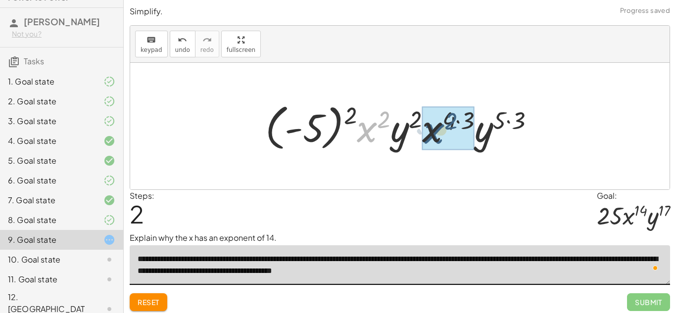
drag, startPoint x: 371, startPoint y: 132, endPoint x: 439, endPoint y: 133, distance: 67.3
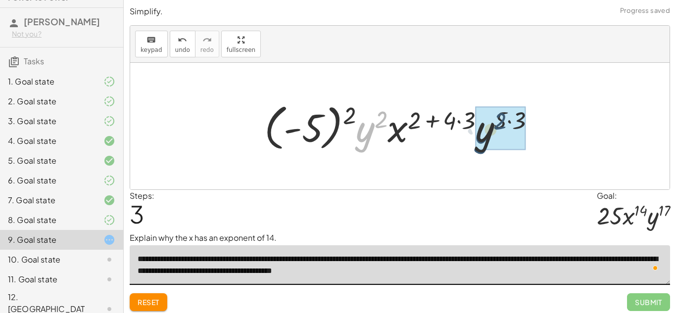
drag, startPoint x: 370, startPoint y: 134, endPoint x: 500, endPoint y: 136, distance: 129.6
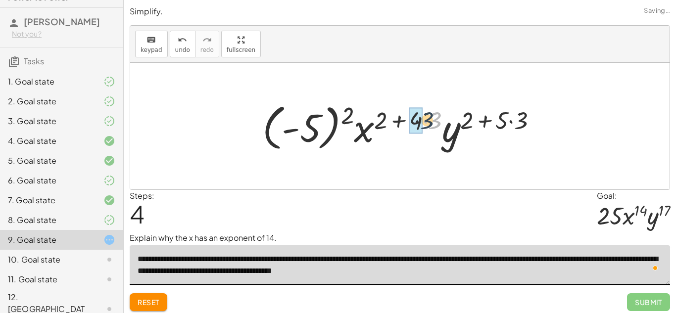
drag, startPoint x: 432, startPoint y: 121, endPoint x: 416, endPoint y: 120, distance: 15.4
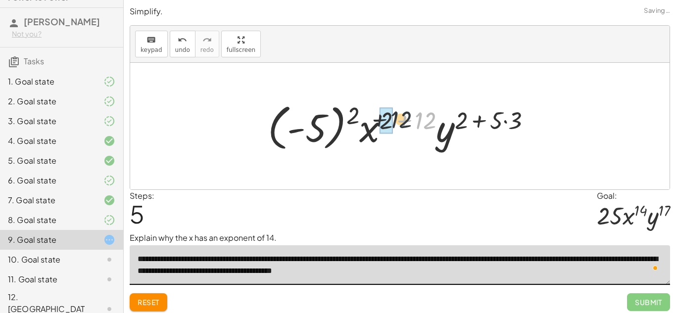
drag, startPoint x: 433, startPoint y: 124, endPoint x: 395, endPoint y: 121, distance: 38.2
click at [395, 121] on div at bounding box center [403, 126] width 281 height 55
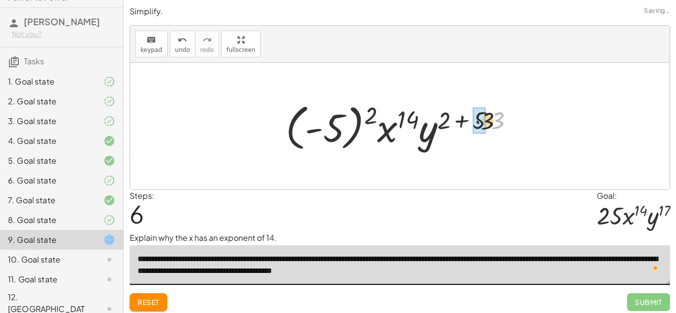
click at [493, 119] on div at bounding box center [403, 126] width 246 height 55
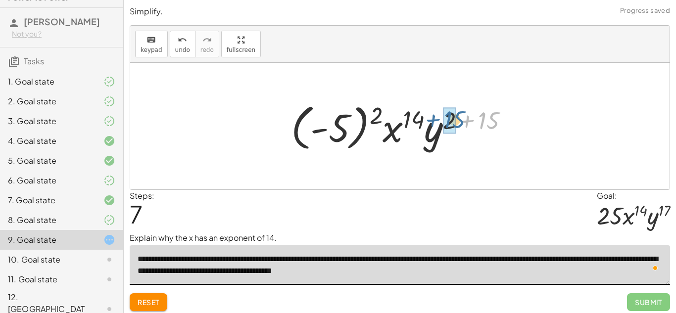
drag, startPoint x: 494, startPoint y: 119, endPoint x: 459, endPoint y: 118, distance: 34.6
click at [459, 118] on div at bounding box center [403, 126] width 235 height 55
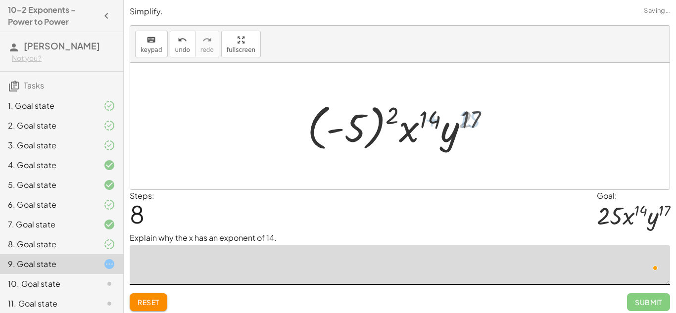
scroll to position [24, 0]
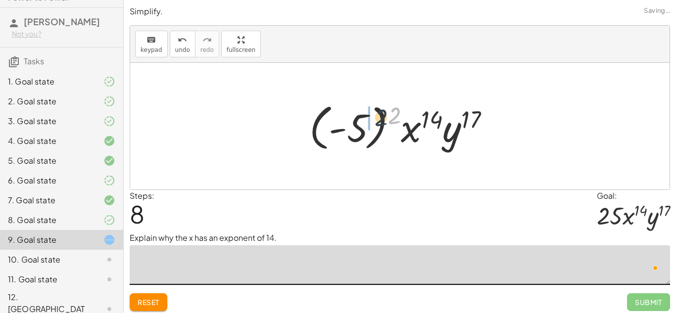
drag, startPoint x: 395, startPoint y: 114, endPoint x: 358, endPoint y: 119, distance: 36.9
click at [358, 119] on div at bounding box center [403, 126] width 198 height 55
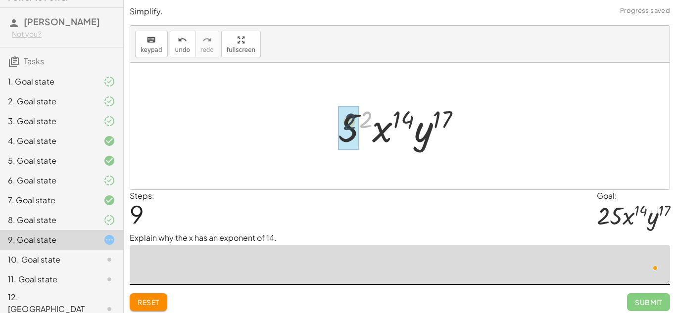
drag, startPoint x: 366, startPoint y: 119, endPoint x: 347, endPoint y: 121, distance: 19.4
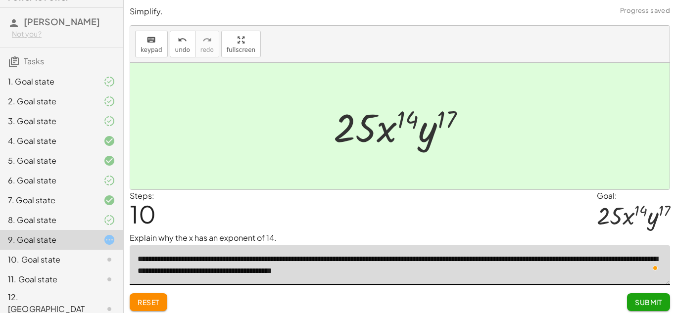
click at [650, 297] on button "Submit" at bounding box center [648, 302] width 43 height 18
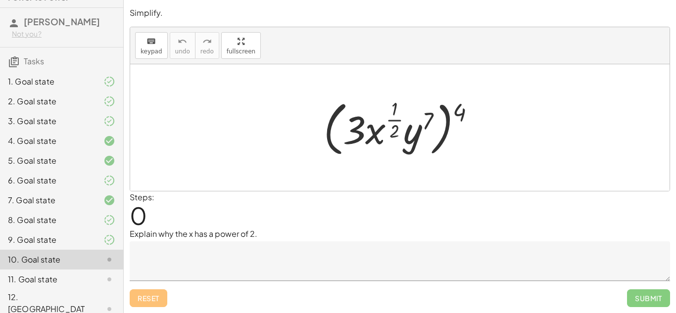
click at [106, 124] on icon at bounding box center [109, 121] width 12 height 12
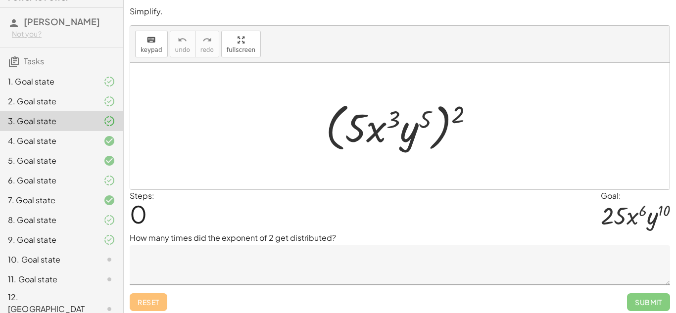
scroll to position [4, 0]
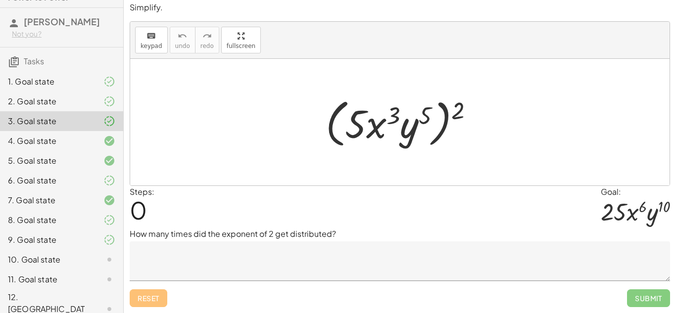
click at [85, 182] on div "6. Goal state" at bounding box center [48, 181] width 80 height 12
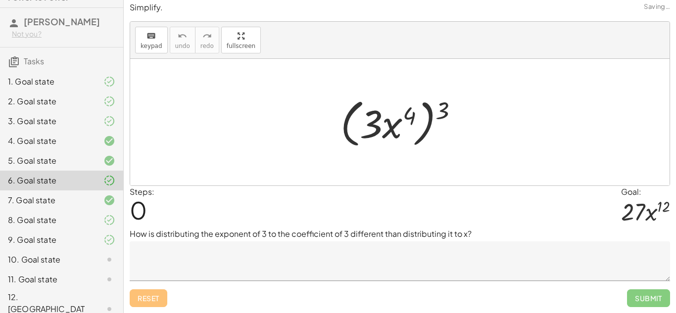
click at [85, 182] on div "6. Goal state" at bounding box center [48, 181] width 80 height 12
click at [89, 214] on div at bounding box center [102, 220] width 28 height 12
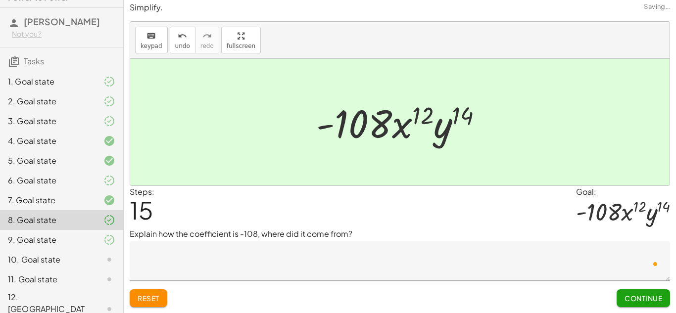
click at [90, 205] on div at bounding box center [102, 200] width 28 height 12
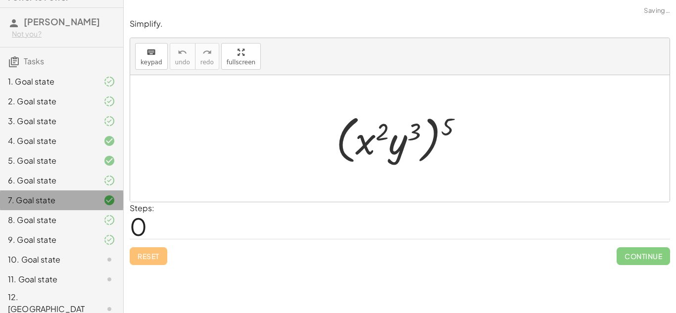
scroll to position [0, 0]
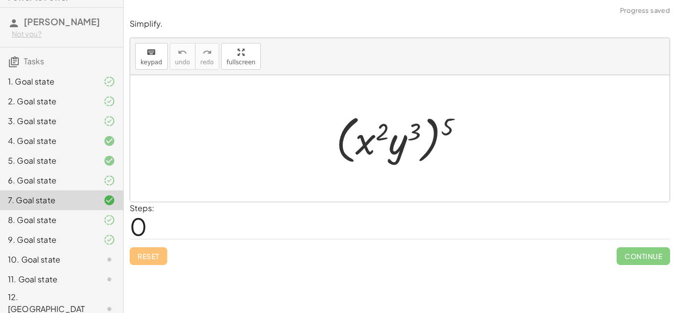
click at [105, 223] on icon at bounding box center [109, 220] width 12 height 12
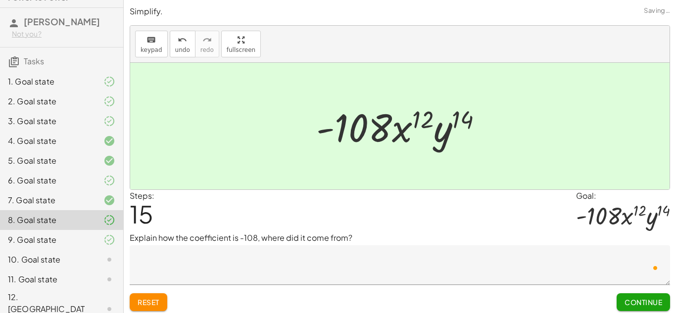
click at [103, 236] on icon at bounding box center [109, 240] width 12 height 12
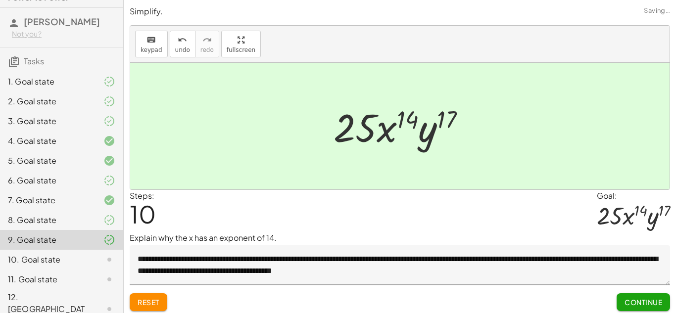
click at [103, 289] on div "10. Goal state" at bounding box center [61, 309] width 123 height 40
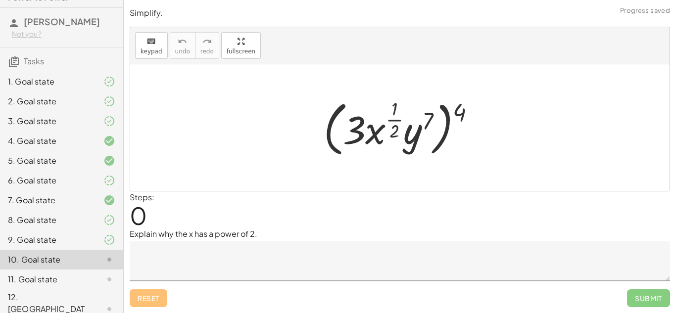
click at [289, 255] on textarea at bounding box center [400, 261] width 540 height 40
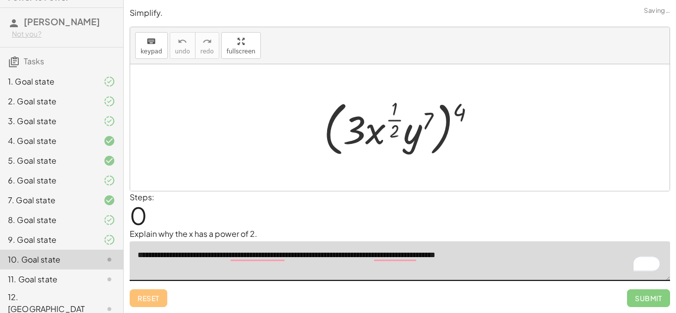
click at [469, 253] on textarea "**********" at bounding box center [400, 261] width 540 height 40
drag, startPoint x: 469, startPoint y: 253, endPoint x: 522, endPoint y: 258, distance: 53.1
click at [522, 258] on textarea "**********" at bounding box center [400, 261] width 540 height 40
paste textarea "**********"
click at [581, 260] on textarea "**********" at bounding box center [400, 261] width 540 height 40
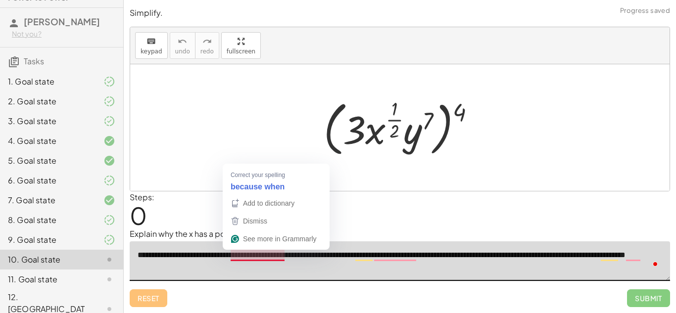
click at [275, 182] on div at bounding box center [399, 127] width 539 height 127
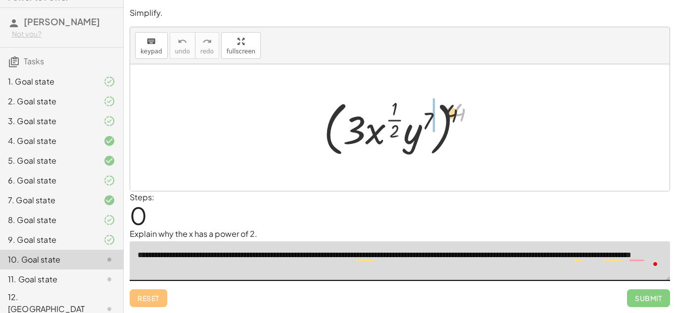
drag, startPoint x: 463, startPoint y: 108, endPoint x: 399, endPoint y: 118, distance: 65.5
click at [399, 118] on div at bounding box center [402, 127] width 169 height 64
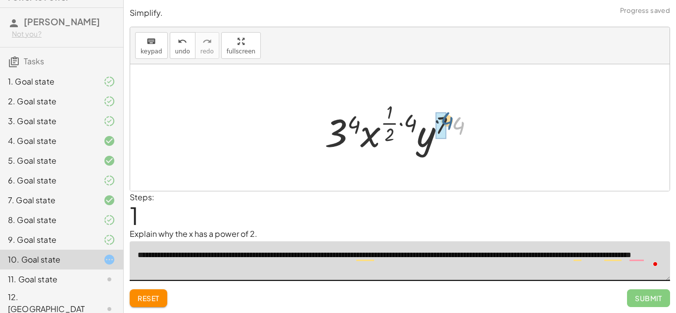
drag, startPoint x: 459, startPoint y: 124, endPoint x: 446, endPoint y: 119, distance: 14.2
drag, startPoint x: 420, startPoint y: 122, endPoint x: 430, endPoint y: 127, distance: 11.5
click at [430, 127] on div at bounding box center [402, 127] width 165 height 58
drag, startPoint x: 410, startPoint y: 119, endPoint x: 394, endPoint y: 118, distance: 16.4
click at [394, 118] on div at bounding box center [402, 127] width 165 height 58
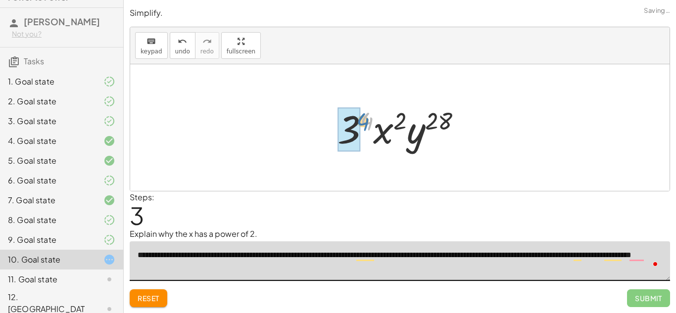
drag, startPoint x: 371, startPoint y: 119, endPoint x: 356, endPoint y: 123, distance: 15.8
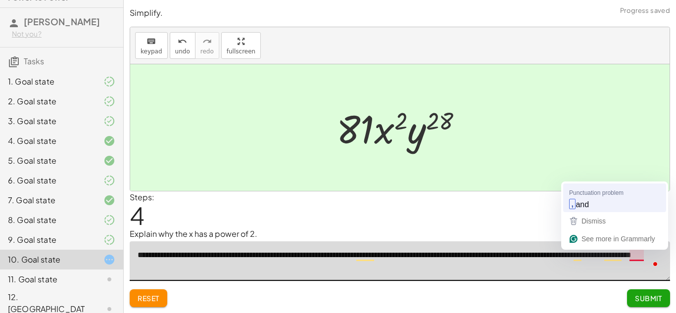
type textarea "**********"
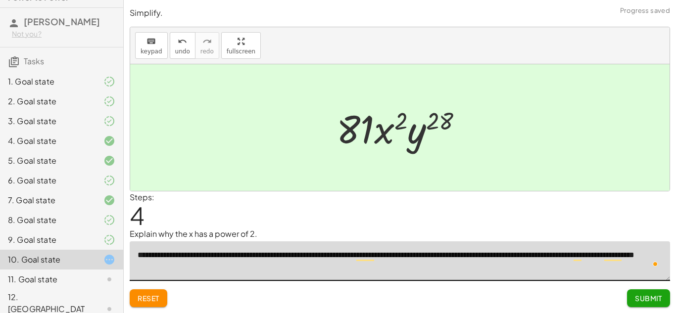
click at [635, 296] on span "Submit" at bounding box center [648, 298] width 27 height 9
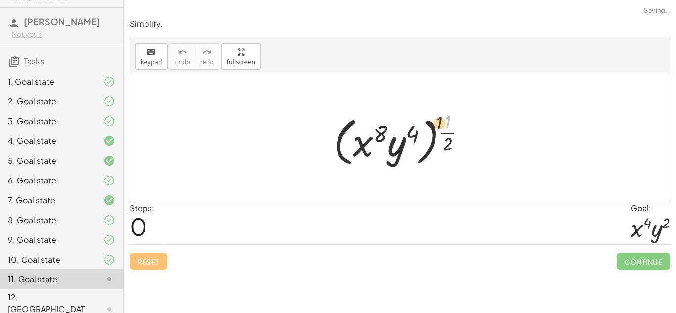
drag, startPoint x: 449, startPoint y: 124, endPoint x: 386, endPoint y: 130, distance: 63.6
click at [386, 130] on div at bounding box center [403, 138] width 150 height 61
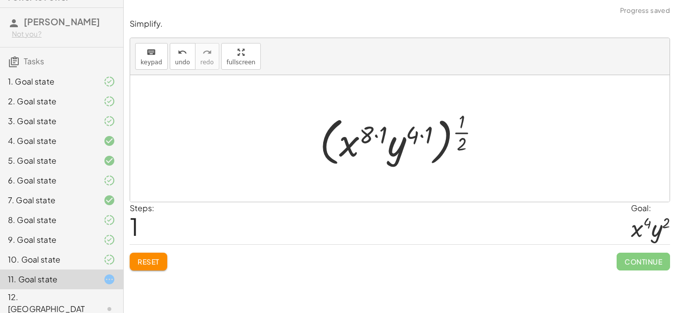
click at [146, 261] on span "Reset" at bounding box center [148, 261] width 22 height 9
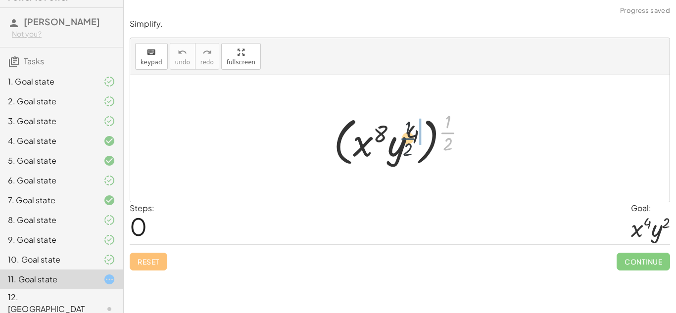
drag, startPoint x: 448, startPoint y: 133, endPoint x: 405, endPoint y: 139, distance: 43.9
click at [405, 139] on div at bounding box center [403, 138] width 150 height 61
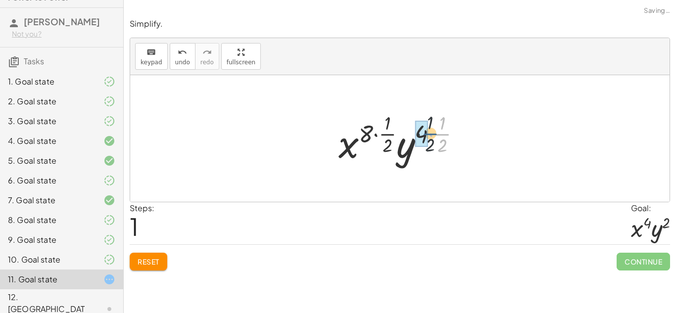
drag, startPoint x: 445, startPoint y: 136, endPoint x: 427, endPoint y: 136, distance: 17.8
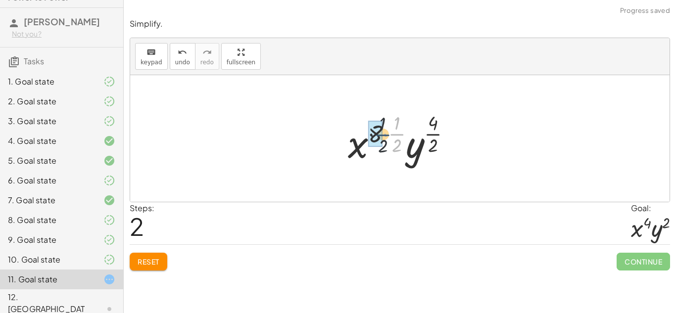
drag, startPoint x: 399, startPoint y: 136, endPoint x: 381, endPoint y: 136, distance: 17.8
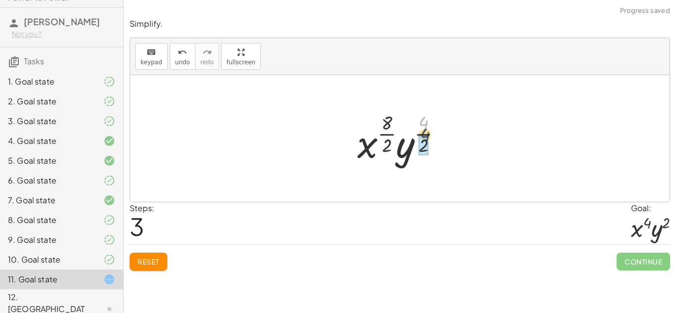
drag, startPoint x: 422, startPoint y: 126, endPoint x: 422, endPoint y: 142, distance: 16.3
drag, startPoint x: 388, startPoint y: 120, endPoint x: 386, endPoint y: 141, distance: 21.3
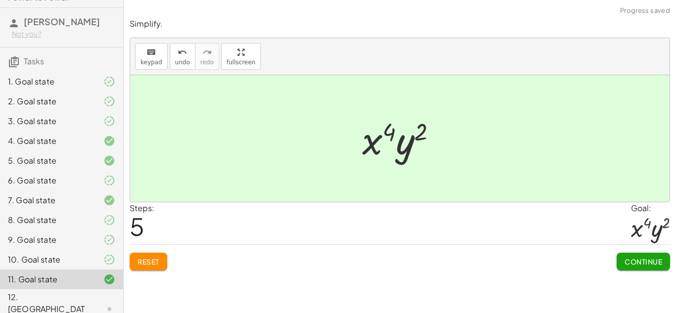
click at [645, 268] on button "Continue" at bounding box center [642, 262] width 53 height 18
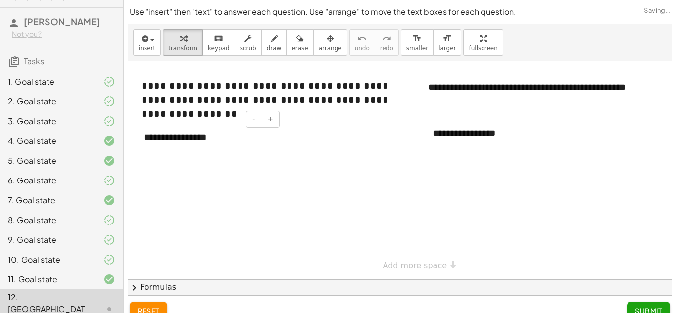
click at [181, 135] on div "**********" at bounding box center [208, 138] width 148 height 34
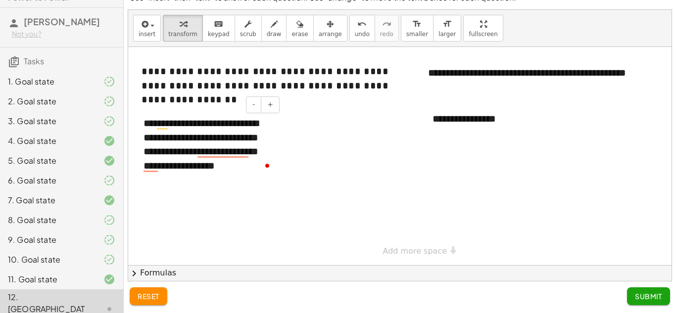
scroll to position [0, 6]
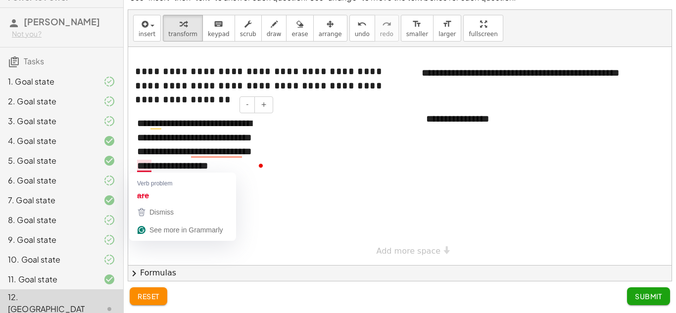
click at [147, 167] on div "**********" at bounding box center [201, 144] width 148 height 76
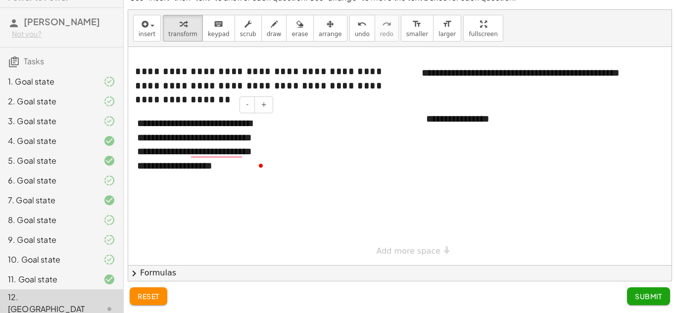
click at [246, 164] on div "**********" at bounding box center [201, 144] width 148 height 76
click at [233, 195] on div "**********" at bounding box center [201, 158] width 148 height 104
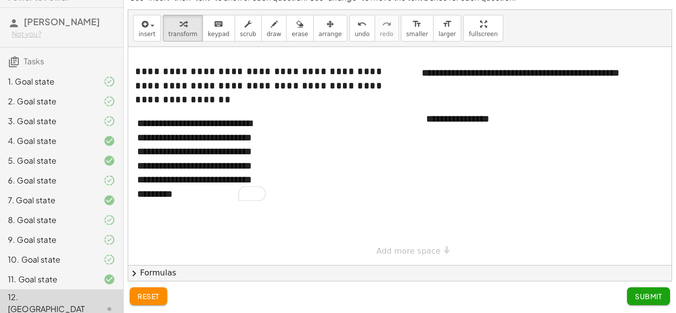
click at [320, 137] on div at bounding box center [405, 156] width 567 height 218
click at [231, 197] on div "**********" at bounding box center [201, 158] width 148 height 104
click at [88, 273] on div at bounding box center [102, 279] width 28 height 12
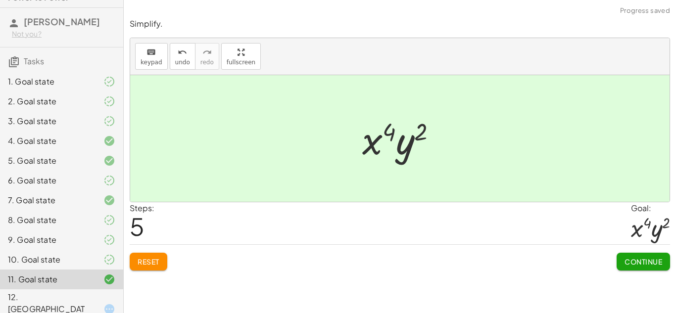
click at [166, 260] on button "Reset" at bounding box center [149, 262] width 38 height 18
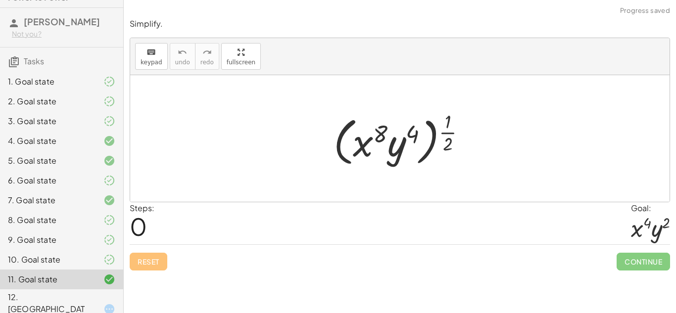
click at [68, 300] on div "12. [GEOGRAPHIC_DATA]" at bounding box center [48, 309] width 80 height 36
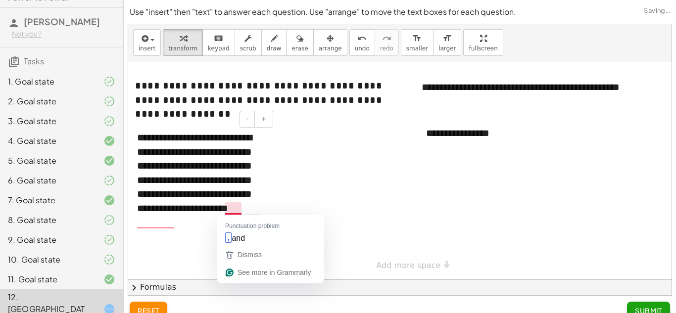
click at [232, 209] on div "**********" at bounding box center [201, 180] width 148 height 119
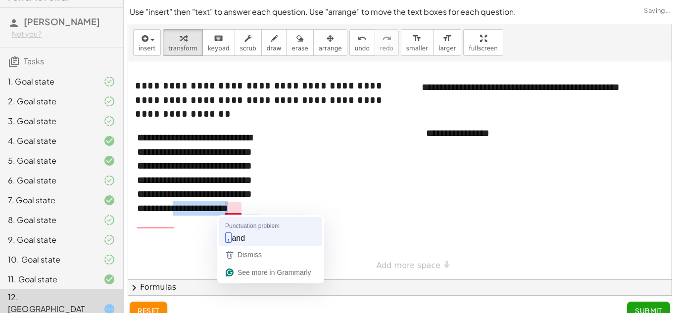
drag, startPoint x: 232, startPoint y: 209, endPoint x: 233, endPoint y: 221, distance: 11.9
click at [233, 221] on html "10-2 Exponents - Power to Power [PERSON_NAME] Not you? Tasks 1. Goal state 2. G…" at bounding box center [338, 163] width 676 height 327
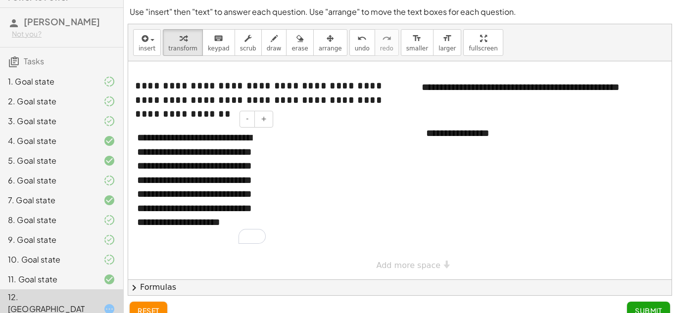
click at [144, 239] on div "**********" at bounding box center [201, 187] width 148 height 133
drag, startPoint x: 144, startPoint y: 239, endPoint x: 188, endPoint y: 242, distance: 43.6
click at [188, 242] on div "**********" at bounding box center [201, 187] width 148 height 133
click at [75, 278] on div "11. Goal state" at bounding box center [48, 279] width 80 height 12
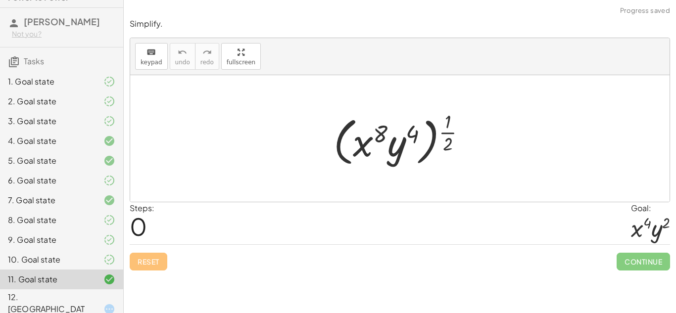
click at [76, 295] on div "12. [GEOGRAPHIC_DATA]" at bounding box center [48, 309] width 80 height 36
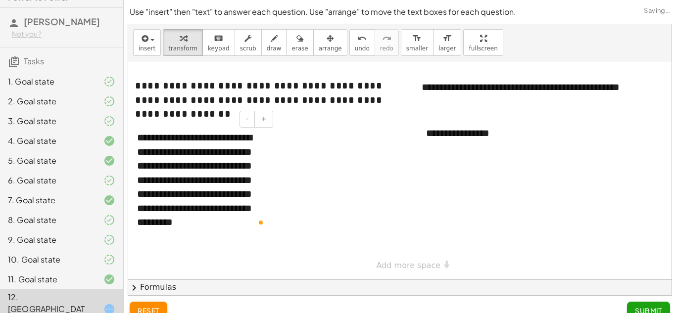
click at [211, 223] on div "**********" at bounding box center [201, 180] width 148 height 119
click at [390, 192] on div at bounding box center [405, 170] width 567 height 218
click at [476, 138] on div "**********" at bounding box center [490, 133] width 148 height 34
click at [465, 136] on div "**********" at bounding box center [490, 133] width 148 height 34
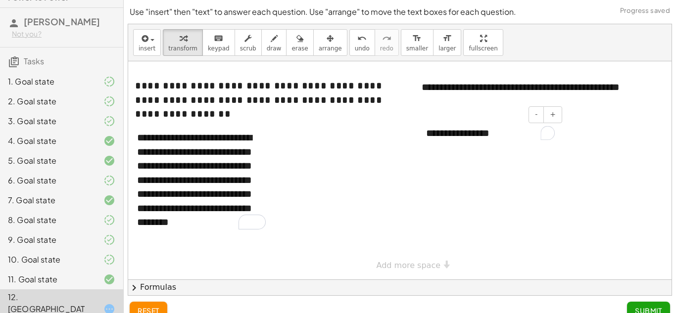
click at [465, 136] on div "**********" at bounding box center [490, 133] width 148 height 34
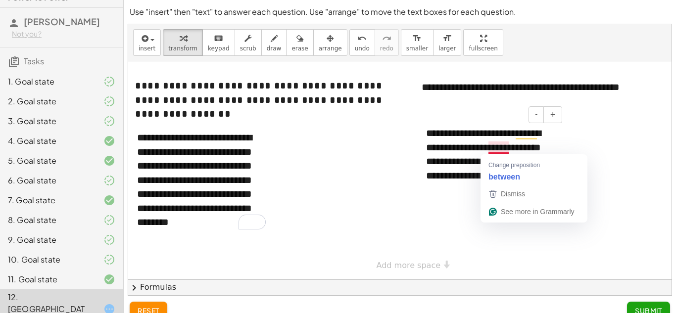
click at [497, 148] on div "**********" at bounding box center [490, 154] width 148 height 76
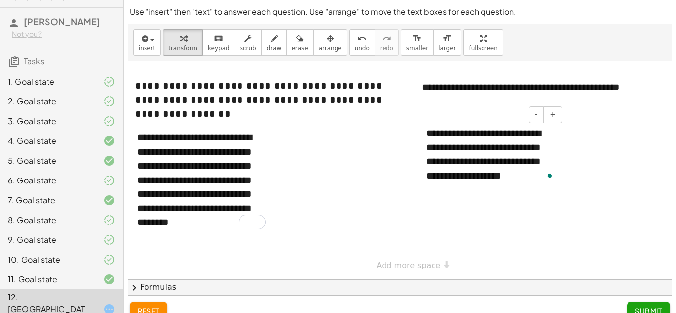
click at [533, 168] on div "**********" at bounding box center [490, 154] width 148 height 76
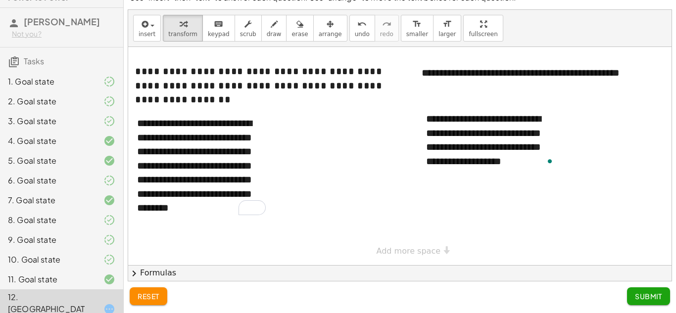
click at [628, 171] on div at bounding box center [405, 156] width 567 height 218
click at [657, 294] on span "Submit" at bounding box center [648, 296] width 27 height 9
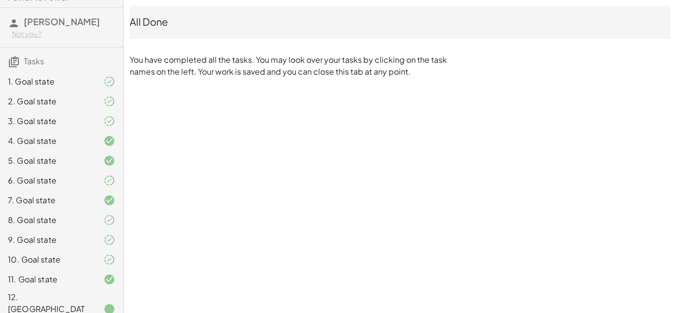
scroll to position [0, 0]
